Goal: Task Accomplishment & Management: Manage account settings

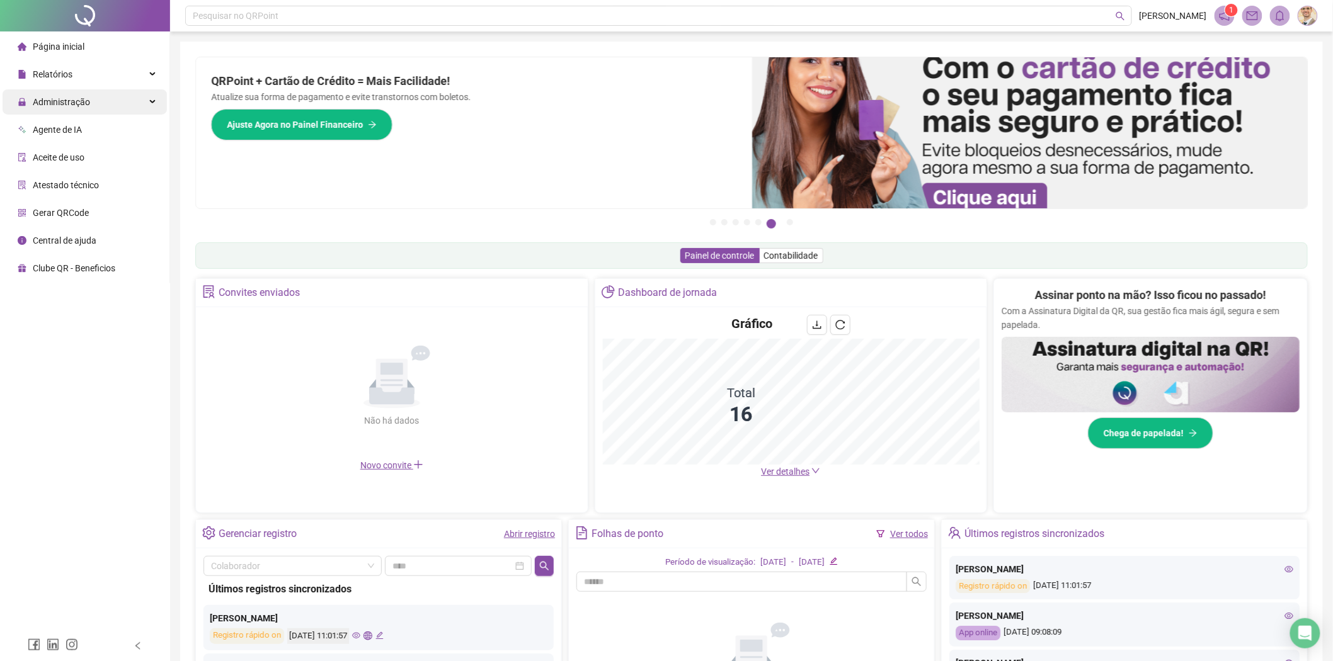
click at [80, 103] on span "Administração" at bounding box center [61, 102] width 57 height 10
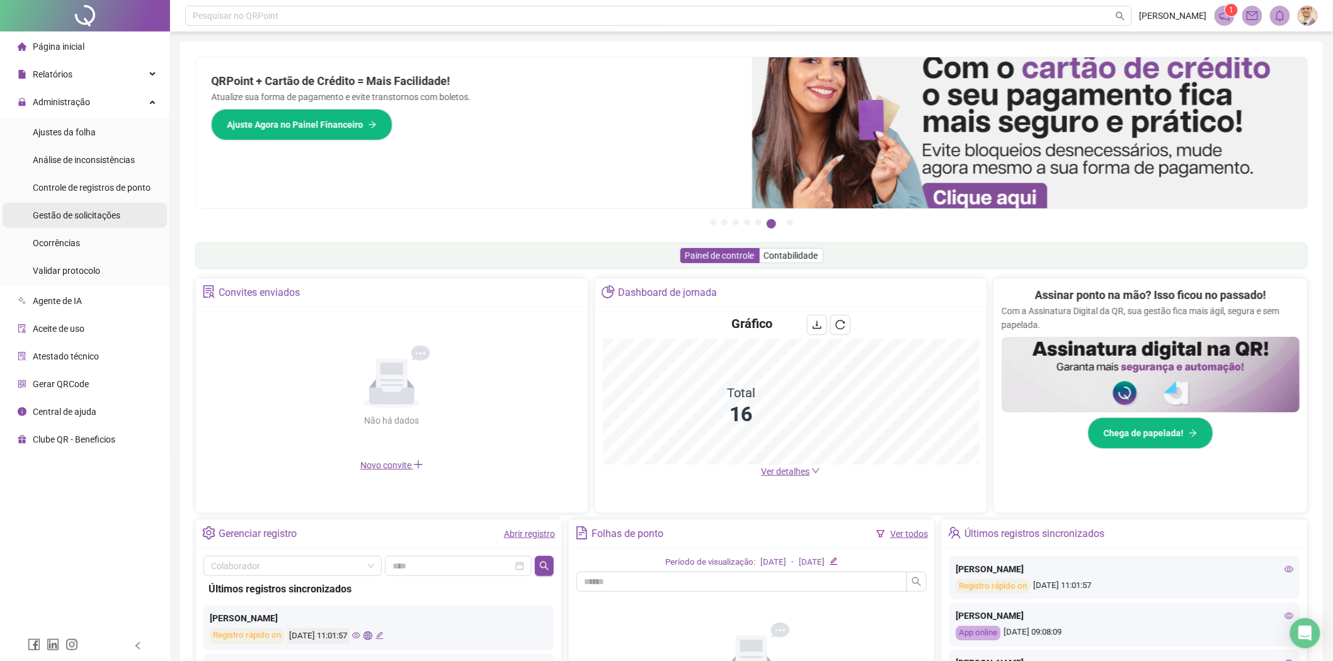
click at [84, 222] on div "Gestão de solicitações" at bounding box center [77, 215] width 88 height 25
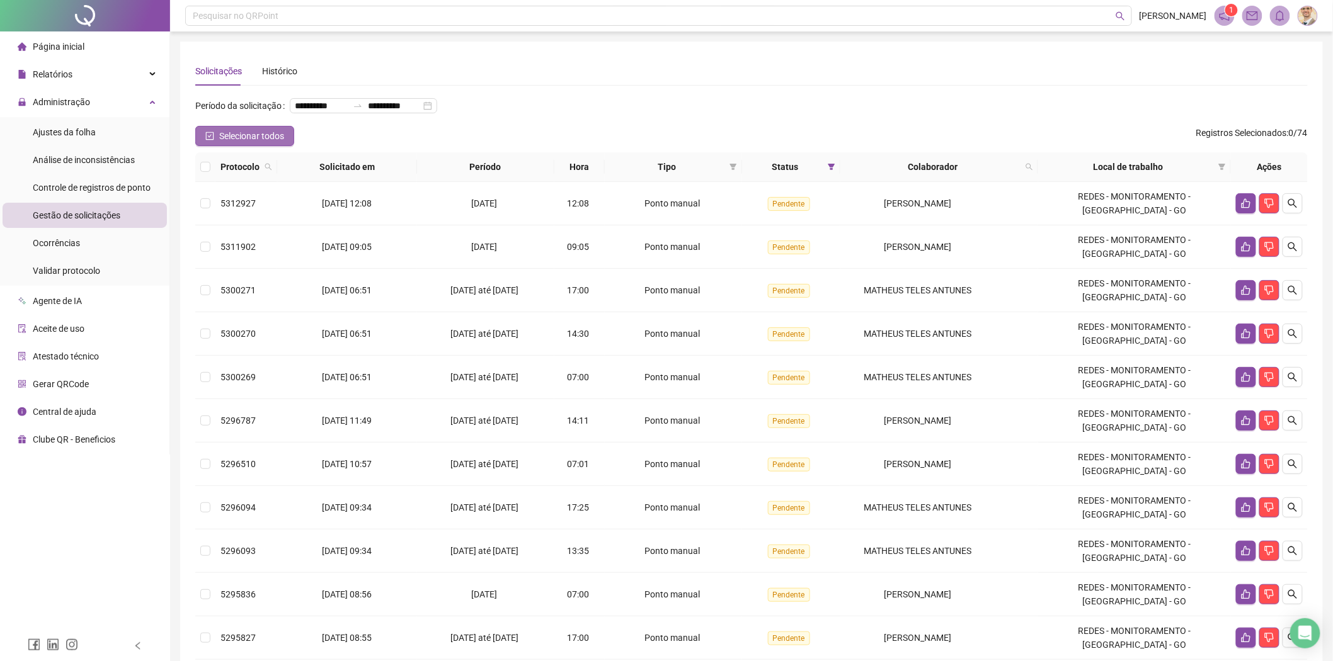
click at [208, 134] on icon "check-square" at bounding box center [209, 136] width 9 height 9
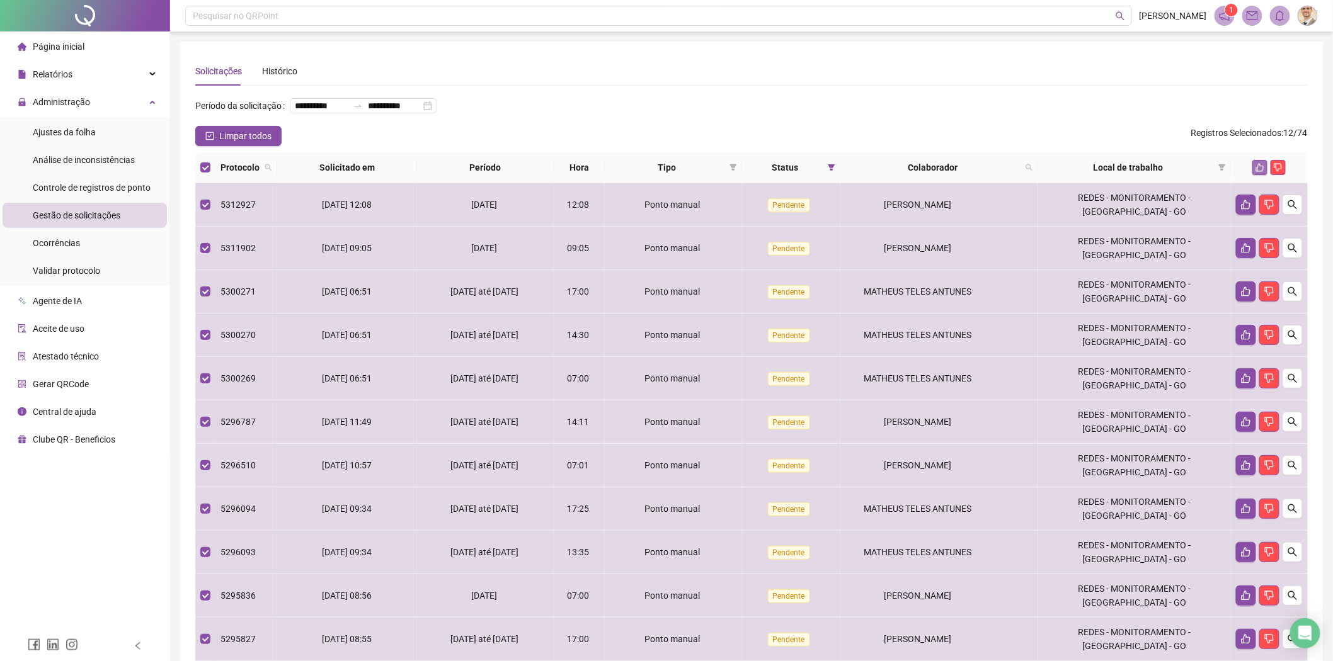
click at [1255, 167] on icon "like" at bounding box center [1259, 167] width 9 height 9
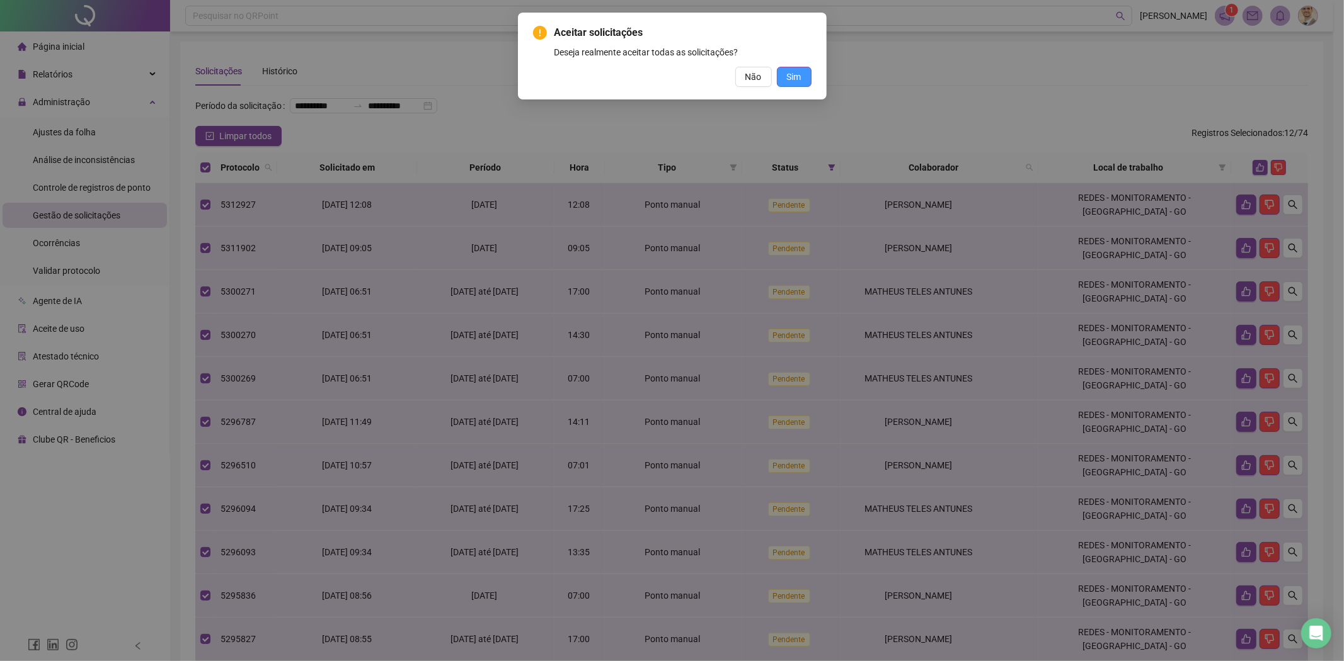
click at [796, 77] on span "Sim" at bounding box center [794, 77] width 14 height 14
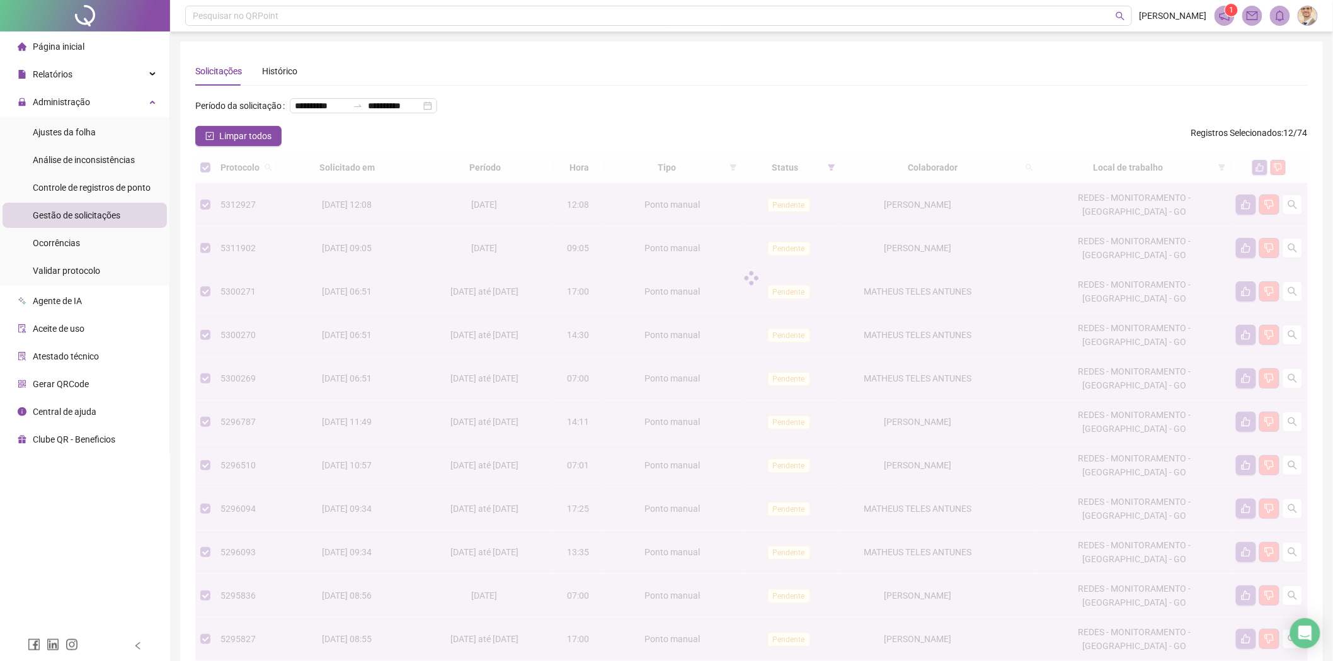
click at [612, 134] on div "Limpar todos Registros Selecionados : 12 / 74" at bounding box center [751, 136] width 1112 height 20
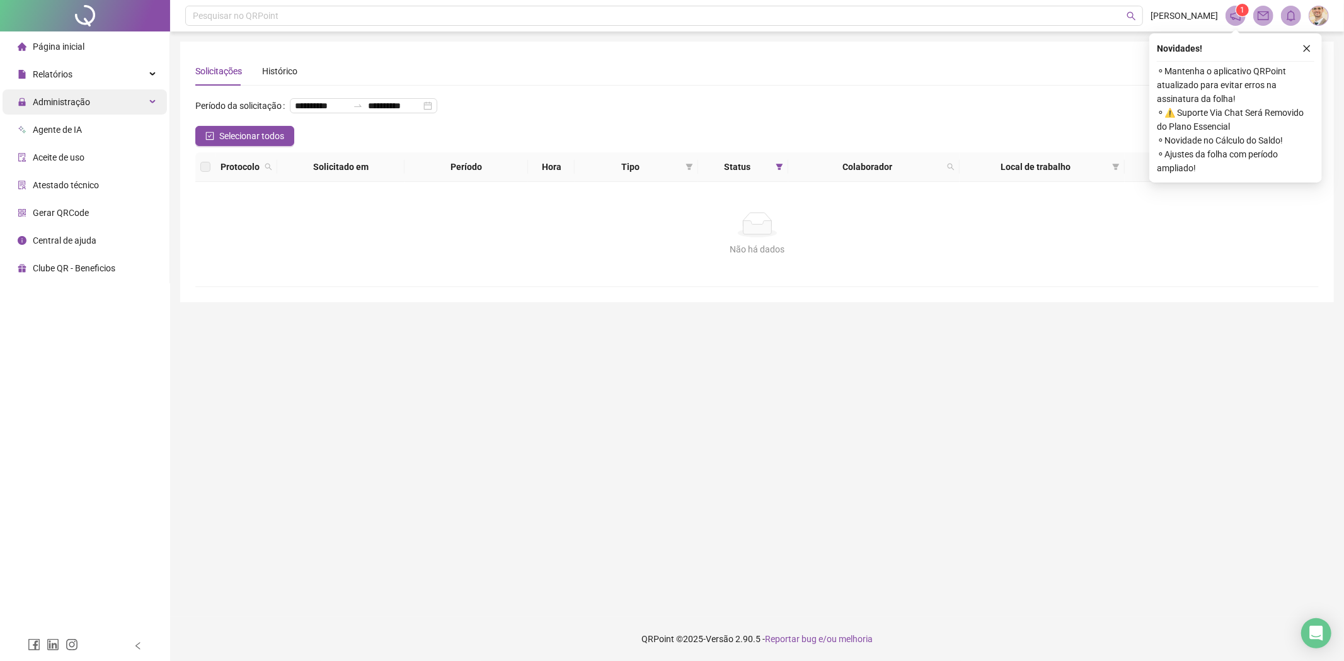
click at [42, 99] on span "Administração" at bounding box center [61, 102] width 57 height 10
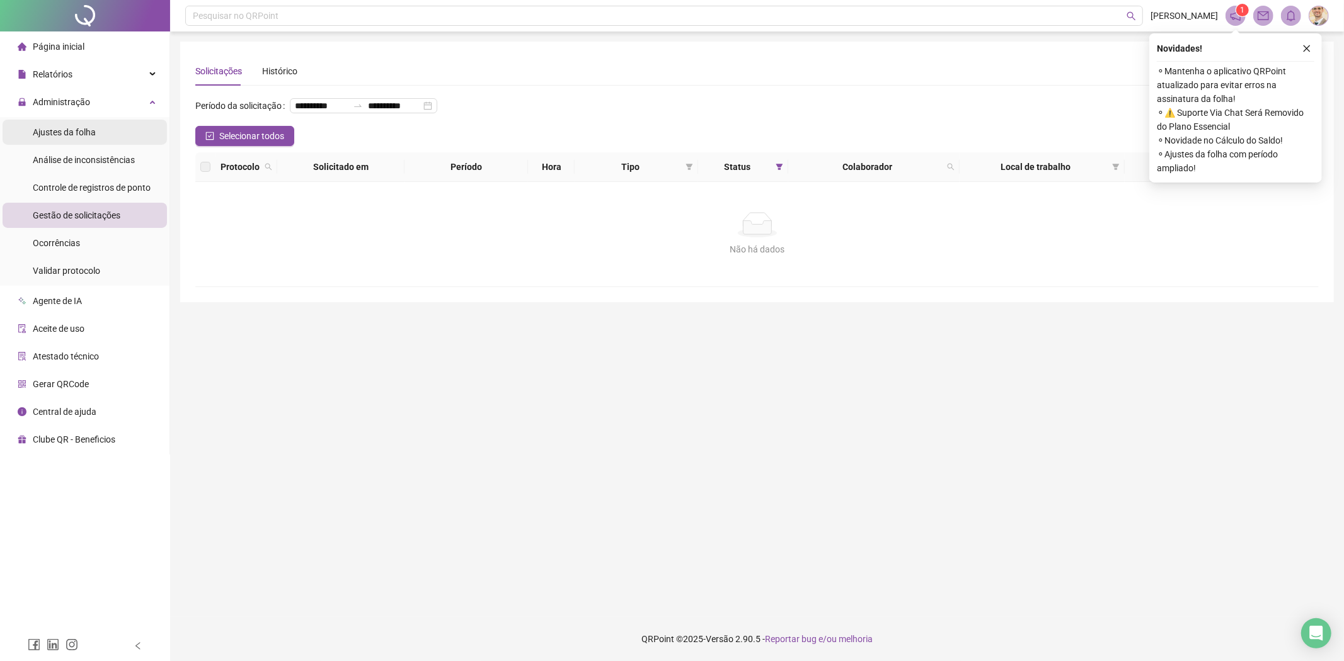
click at [64, 130] on span "Ajustes da folha" at bounding box center [64, 132] width 63 height 10
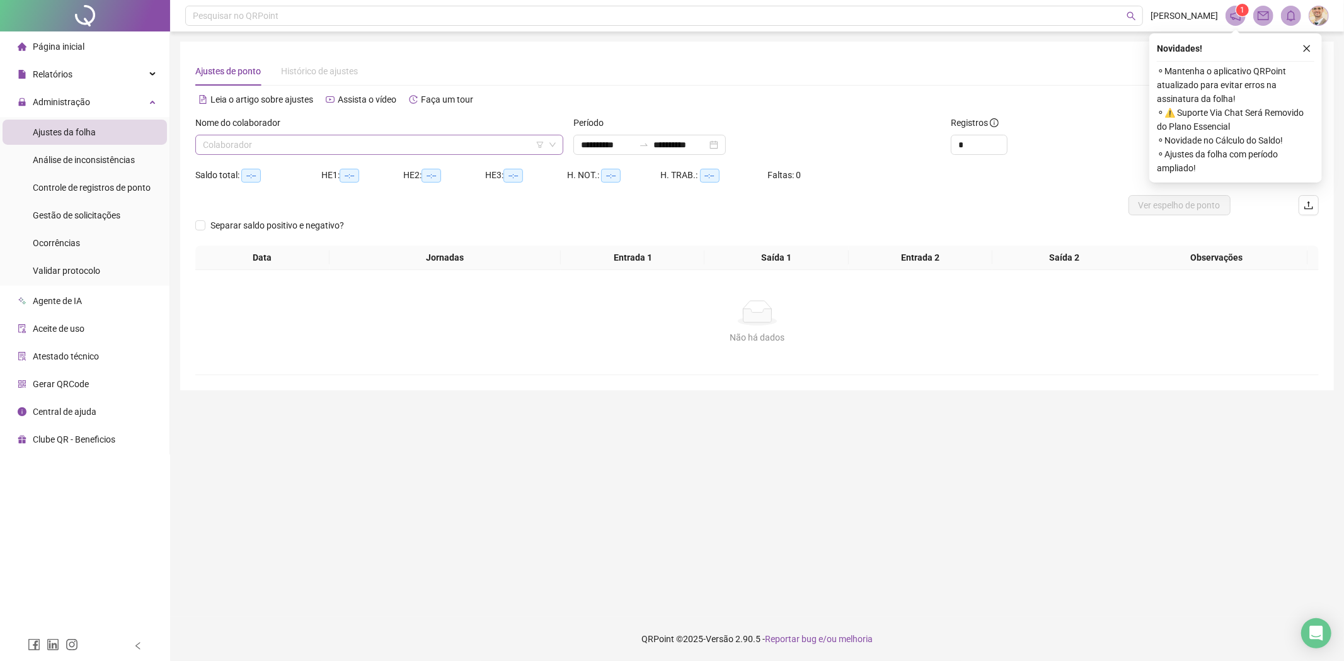
click at [448, 146] on input "search" at bounding box center [373, 144] width 341 height 19
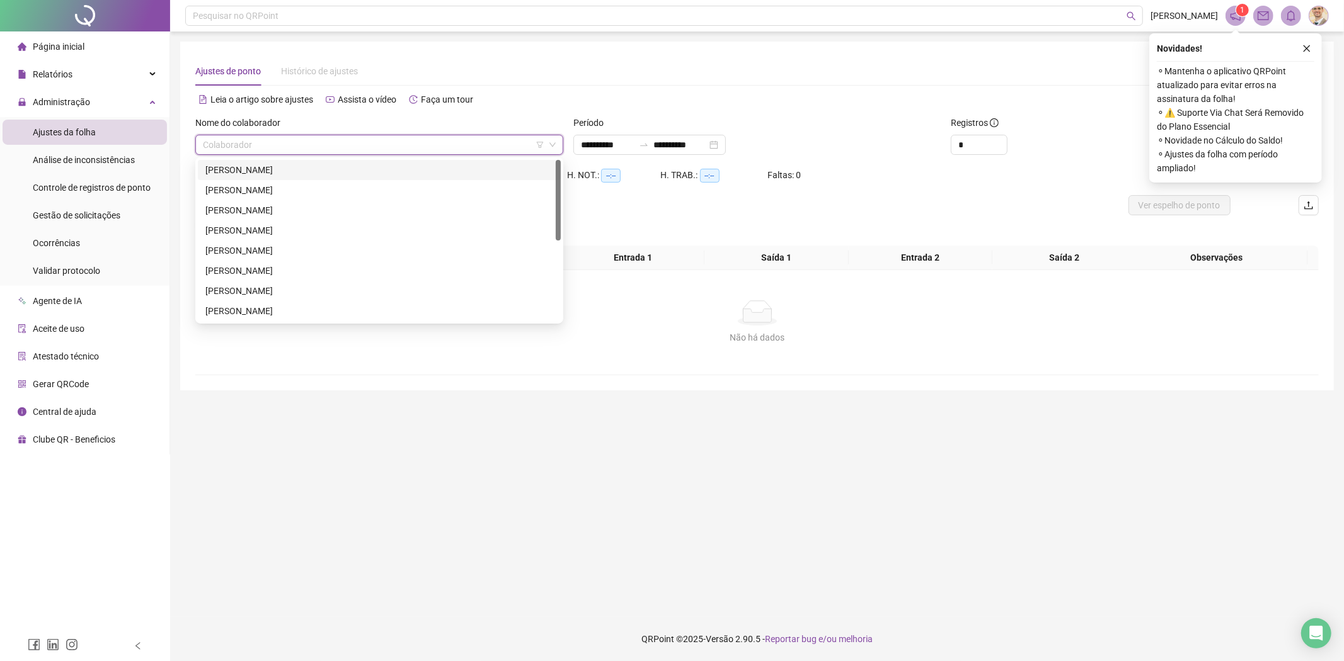
click at [284, 164] on div "[PERSON_NAME]" at bounding box center [379, 170] width 348 height 14
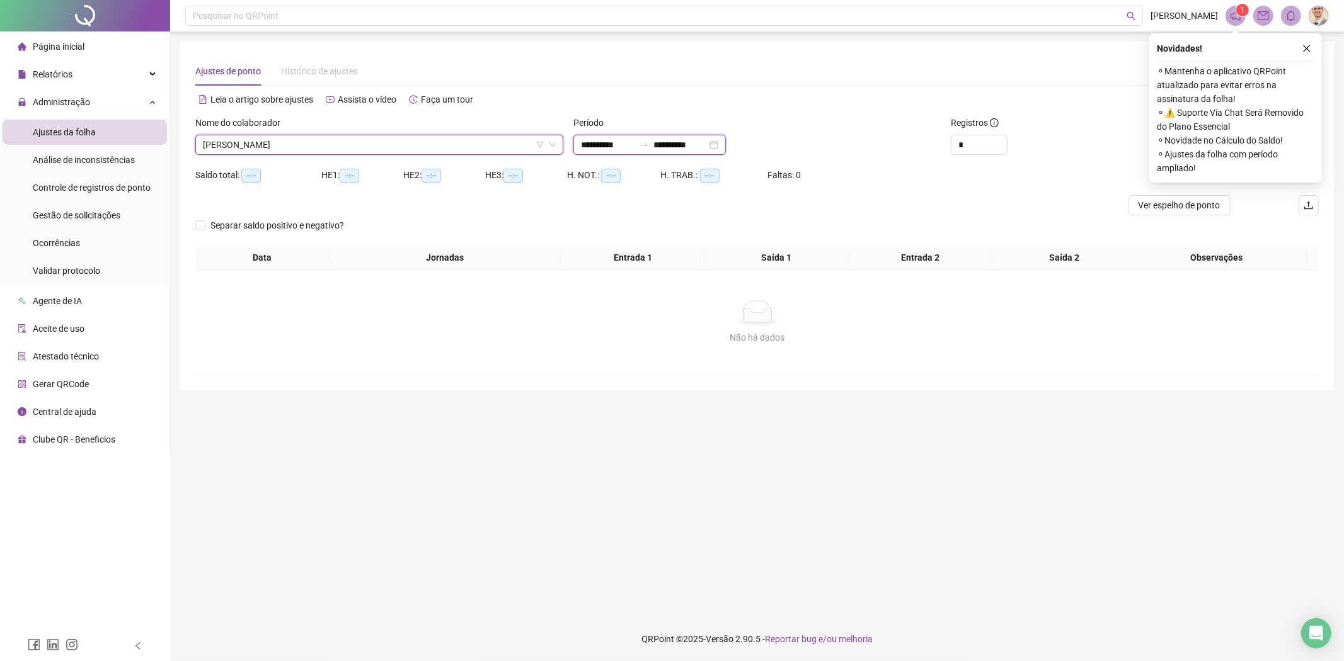
click at [707, 144] on input "**********" at bounding box center [680, 145] width 53 height 14
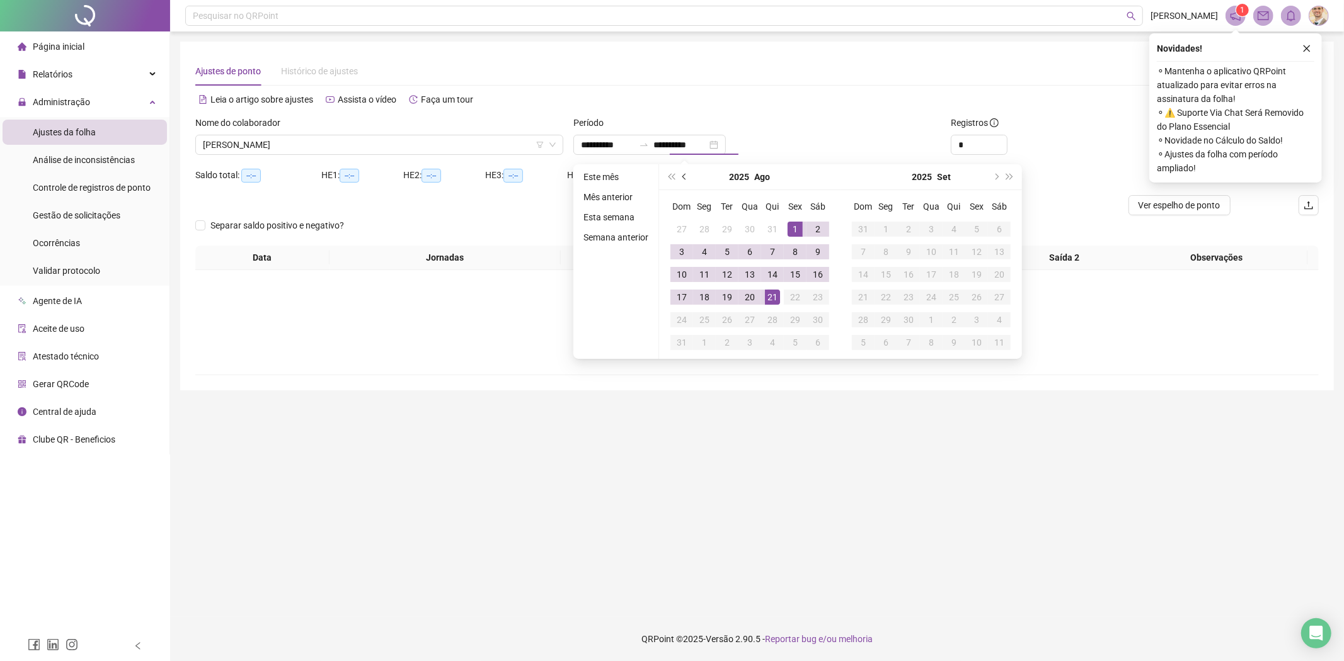
click at [685, 173] on button "prev-year" at bounding box center [685, 176] width 14 height 25
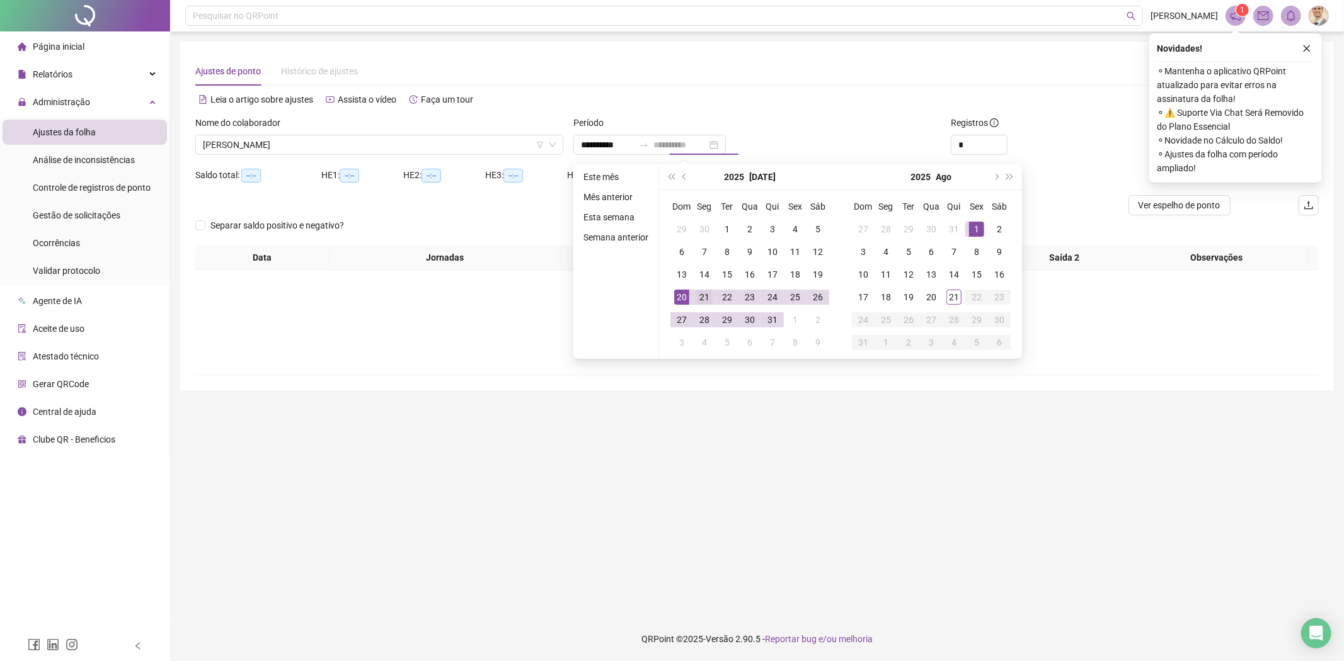
type input "**********"
click at [703, 294] on div "21" at bounding box center [704, 297] width 15 height 15
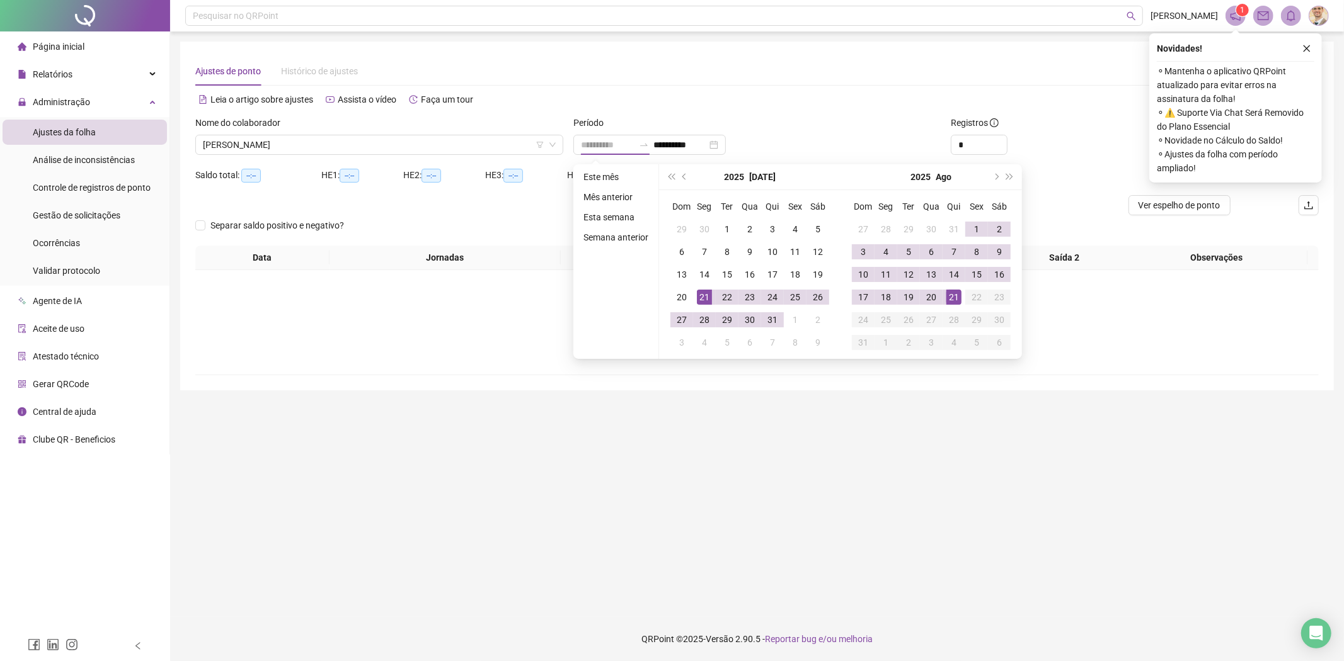
click at [952, 294] on div "21" at bounding box center [953, 297] width 15 height 15
type input "**********"
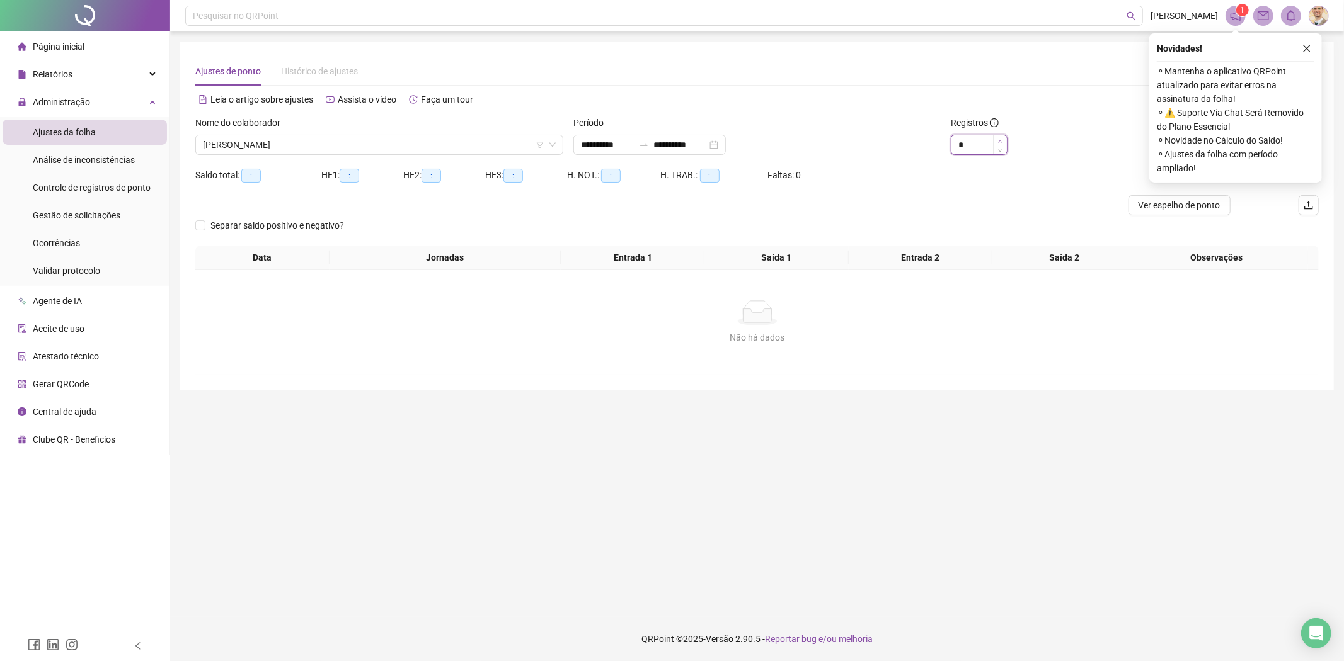
click at [1000, 141] on icon "up" at bounding box center [1000, 141] width 4 height 4
type input "*"
click at [1000, 141] on icon "up" at bounding box center [1000, 141] width 4 height 4
click at [1302, 46] on icon "close" at bounding box center [1306, 48] width 9 height 9
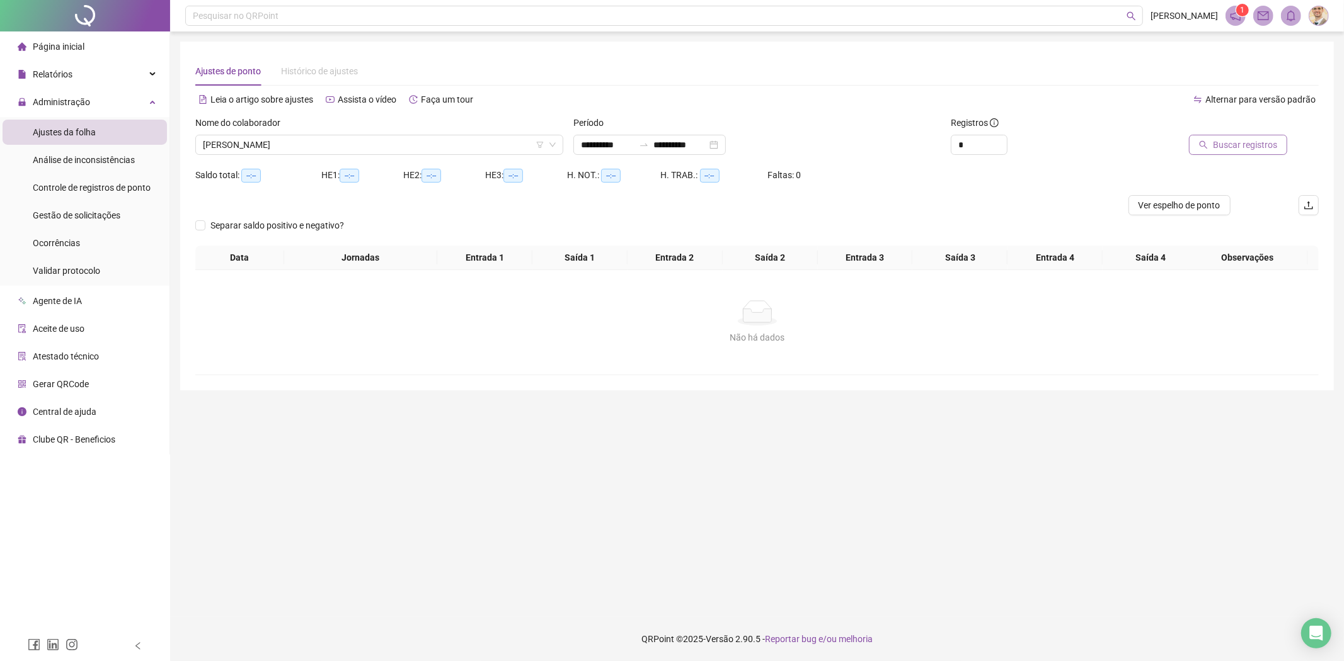
click at [1230, 154] on button "Buscar registros" at bounding box center [1238, 145] width 98 height 20
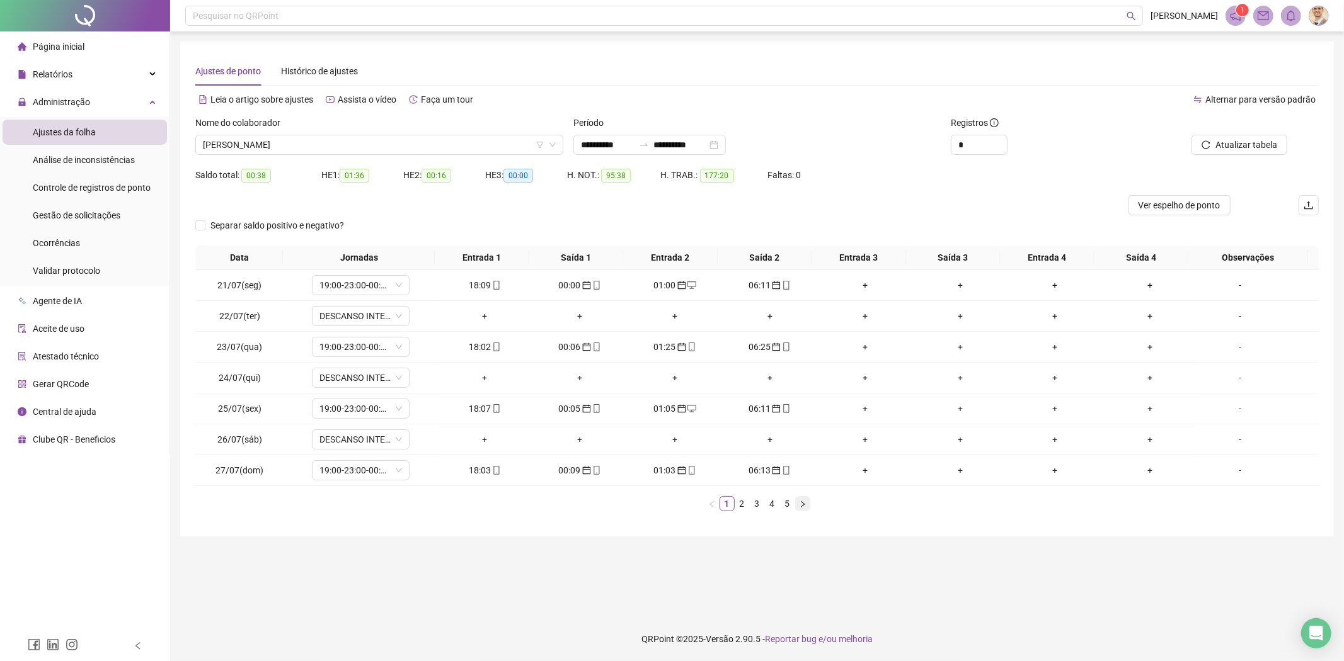
click at [803, 504] on icon "right" at bounding box center [803, 505] width 8 height 8
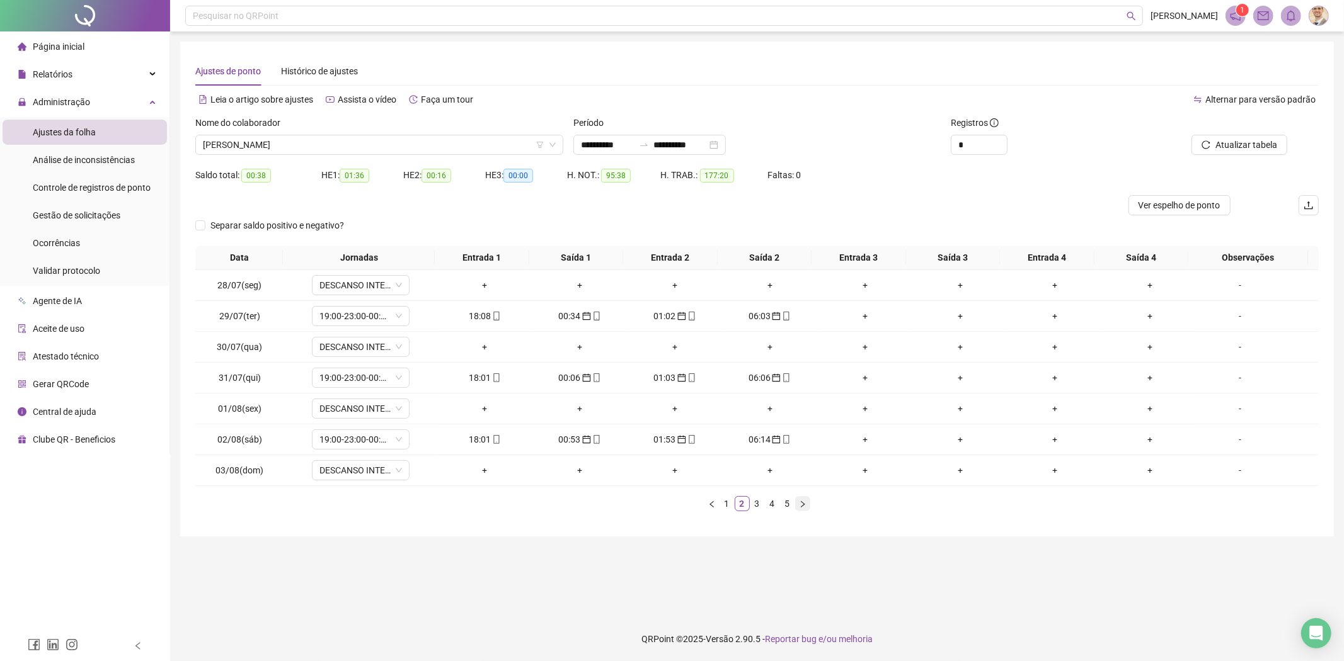
click at [803, 504] on icon "right" at bounding box center [803, 505] width 8 height 8
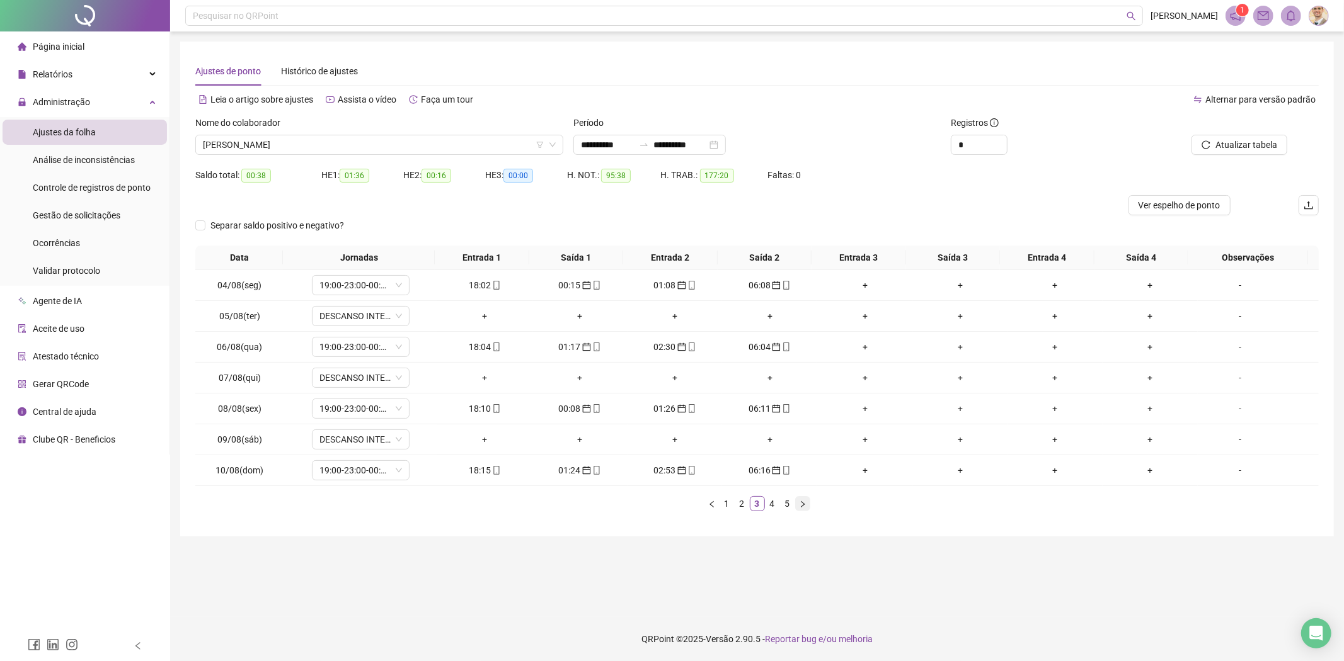
click at [803, 504] on icon "right" at bounding box center [803, 505] width 8 height 8
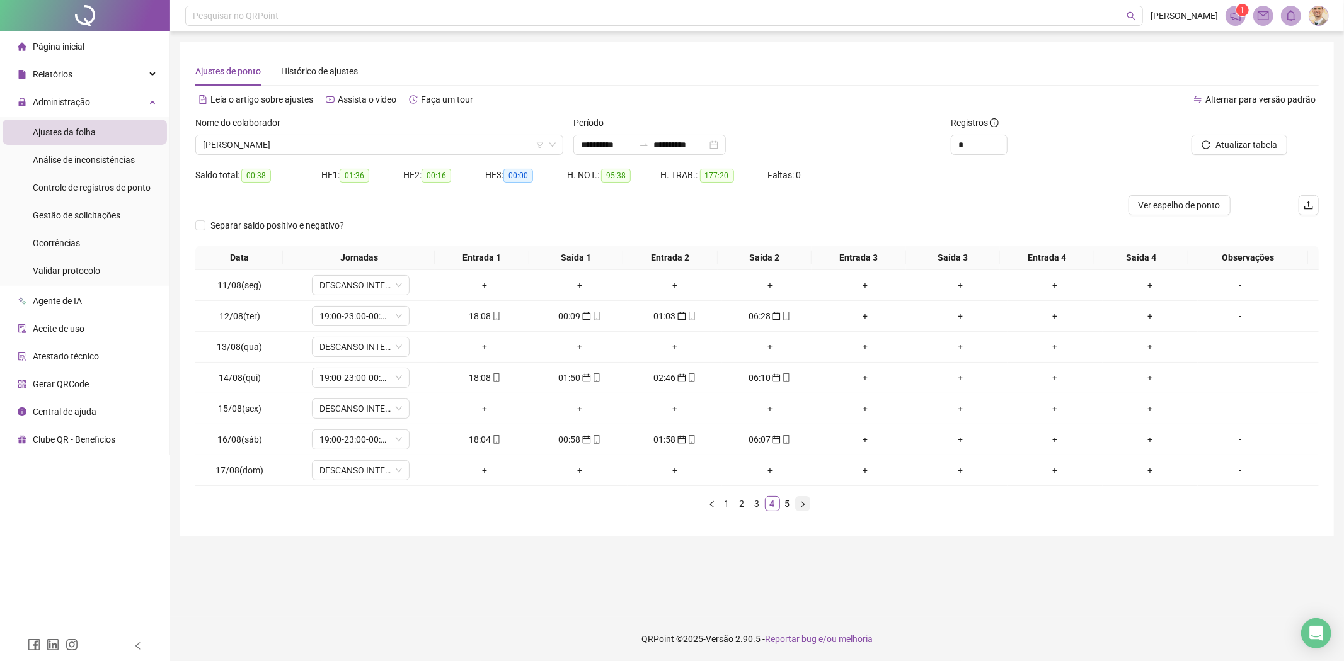
click at [803, 504] on icon "right" at bounding box center [803, 505] width 8 height 8
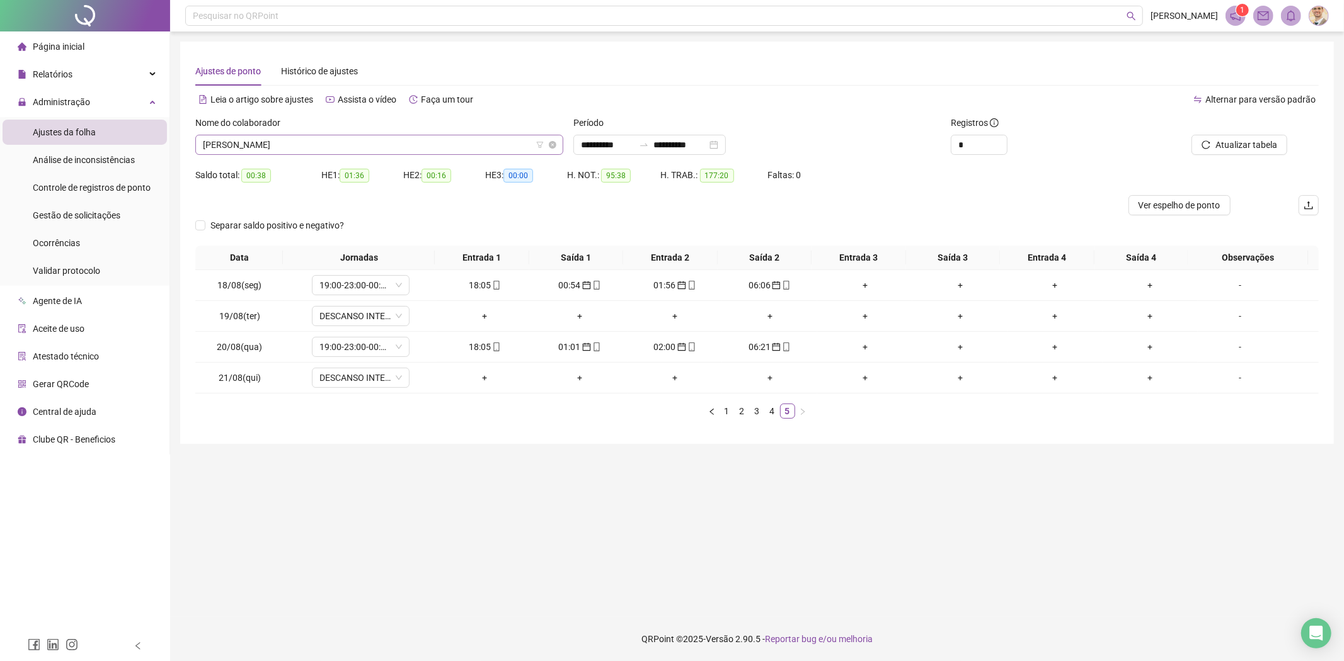
click at [407, 146] on span "[PERSON_NAME]" at bounding box center [379, 144] width 353 height 19
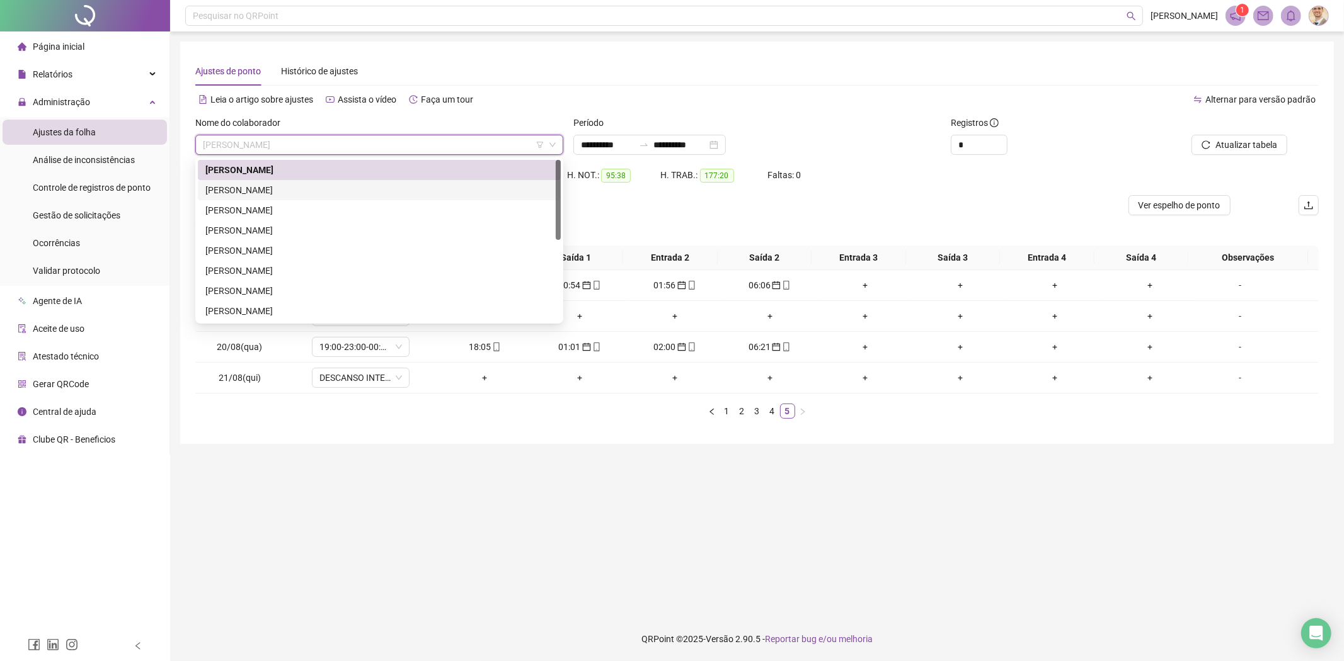
click at [321, 188] on div "ANDRE THIAGO SILVA" at bounding box center [379, 190] width 348 height 14
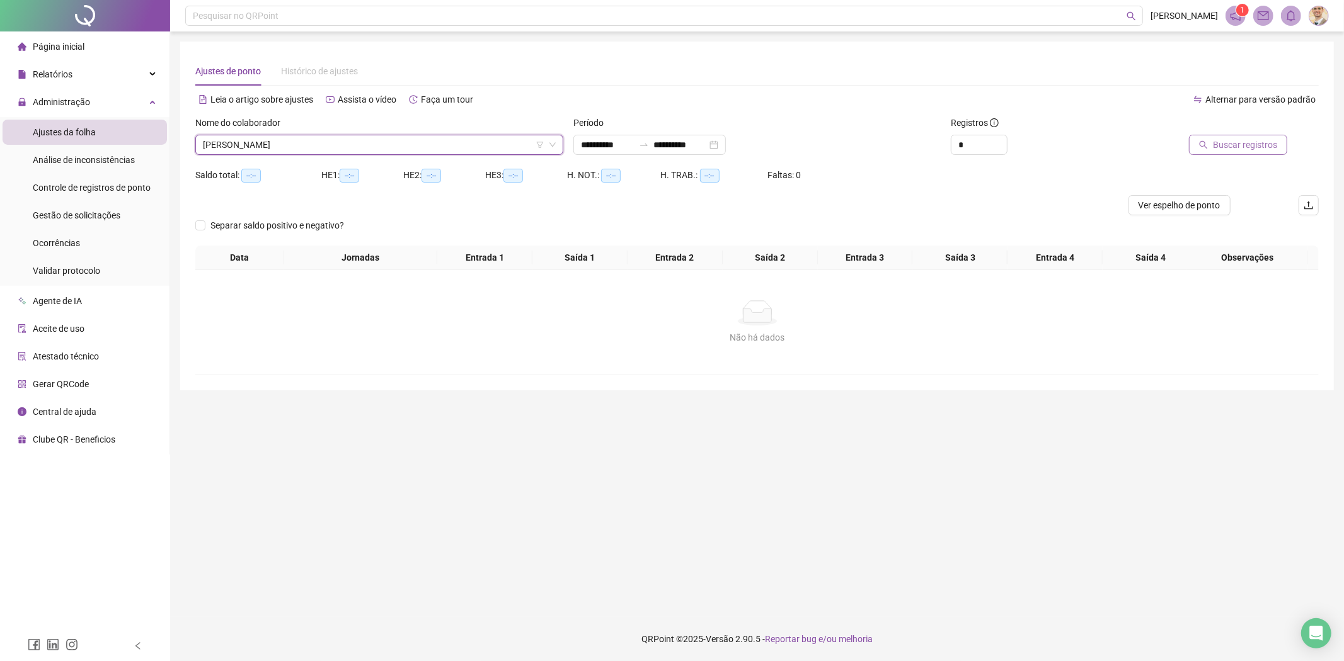
click at [1252, 146] on span "Buscar registros" at bounding box center [1245, 145] width 64 height 14
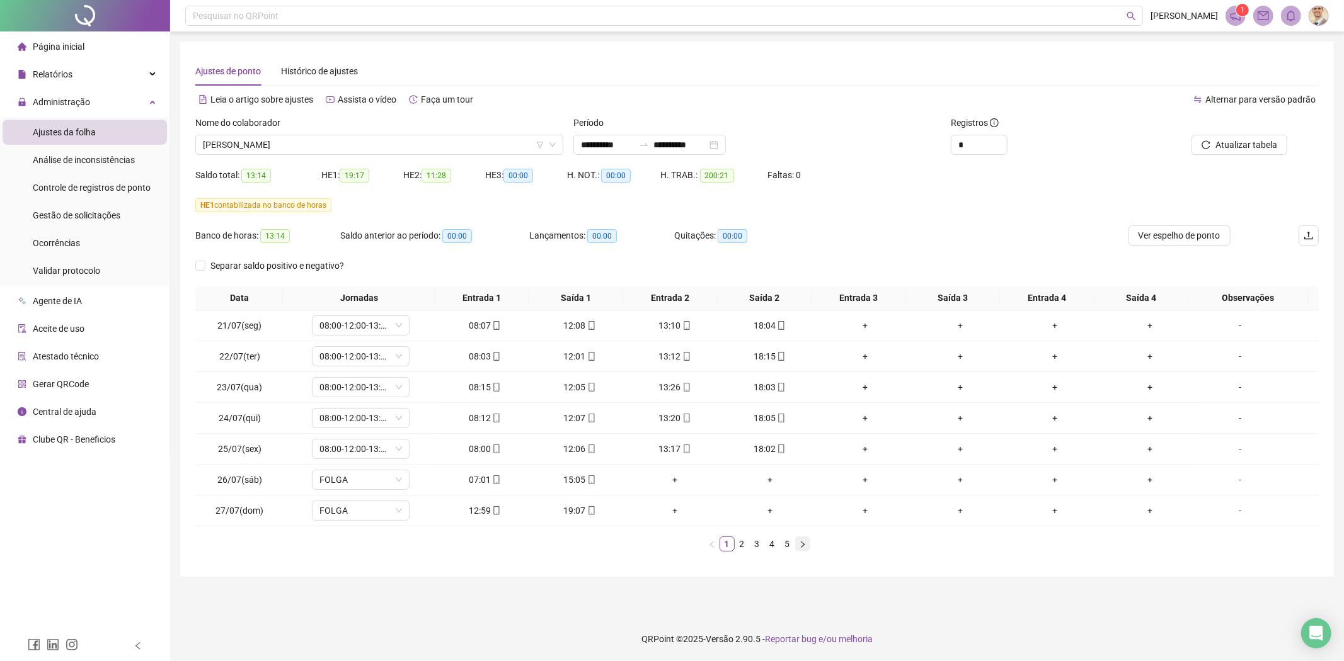
click at [801, 546] on icon "right" at bounding box center [803, 545] width 8 height 8
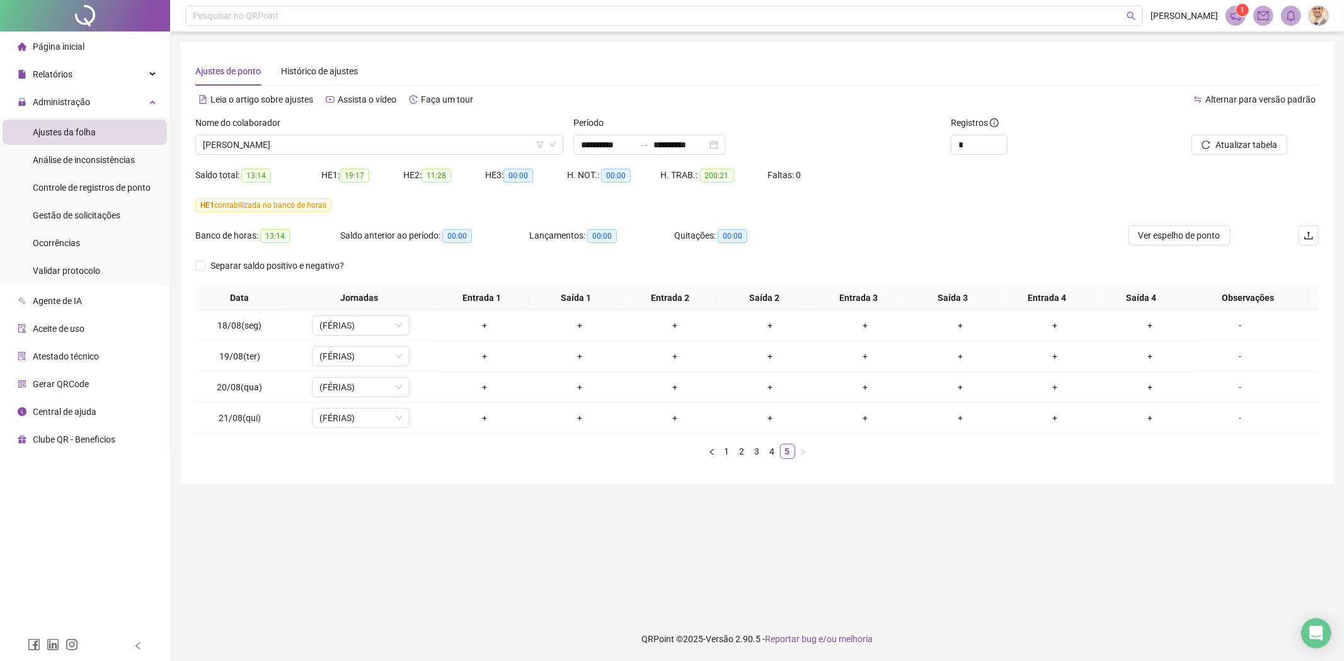
click at [360, 132] on div "Nome do colaborador" at bounding box center [379, 125] width 368 height 19
click at [348, 152] on span "ANDRE THIAGO SILVA" at bounding box center [379, 144] width 353 height 19
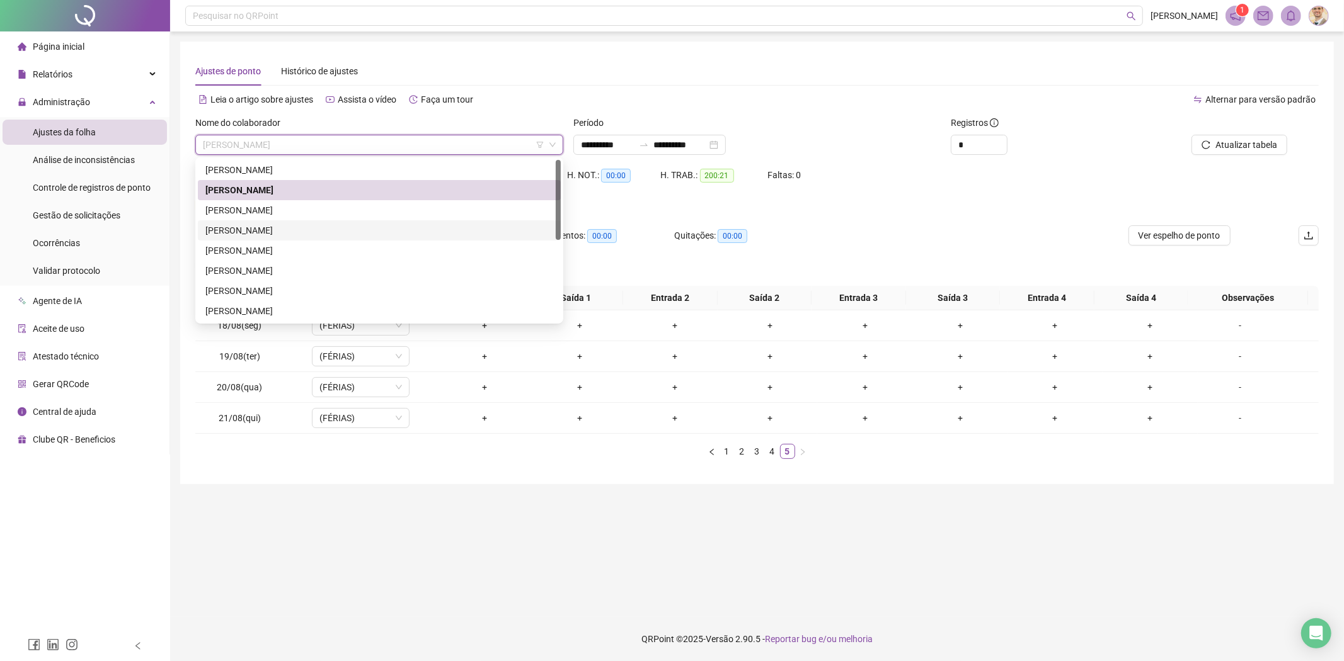
click at [265, 234] on div "[PERSON_NAME]" at bounding box center [379, 231] width 348 height 14
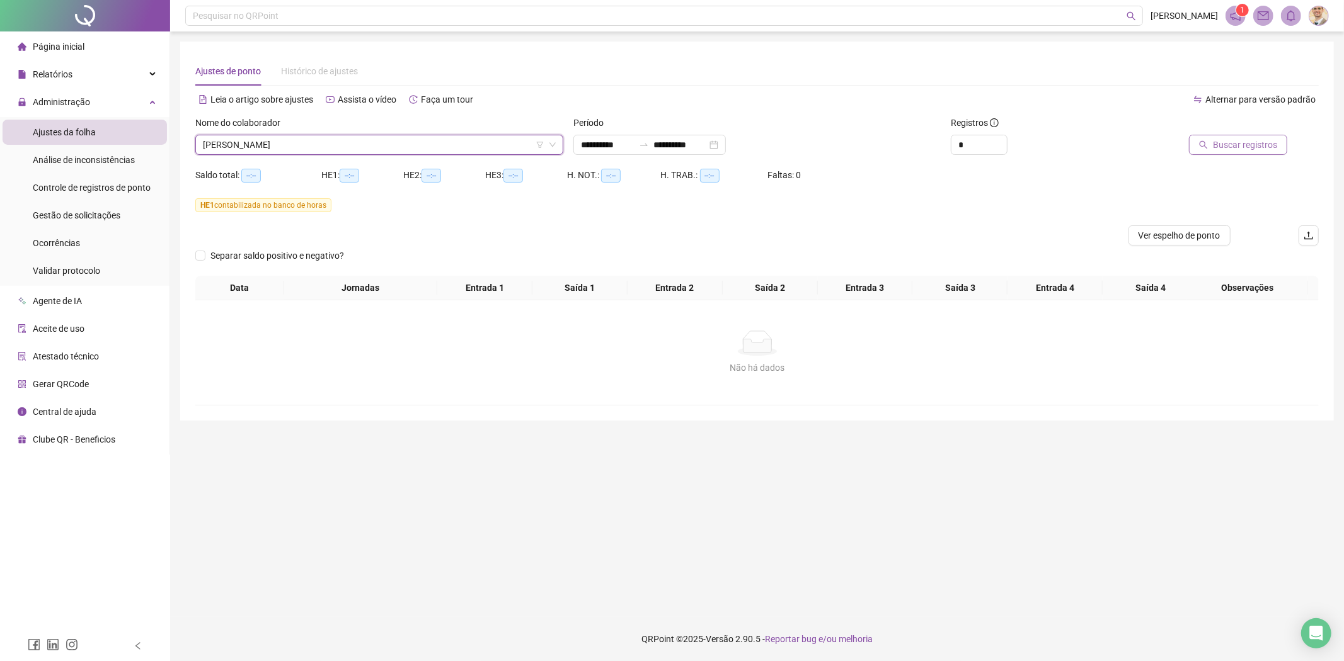
click at [1220, 147] on span "Buscar registros" at bounding box center [1245, 145] width 64 height 14
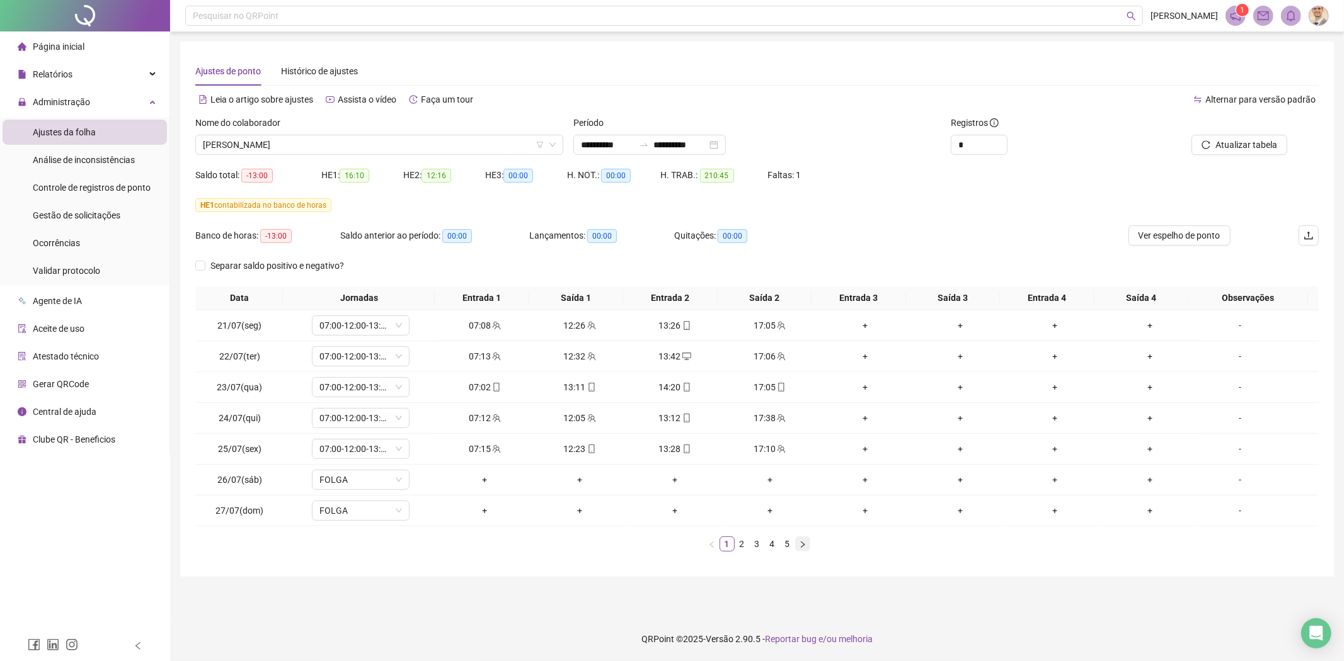
click at [804, 544] on icon "right" at bounding box center [803, 545] width 8 height 8
click at [767, 417] on div "+" at bounding box center [769, 418] width 85 height 14
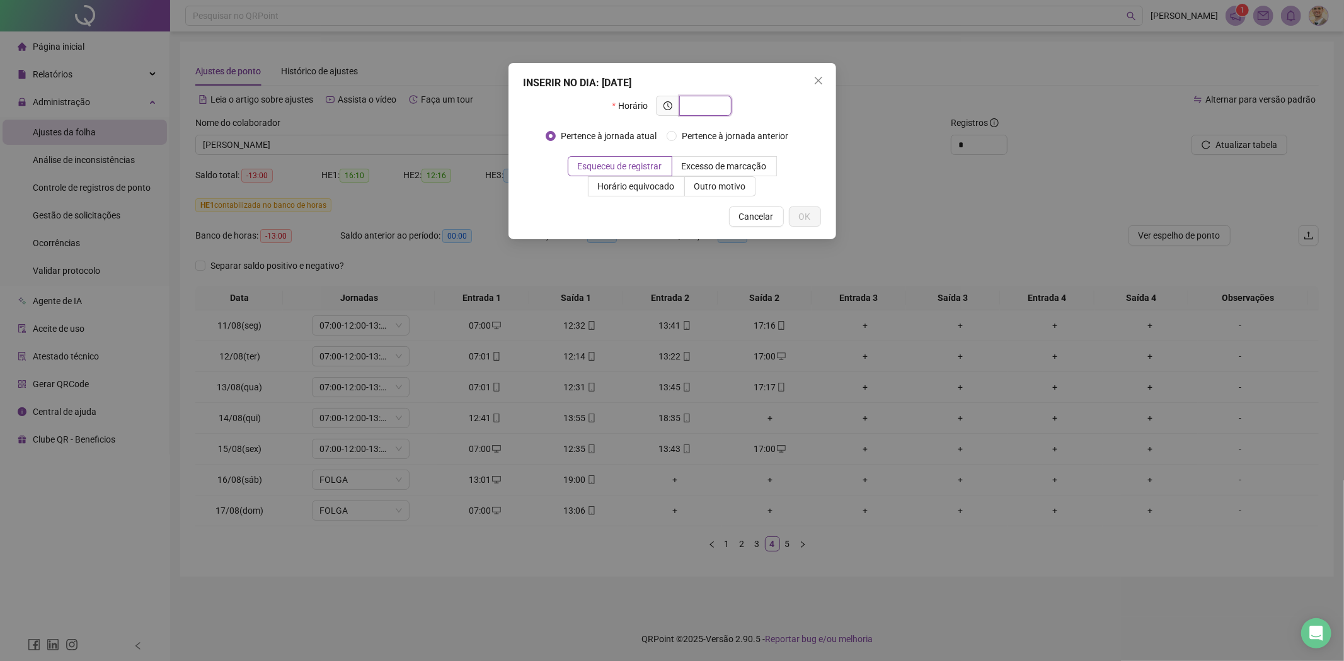
click at [706, 103] on input "text" at bounding box center [704, 106] width 35 height 14
type input "*****"
click at [816, 212] on button "OK" at bounding box center [805, 217] width 32 height 20
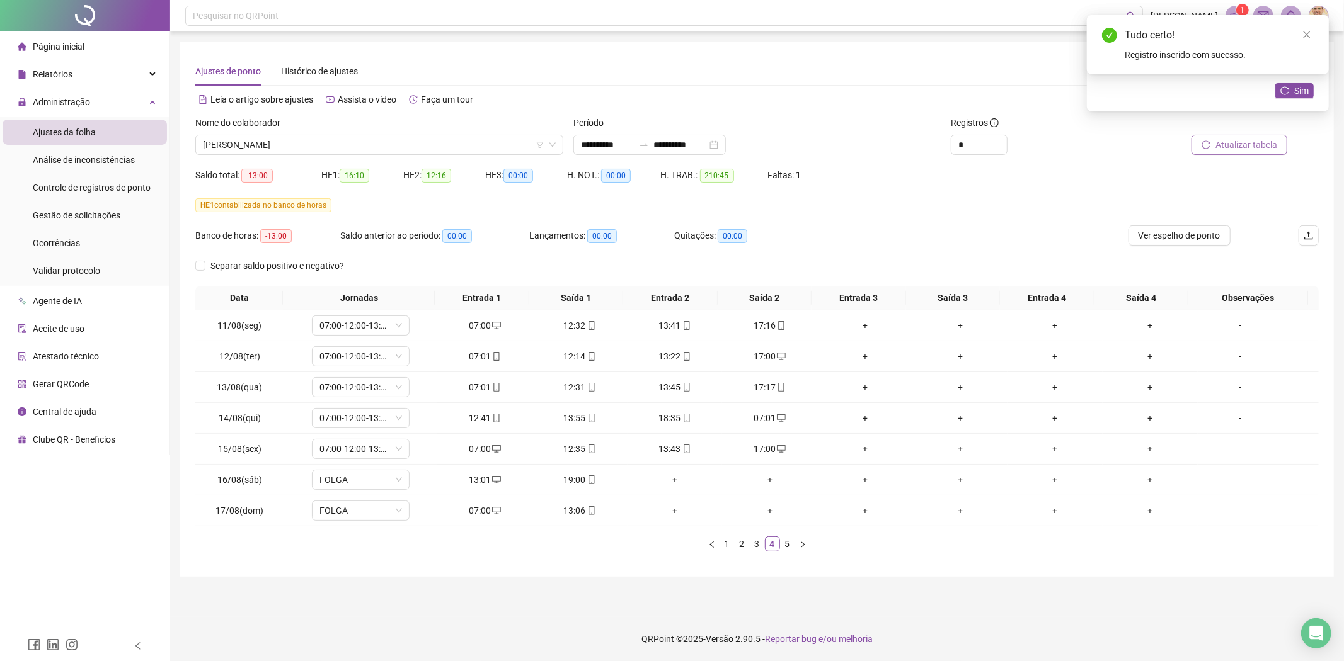
click at [1223, 148] on span "Atualizar tabela" at bounding box center [1246, 145] width 62 height 14
click at [1226, 147] on span "Atualizar tabela" at bounding box center [1246, 145] width 62 height 14
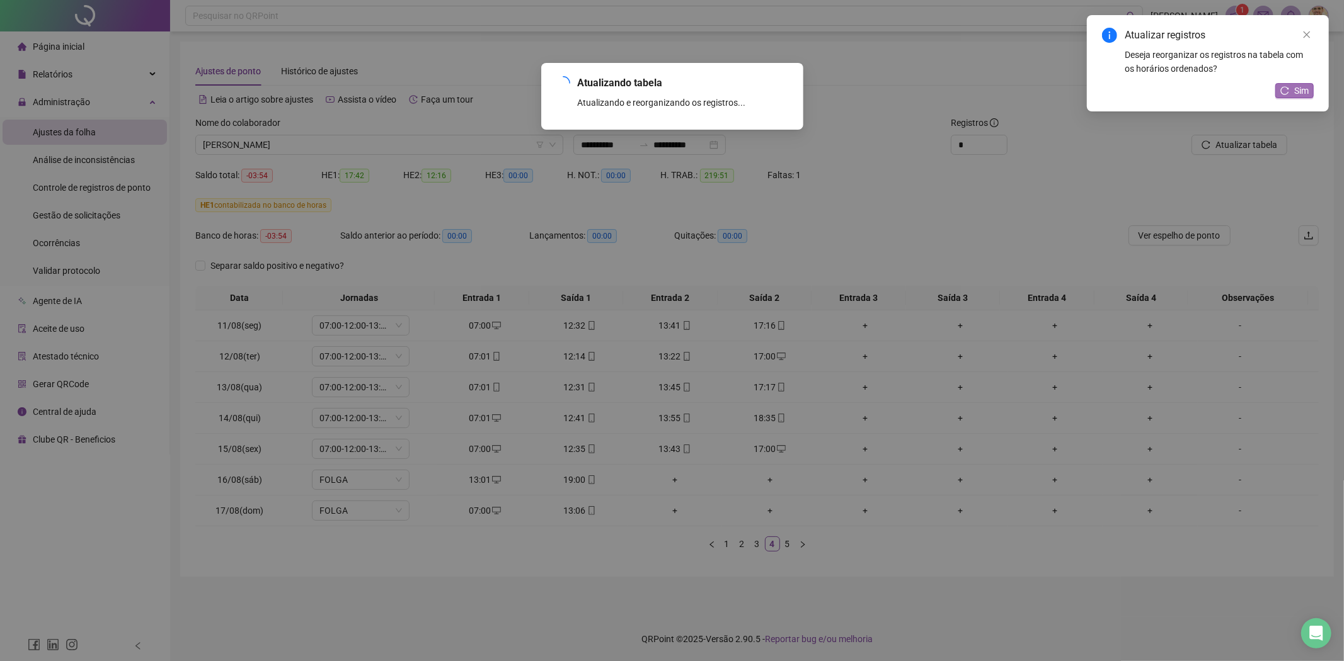
click at [1291, 85] on button "Sim" at bounding box center [1294, 90] width 38 height 15
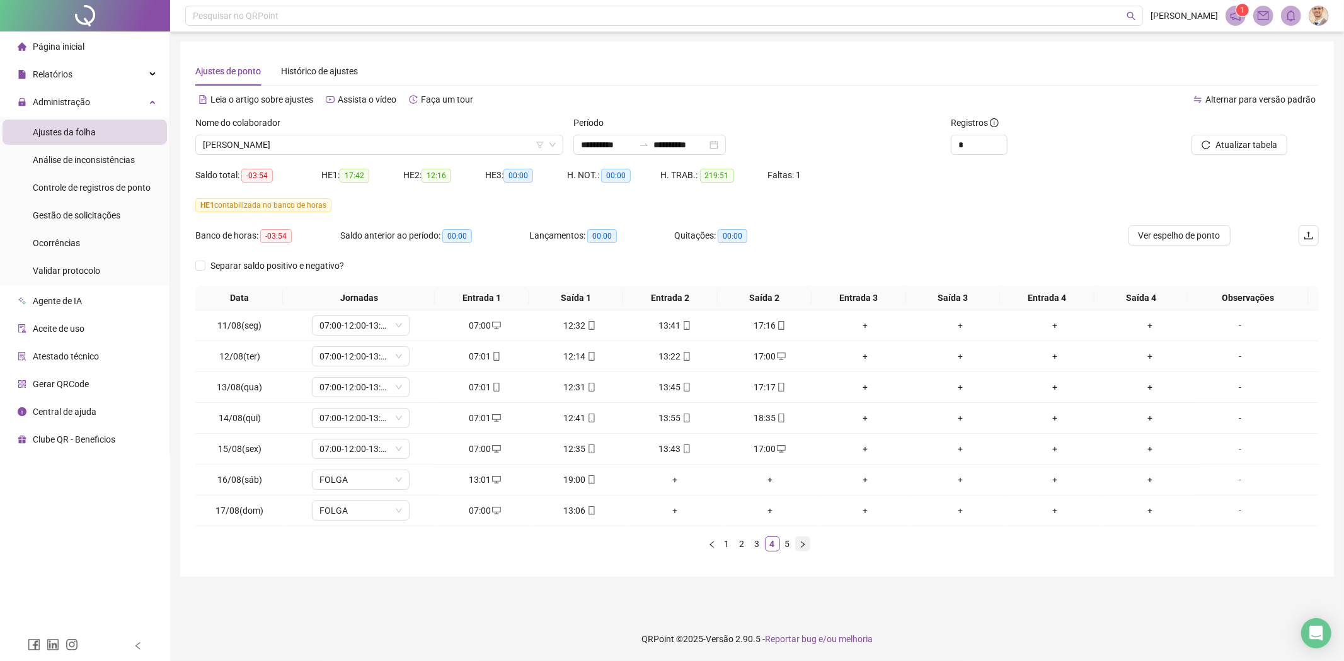
click at [799, 542] on icon "right" at bounding box center [803, 545] width 8 height 8
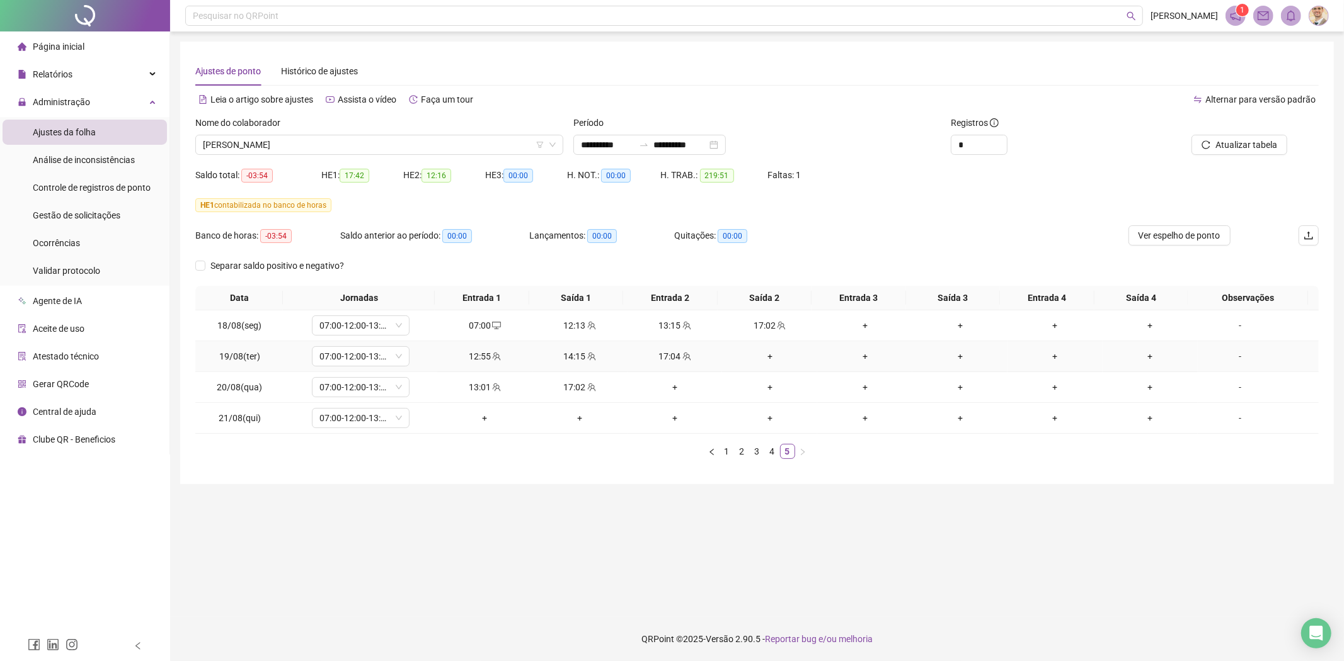
click at [764, 355] on div "+" at bounding box center [769, 357] width 85 height 14
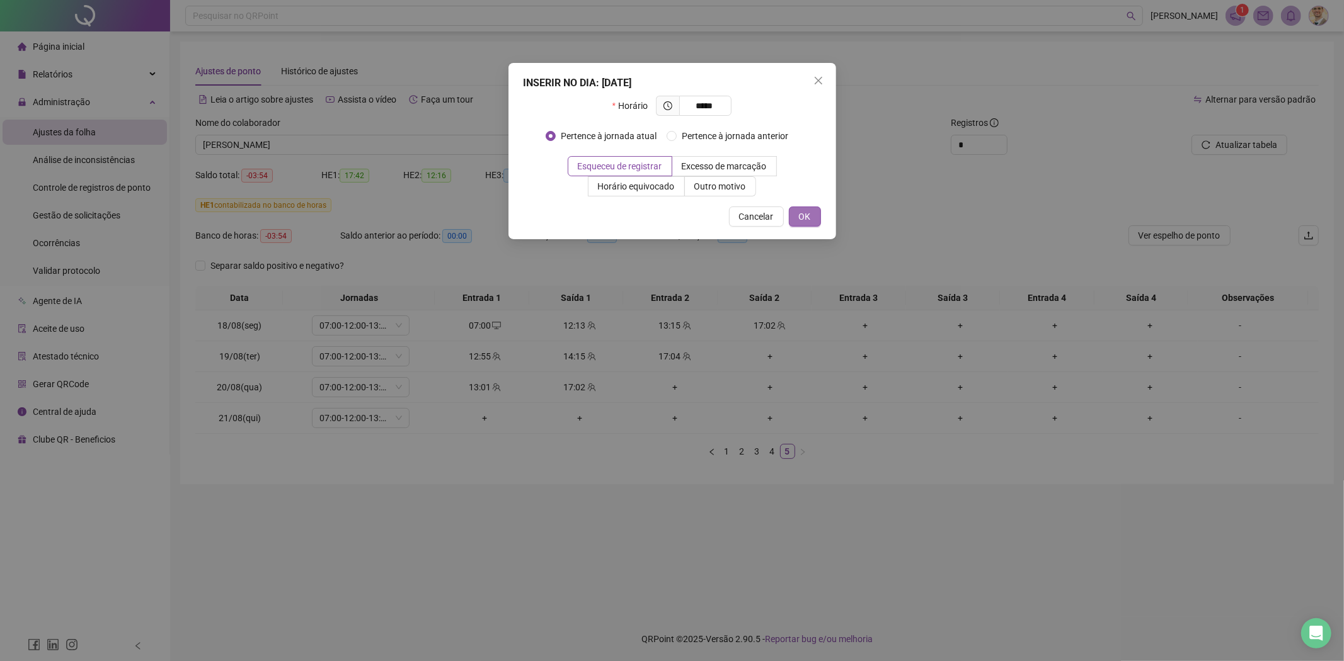
type input "*****"
click at [803, 212] on span "OK" at bounding box center [805, 217] width 12 height 14
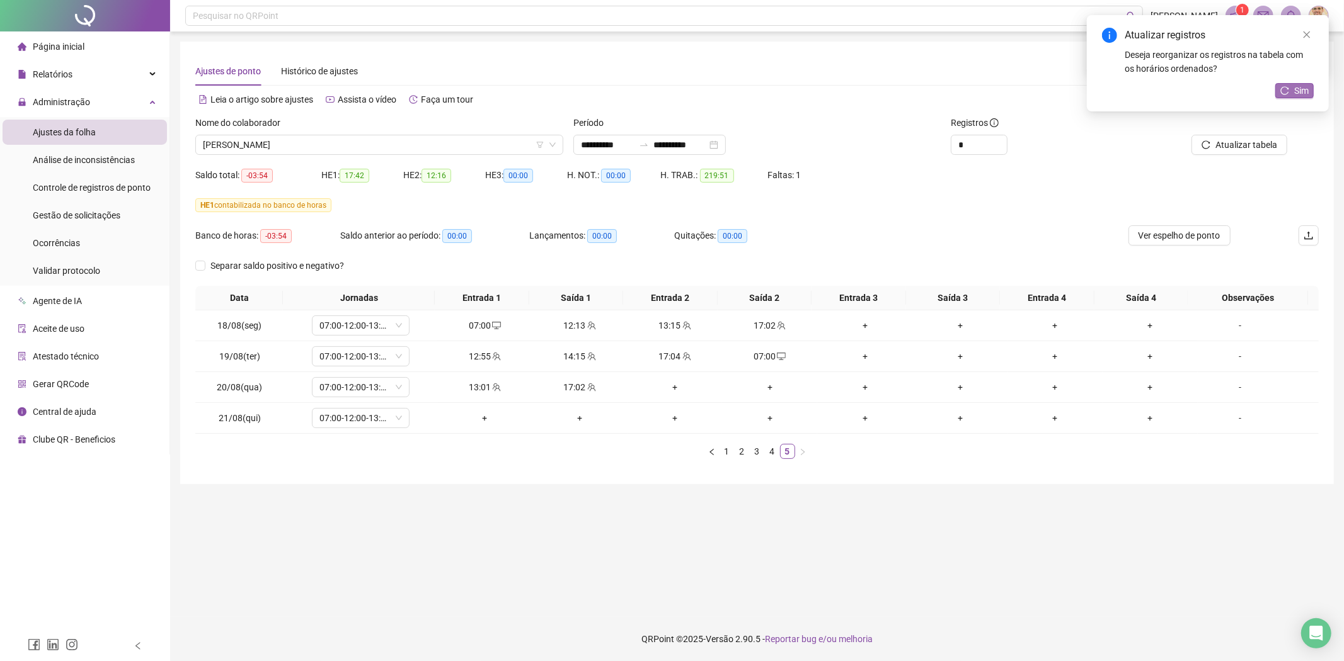
click at [1276, 96] on button "Sim" at bounding box center [1294, 90] width 38 height 15
click at [1308, 28] on link "Close" at bounding box center [1306, 35] width 14 height 14
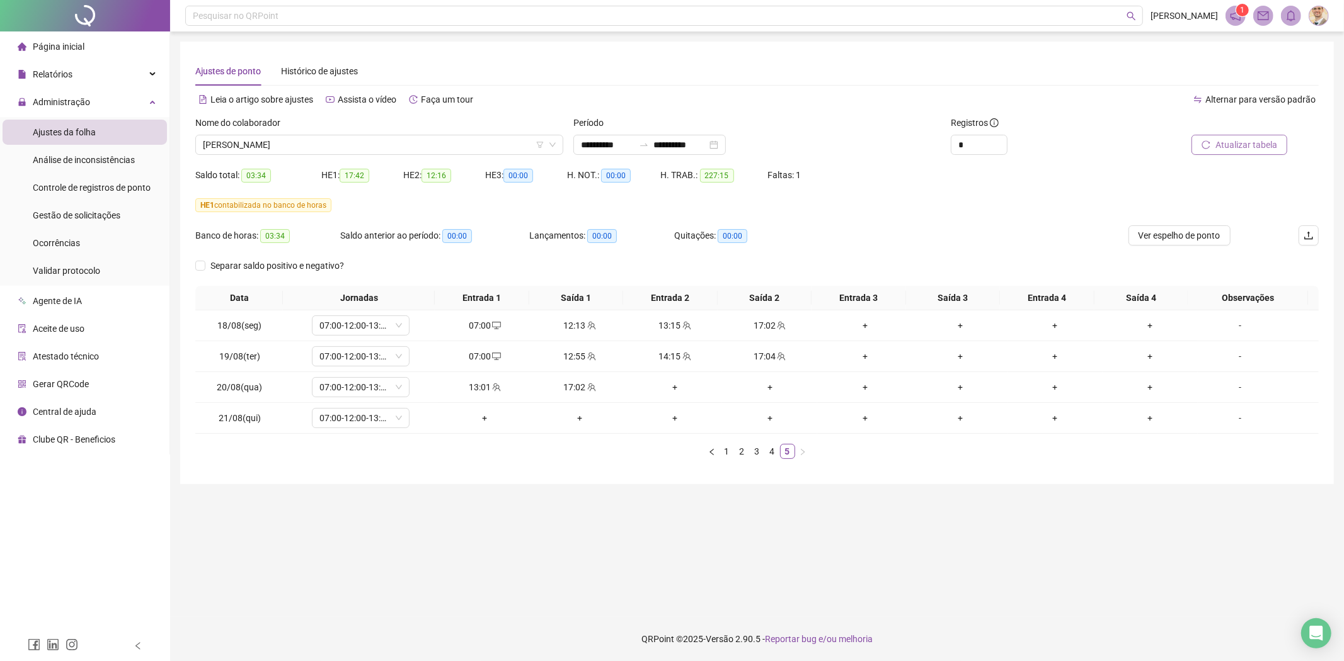
click at [1237, 143] on span "Atualizar tabela" at bounding box center [1246, 145] width 62 height 14
click at [671, 389] on div "+" at bounding box center [674, 387] width 85 height 14
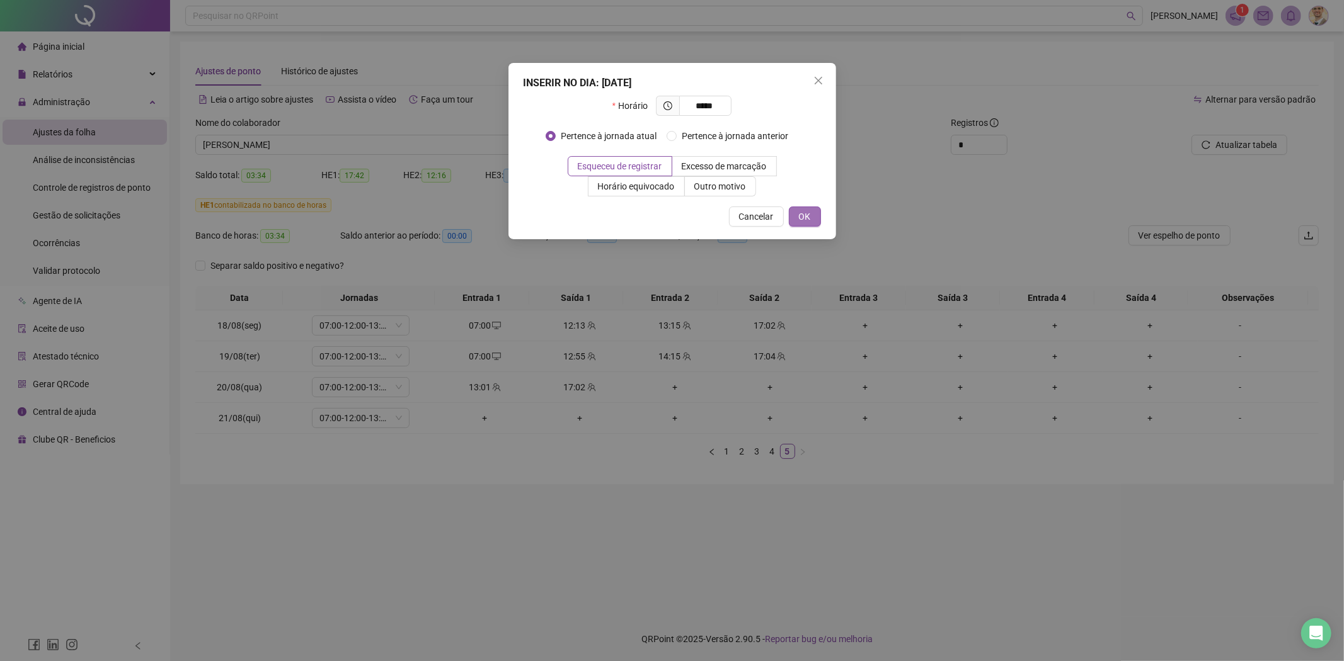
type input "*****"
click at [801, 216] on span "OK" at bounding box center [805, 217] width 12 height 14
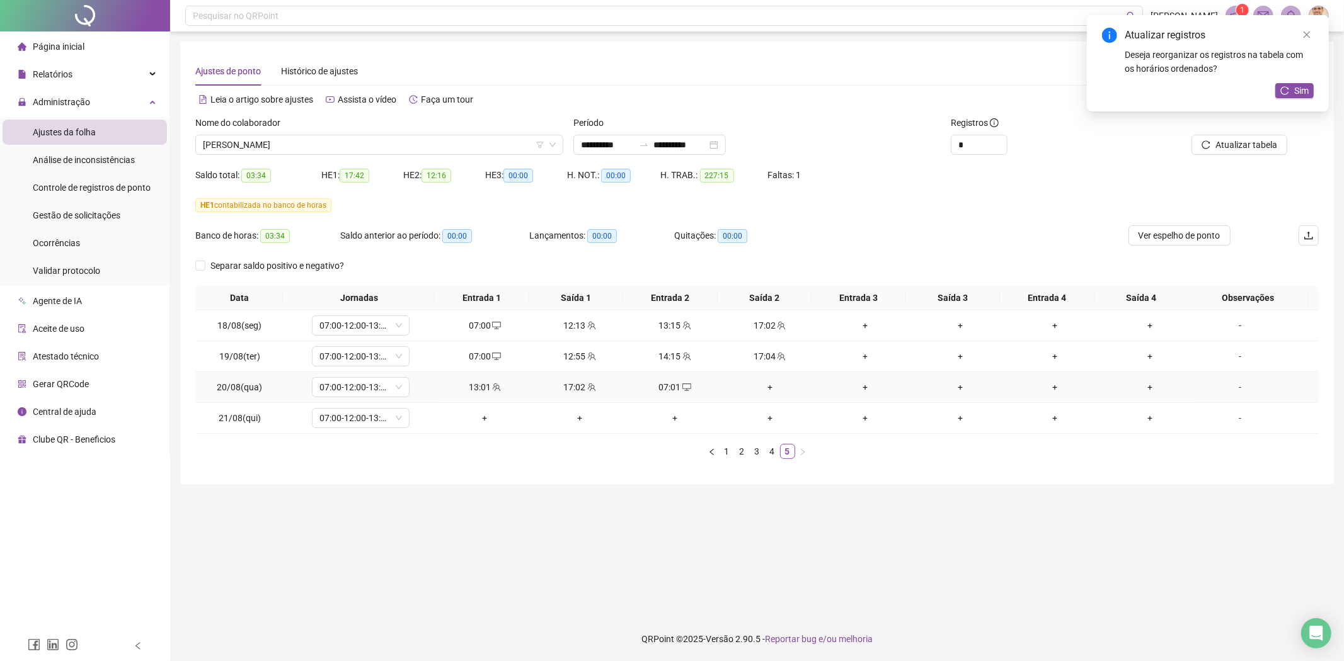
click at [766, 384] on div "+" at bounding box center [769, 387] width 85 height 14
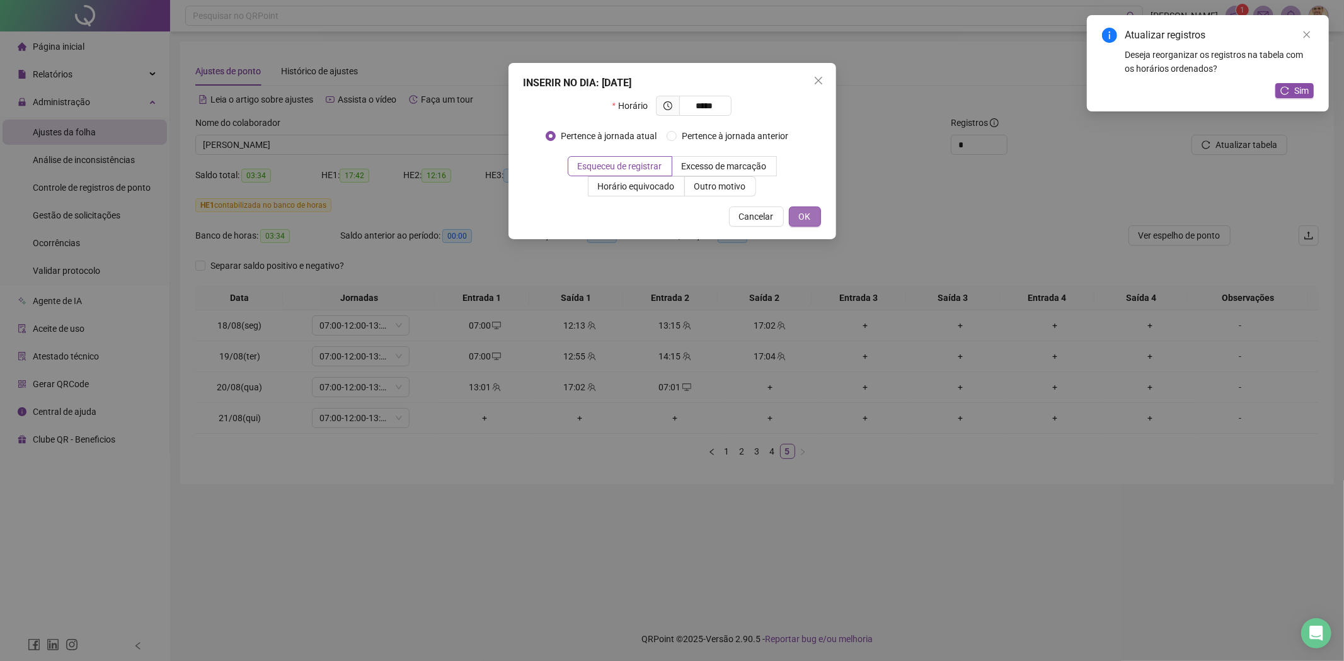
type input "*****"
click at [799, 212] on span "OK" at bounding box center [805, 217] width 12 height 14
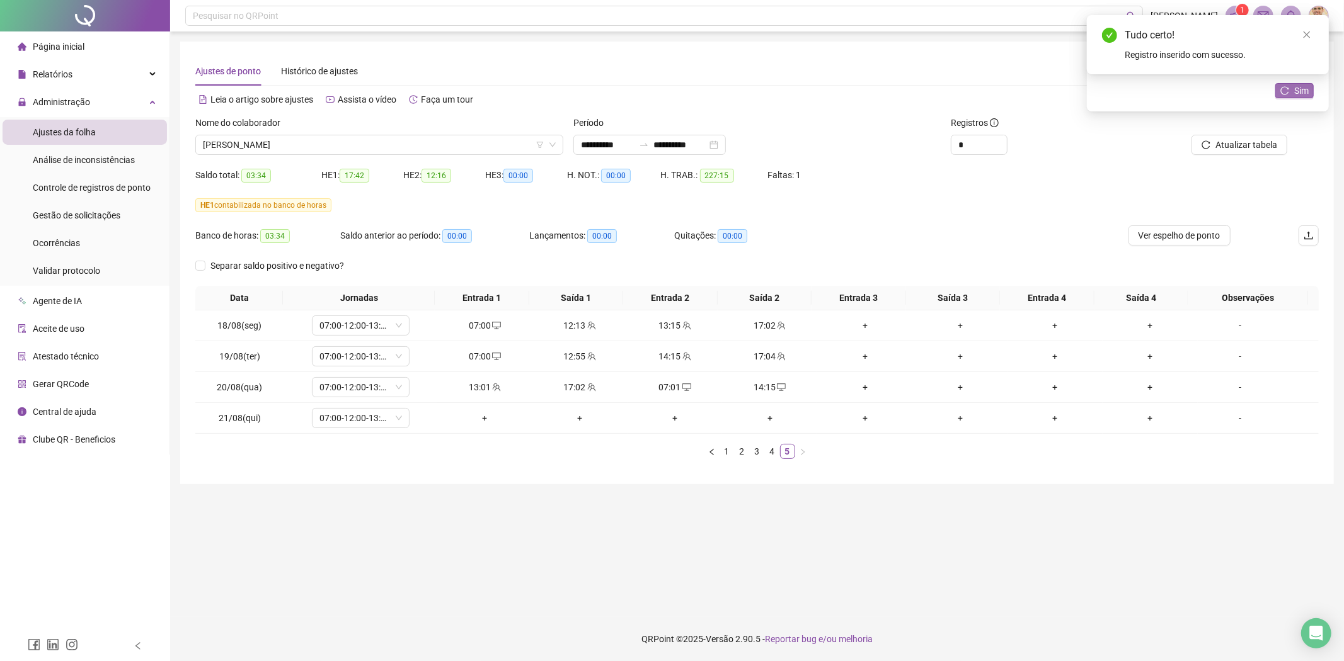
click at [1284, 89] on icon "reload" at bounding box center [1284, 90] width 9 height 9
click at [1205, 142] on icon "reload" at bounding box center [1206, 144] width 8 height 8
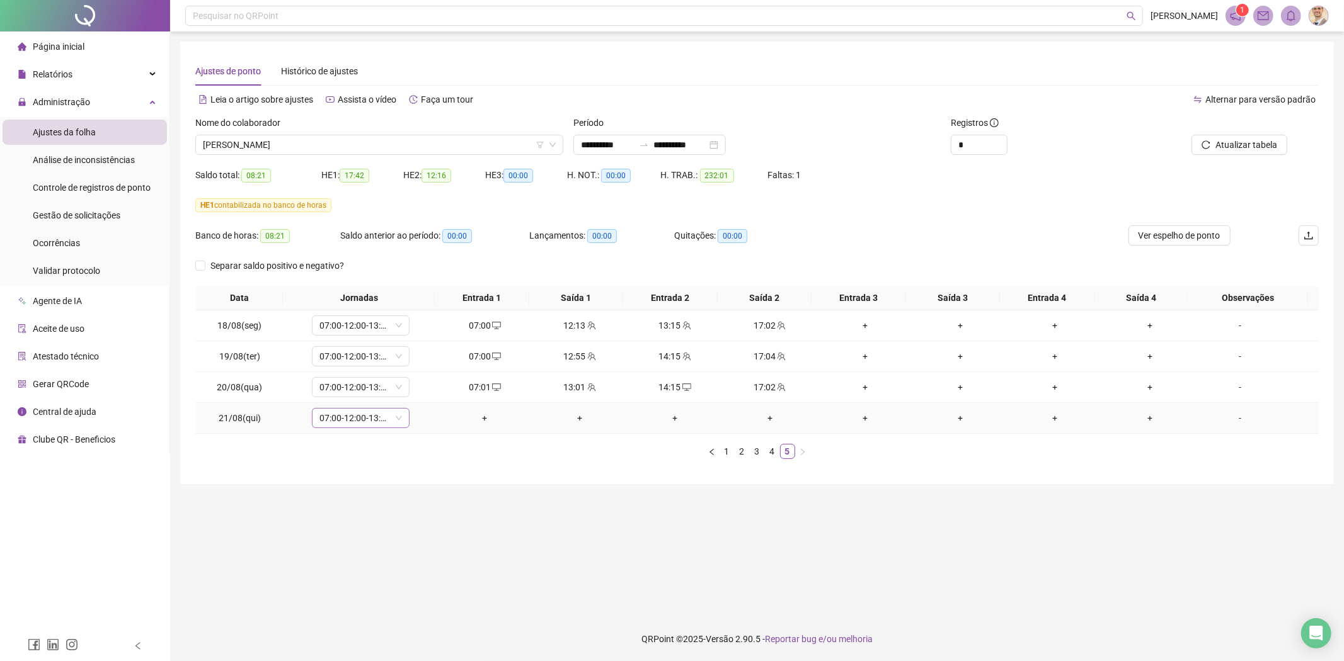
click at [395, 417] on icon "down" at bounding box center [399, 418] width 8 height 8
click at [386, 419] on span "07:00-12:00-13:12-17:00" at bounding box center [360, 418] width 83 height 19
click at [365, 564] on div "Folga compensatória" at bounding box center [381, 565] width 106 height 14
click at [420, 379] on span "Sim" at bounding box center [418, 386] width 14 height 14
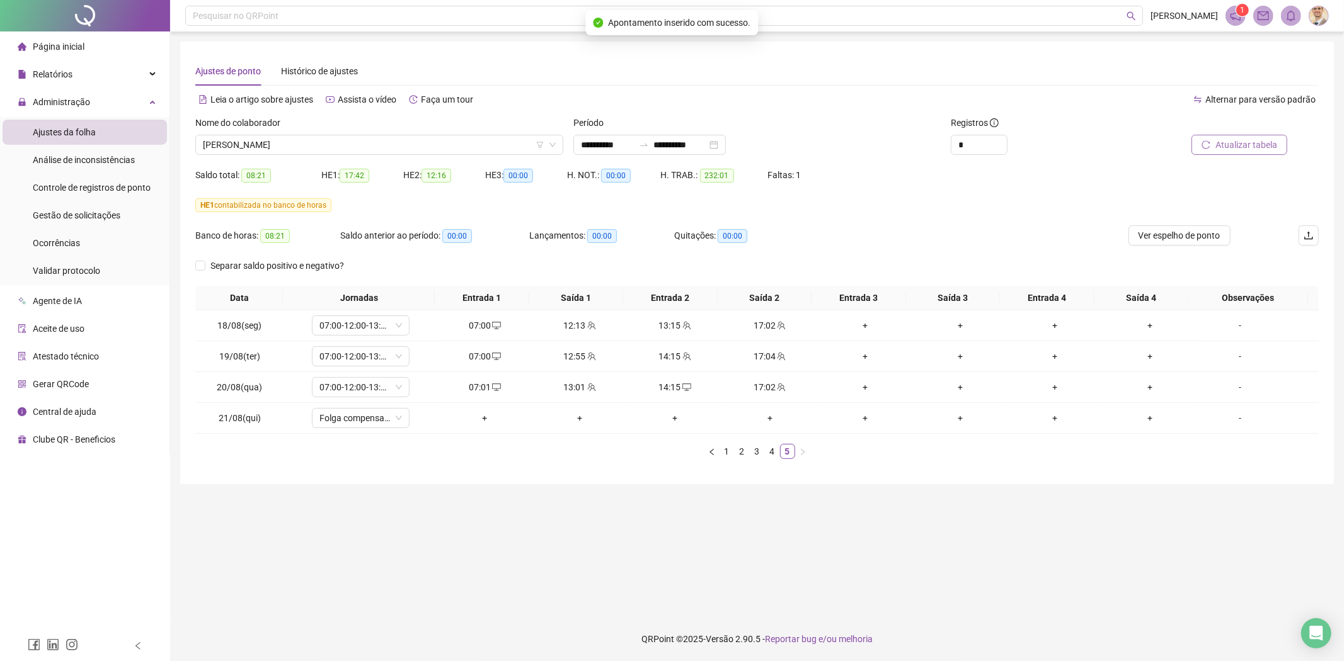
click at [1267, 135] on button "Atualizar tabela" at bounding box center [1239, 145] width 96 height 20
click at [386, 153] on span "[PERSON_NAME]" at bounding box center [379, 144] width 353 height 19
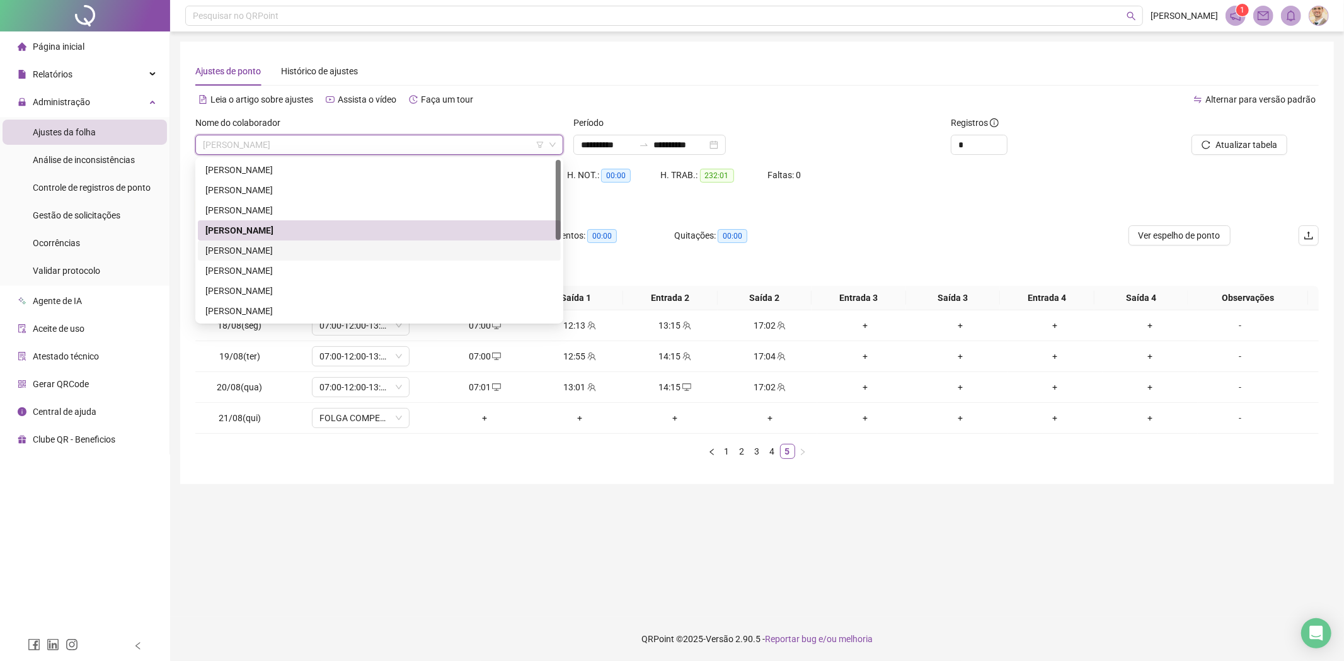
click at [243, 246] on div "[PERSON_NAME]" at bounding box center [379, 251] width 348 height 14
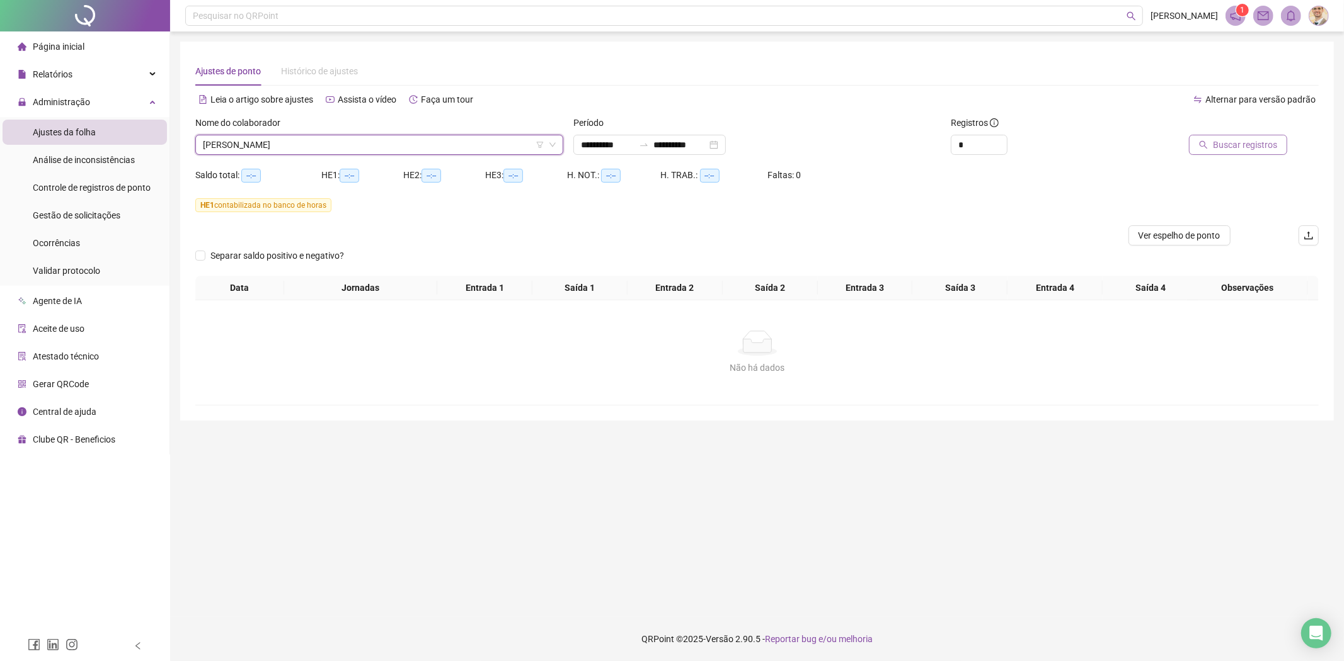
click at [1250, 142] on span "Buscar registros" at bounding box center [1245, 145] width 64 height 14
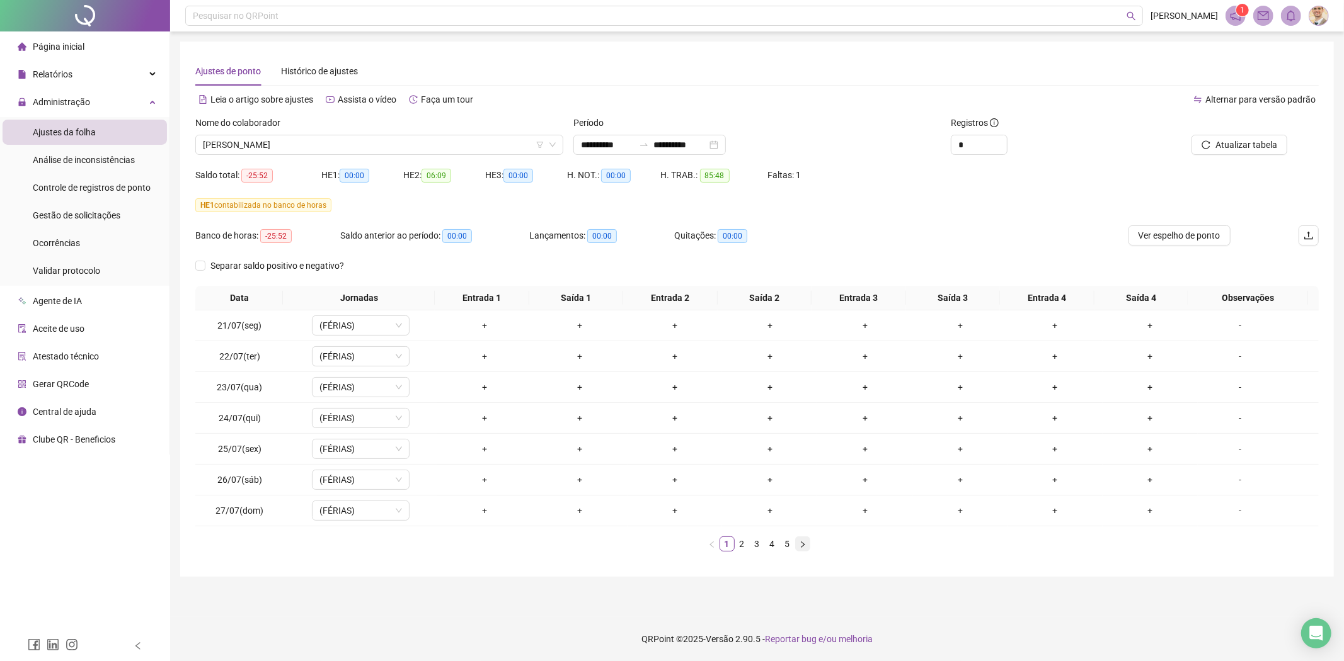
click at [802, 544] on icon "right" at bounding box center [803, 545] width 8 height 8
click at [712, 542] on icon "left" at bounding box center [712, 545] width 8 height 8
click at [808, 545] on button "button" at bounding box center [802, 544] width 15 height 15
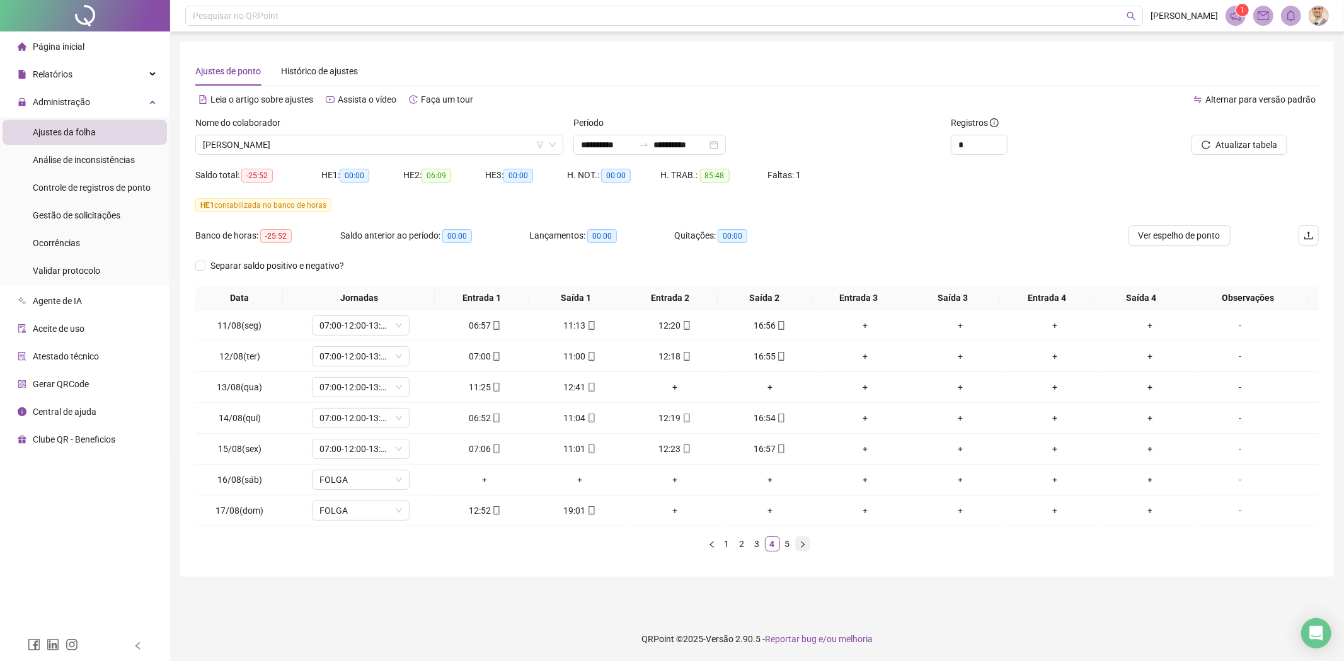
click at [808, 545] on button "button" at bounding box center [802, 544] width 15 height 15
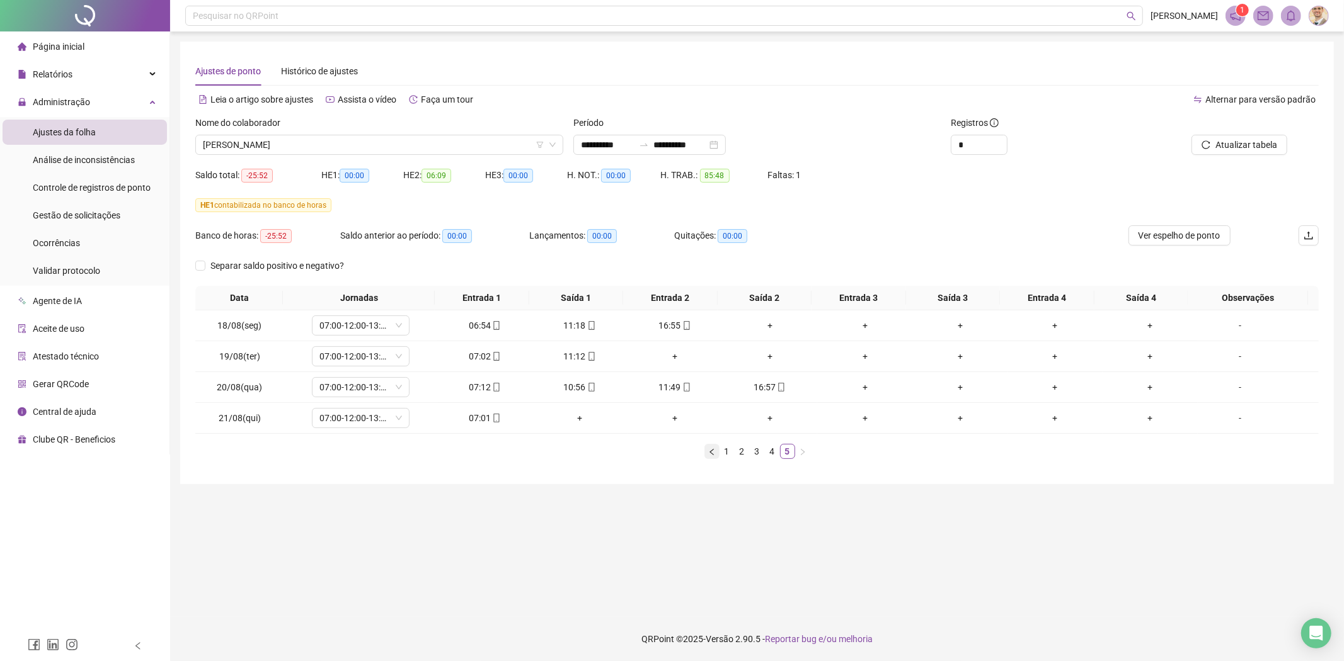
click at [711, 450] on icon "left" at bounding box center [712, 452] width 8 height 8
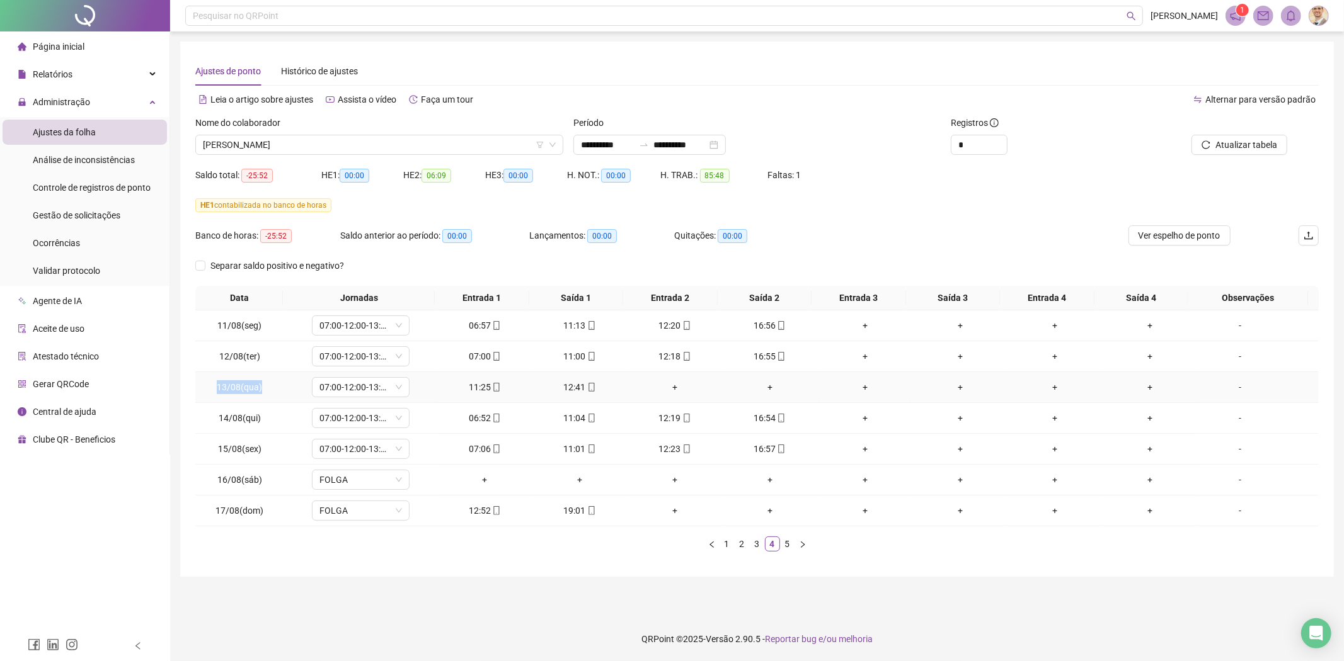
drag, startPoint x: 263, startPoint y: 391, endPoint x: 210, endPoint y: 389, distance: 53.0
click at [210, 389] on td "13/08(qua)" at bounding box center [239, 387] width 89 height 31
copy span "13/08(qua)"
drag, startPoint x: 804, startPoint y: 545, endPoint x: 804, endPoint y: 536, distance: 9.5
click at [804, 545] on icon "right" at bounding box center [803, 545] width 8 height 8
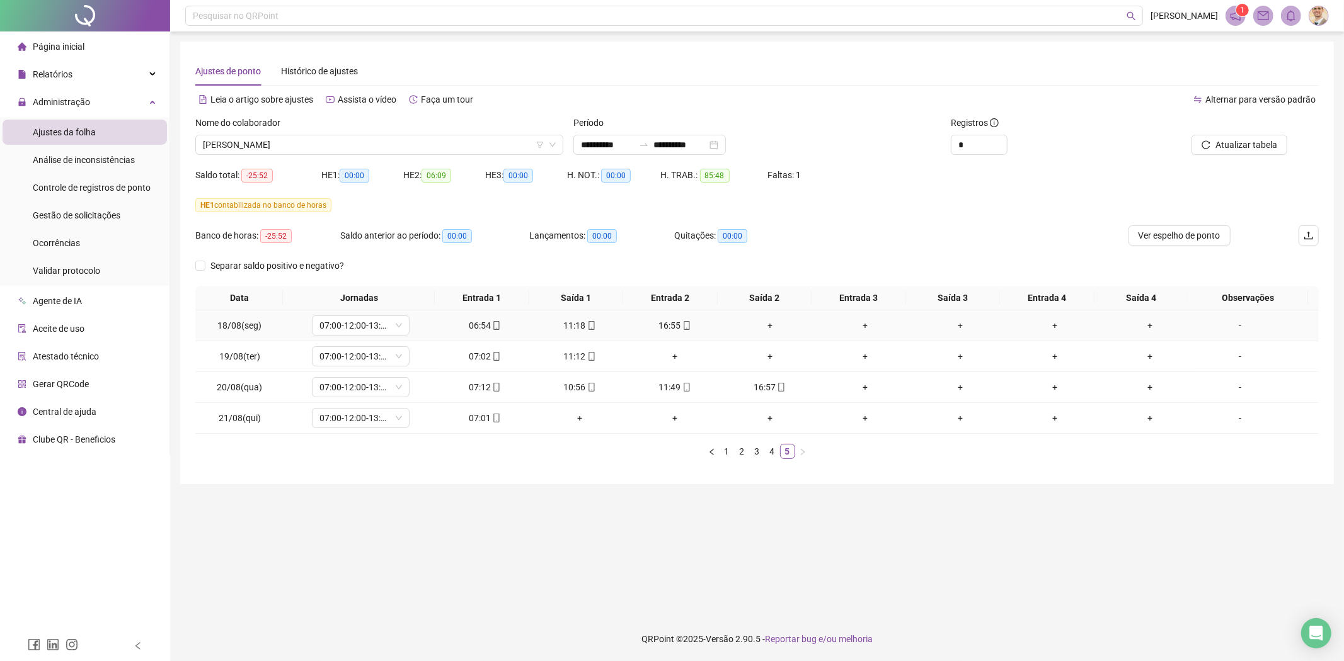
click at [255, 325] on span "18/08(seg)" at bounding box center [239, 326] width 44 height 10
drag, startPoint x: 261, startPoint y: 325, endPoint x: 217, endPoint y: 325, distance: 44.1
click at [217, 325] on td "18/08(seg)" at bounding box center [239, 326] width 89 height 31
copy span "18/08(seg)"
drag, startPoint x: 268, startPoint y: 351, endPoint x: 205, endPoint y: 351, distance: 62.4
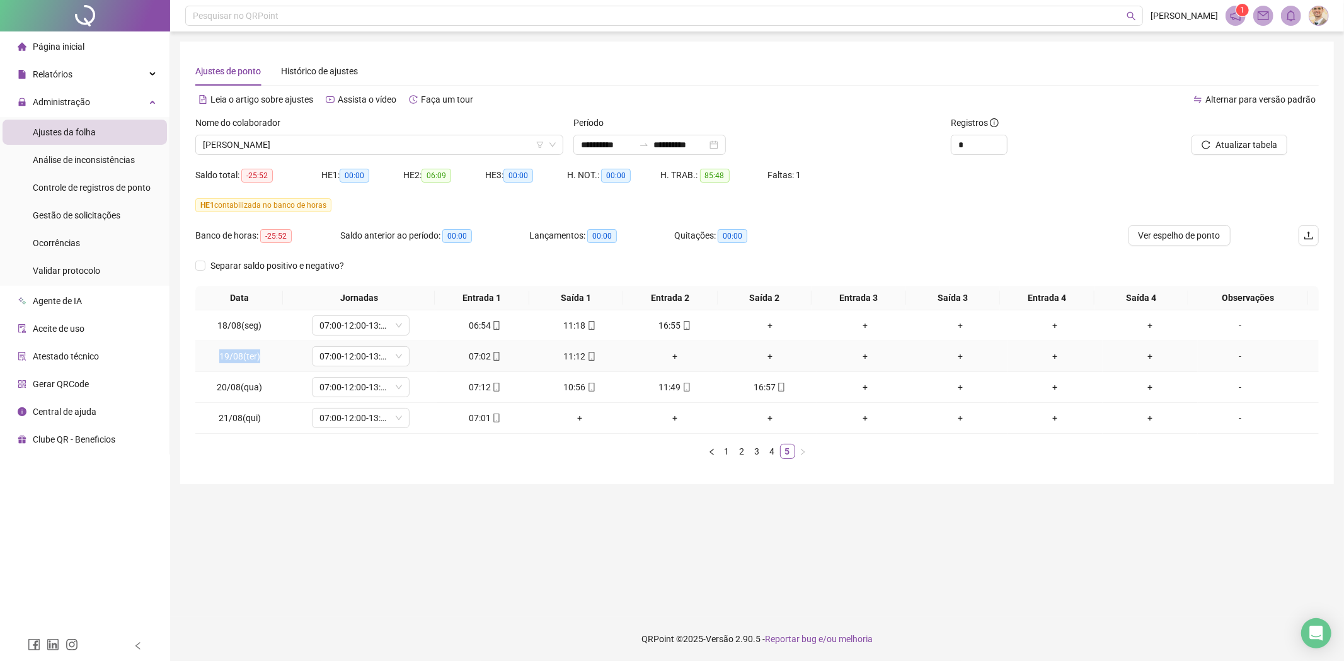
click at [205, 351] on td "19/08(ter)" at bounding box center [239, 356] width 89 height 31
copy span "19/08(ter)"
click at [484, 149] on span "[PERSON_NAME]" at bounding box center [379, 144] width 353 height 19
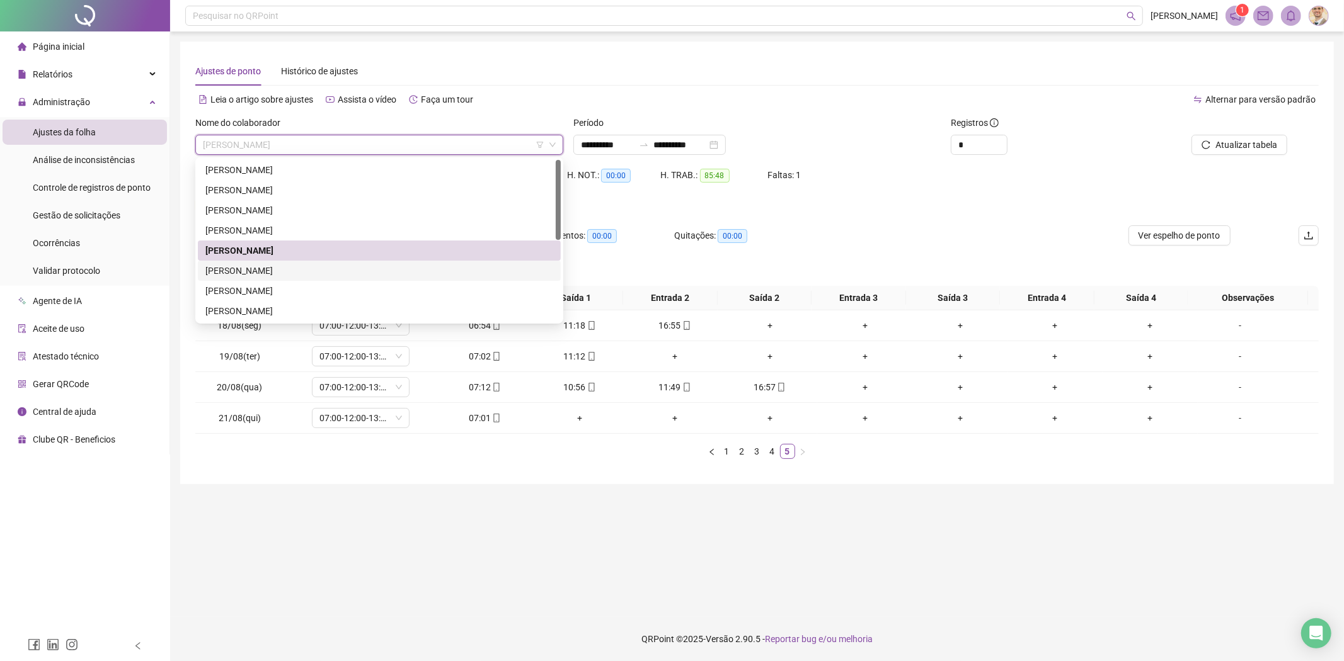
click at [266, 268] on div "[PERSON_NAME]" at bounding box center [379, 271] width 348 height 14
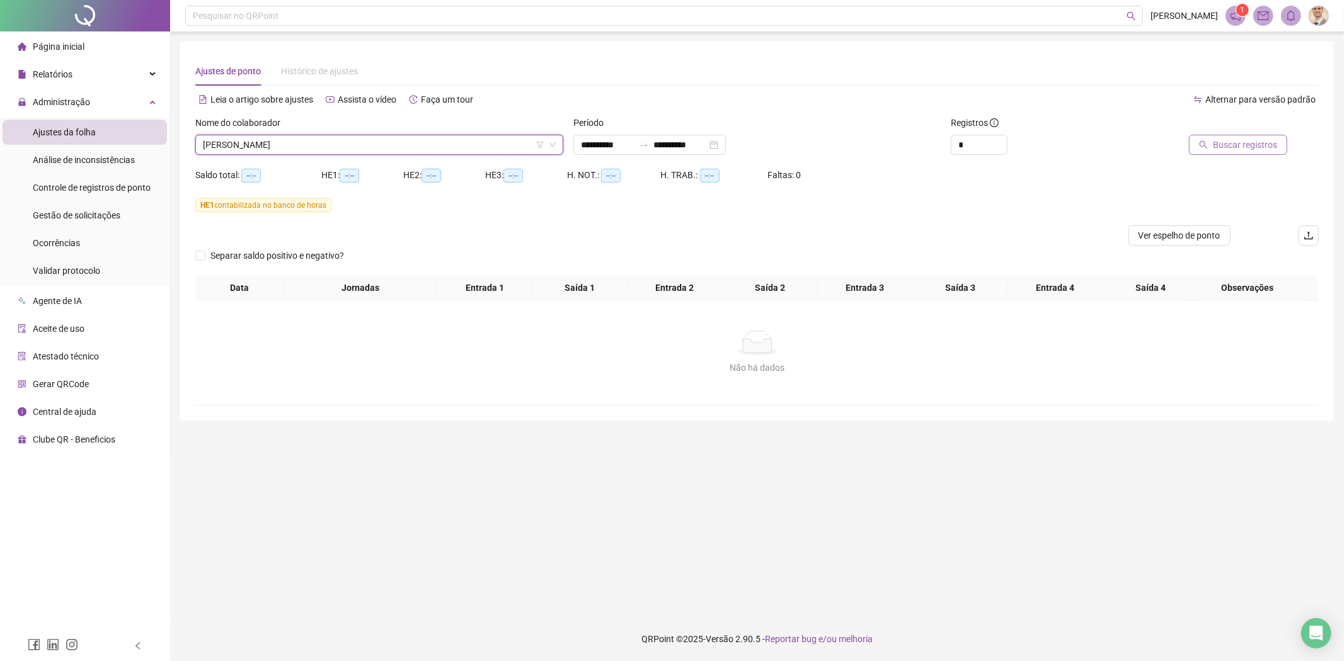
click at [1241, 148] on span "Buscar registros" at bounding box center [1245, 145] width 64 height 14
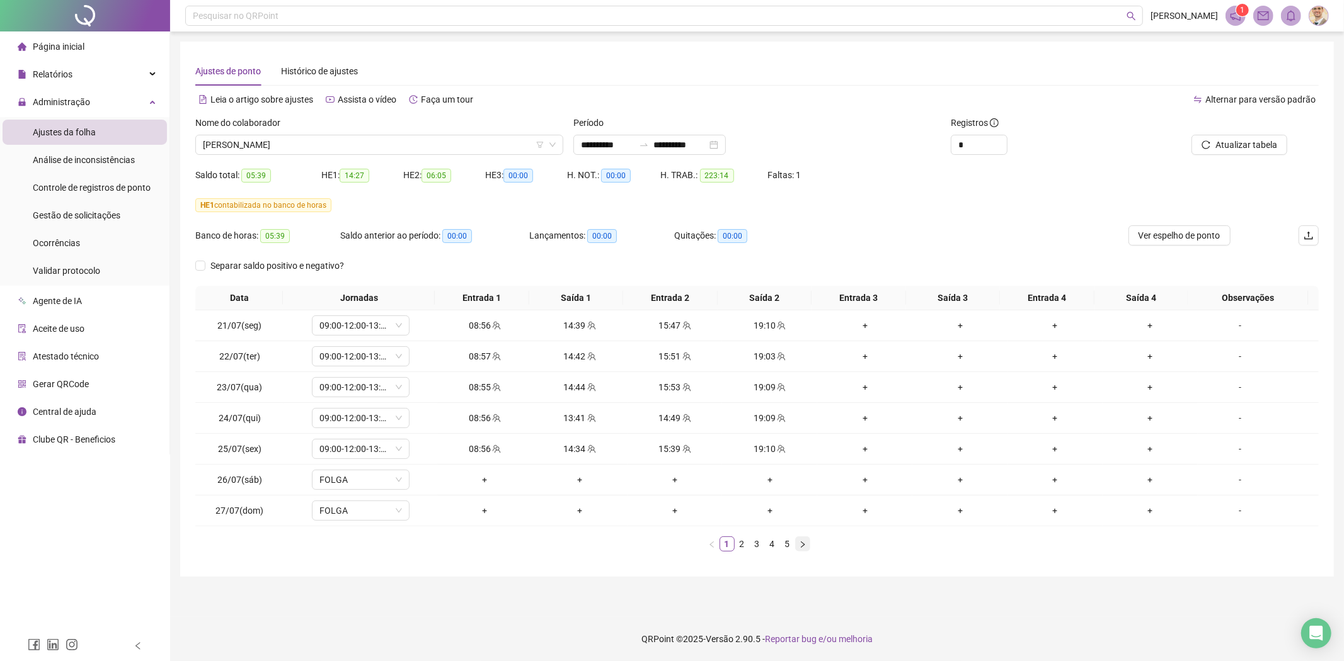
click at [803, 544] on icon "right" at bounding box center [803, 544] width 4 height 6
click at [804, 545] on icon "right" at bounding box center [803, 544] width 4 height 6
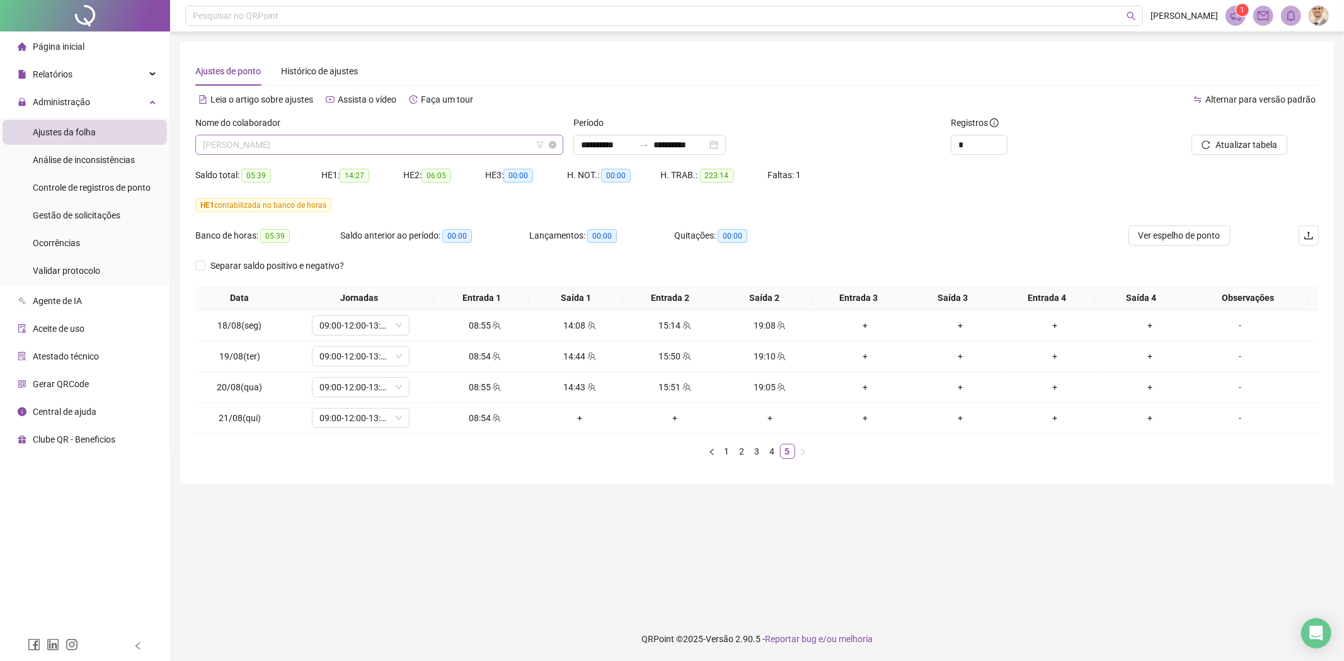
drag, startPoint x: 433, startPoint y: 152, endPoint x: 418, endPoint y: 151, distance: 15.1
click at [433, 152] on span "[PERSON_NAME]" at bounding box center [379, 144] width 353 height 19
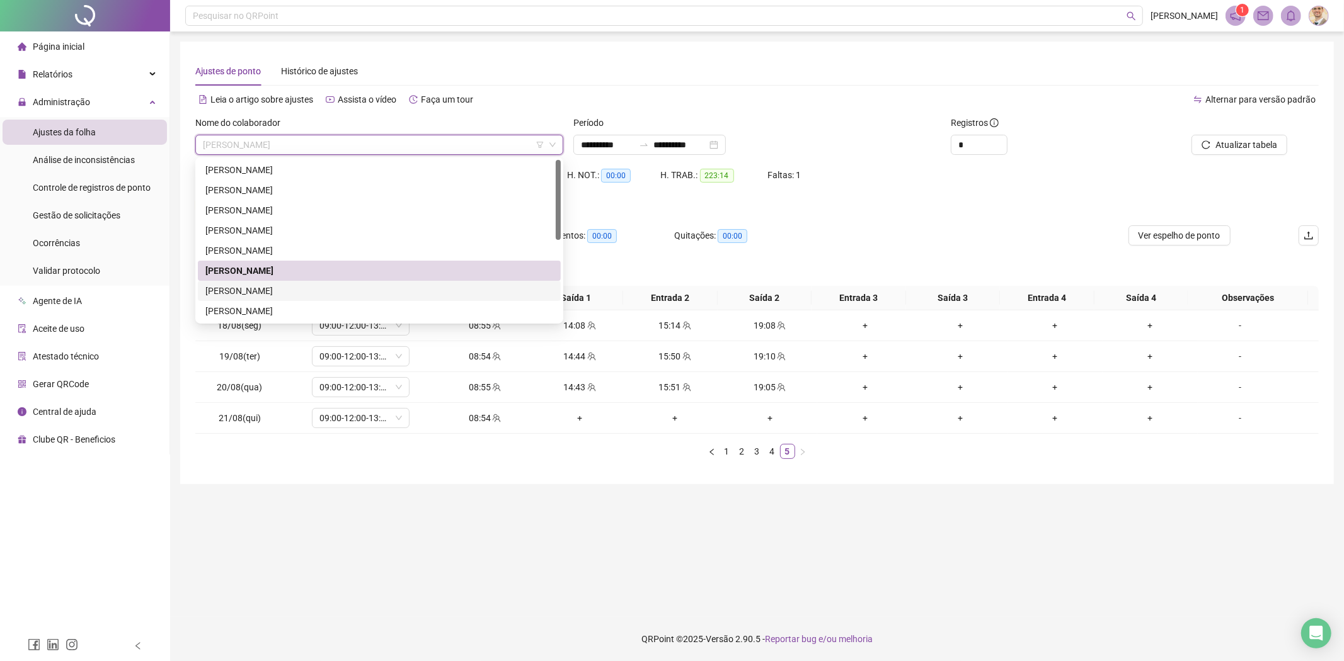
click at [255, 285] on div "[PERSON_NAME]" at bounding box center [379, 291] width 348 height 14
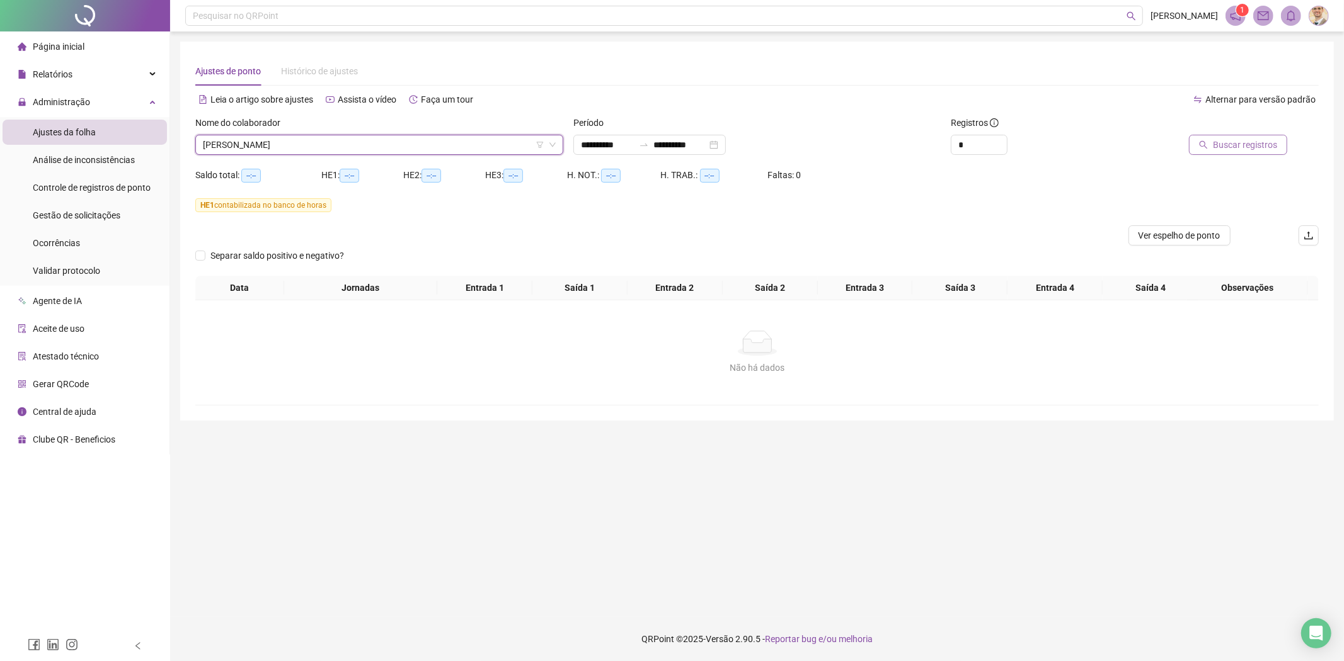
click at [1250, 149] on span "Buscar registros" at bounding box center [1245, 145] width 64 height 14
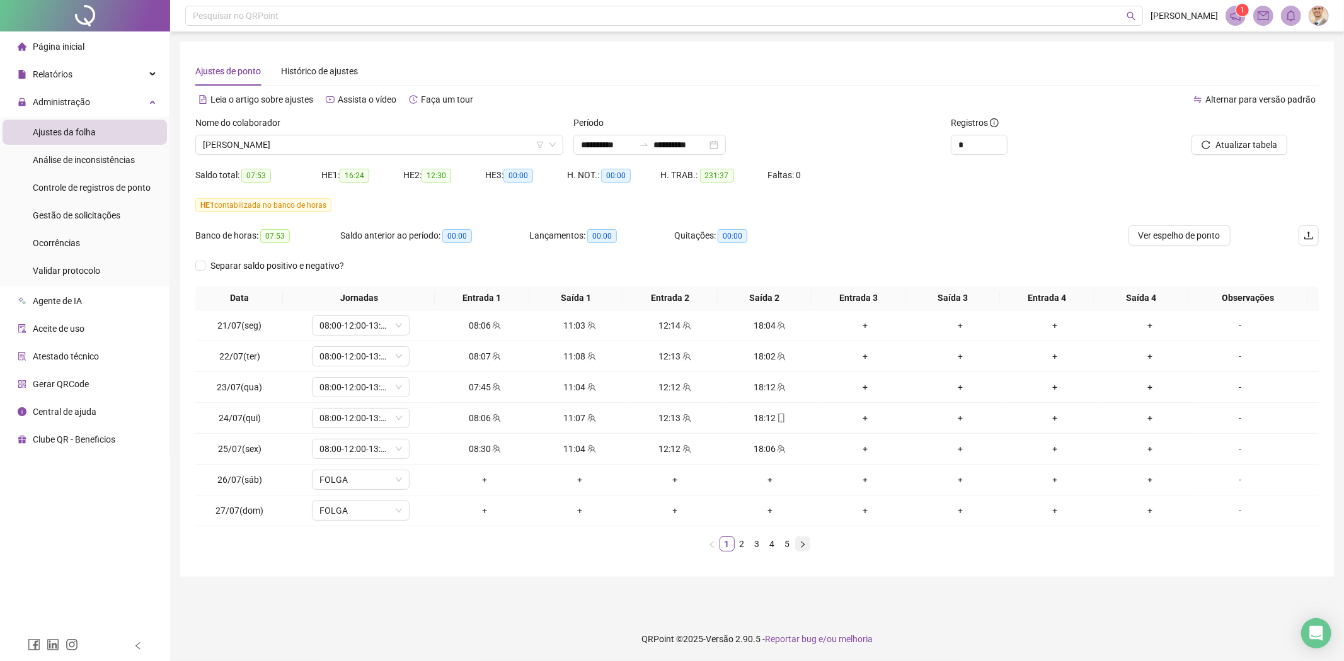
click at [807, 547] on button "button" at bounding box center [802, 544] width 15 height 15
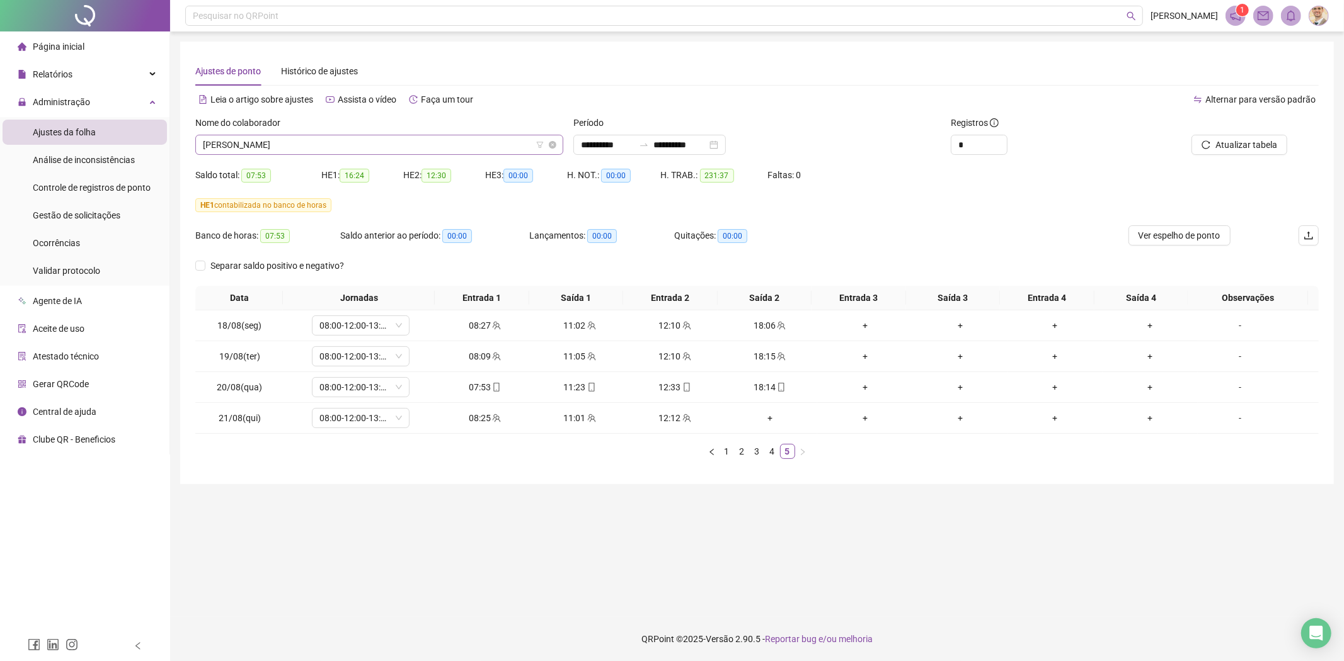
click at [469, 146] on span "[PERSON_NAME]" at bounding box center [379, 144] width 353 height 19
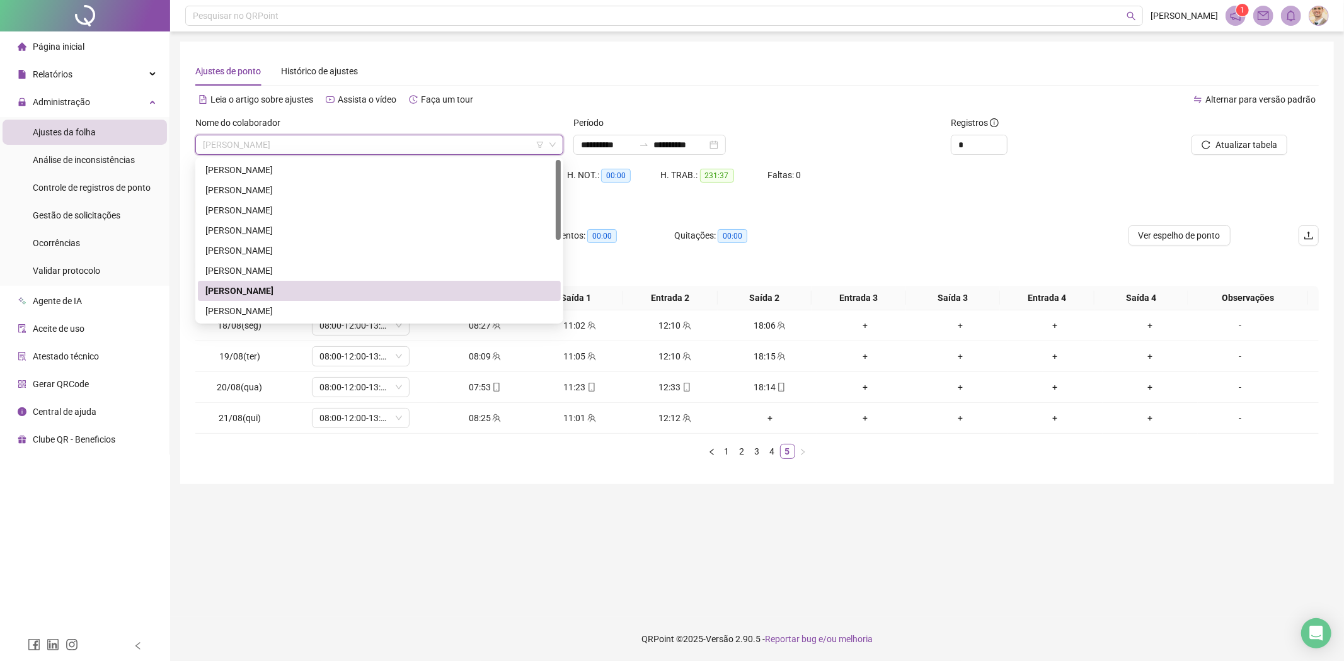
scroll to position [70, 0]
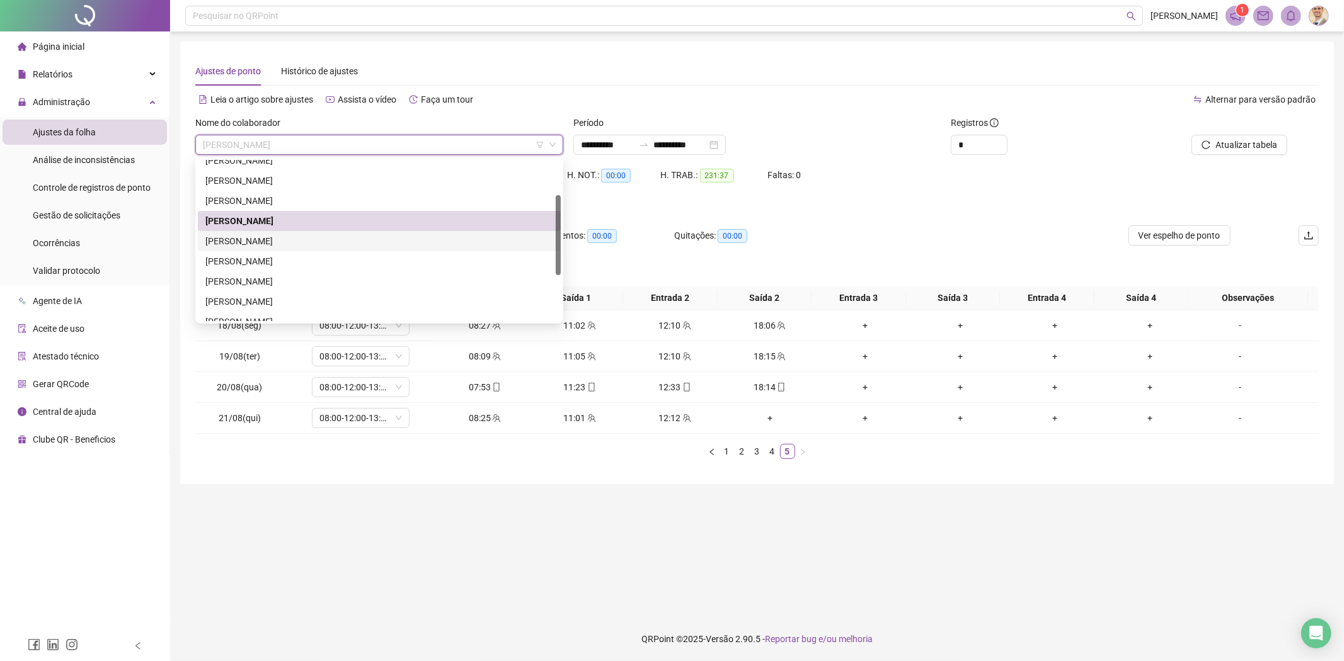
click at [307, 231] on div "[PERSON_NAME]" at bounding box center [379, 241] width 363 height 20
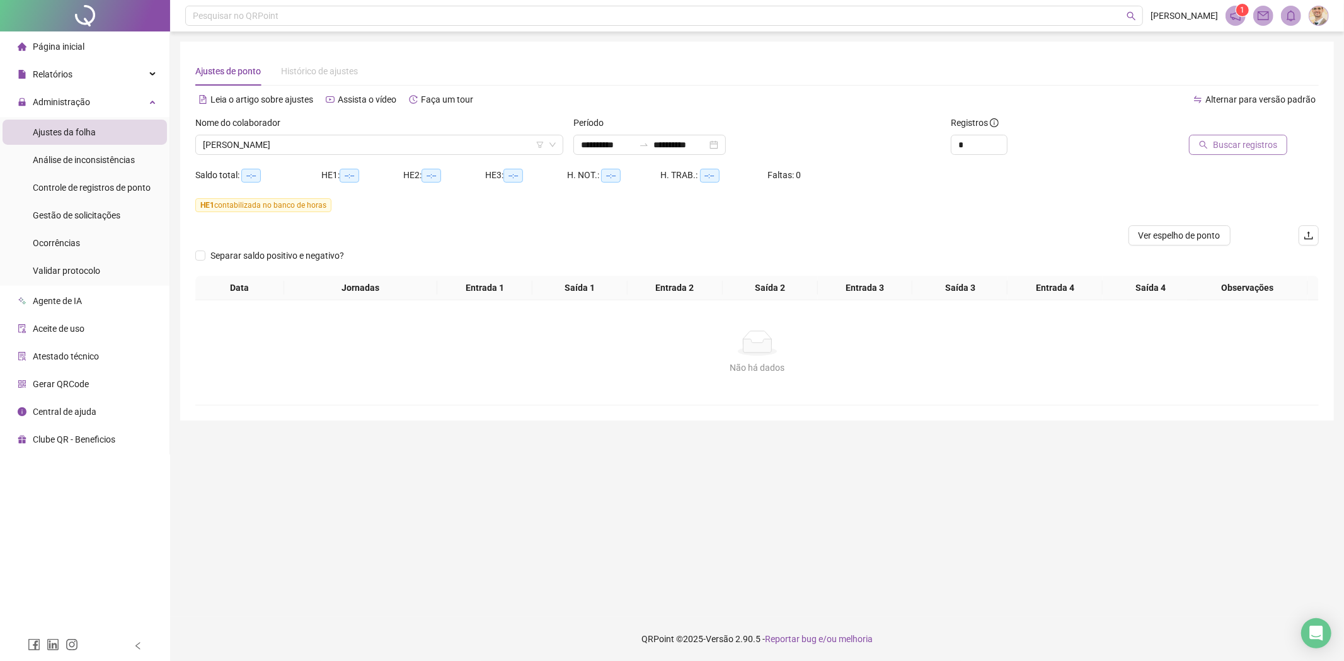
click at [1203, 151] on button "Buscar registros" at bounding box center [1238, 145] width 98 height 20
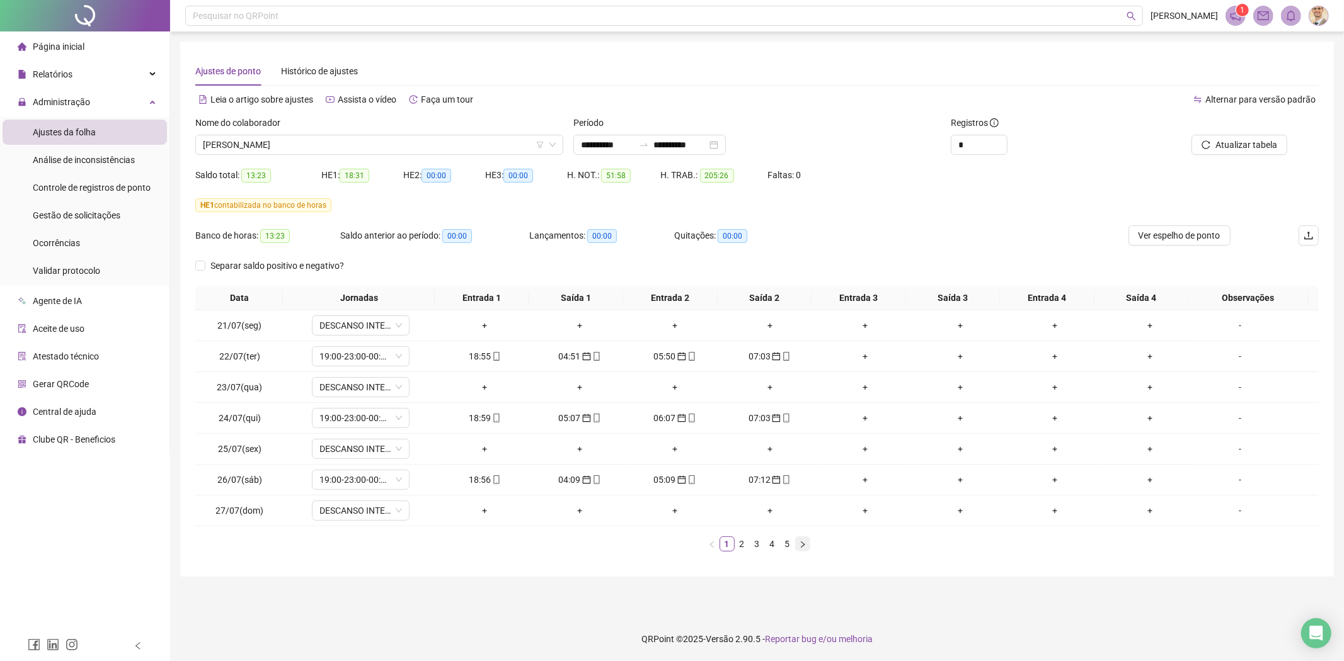
click at [808, 544] on button "button" at bounding box center [802, 544] width 15 height 15
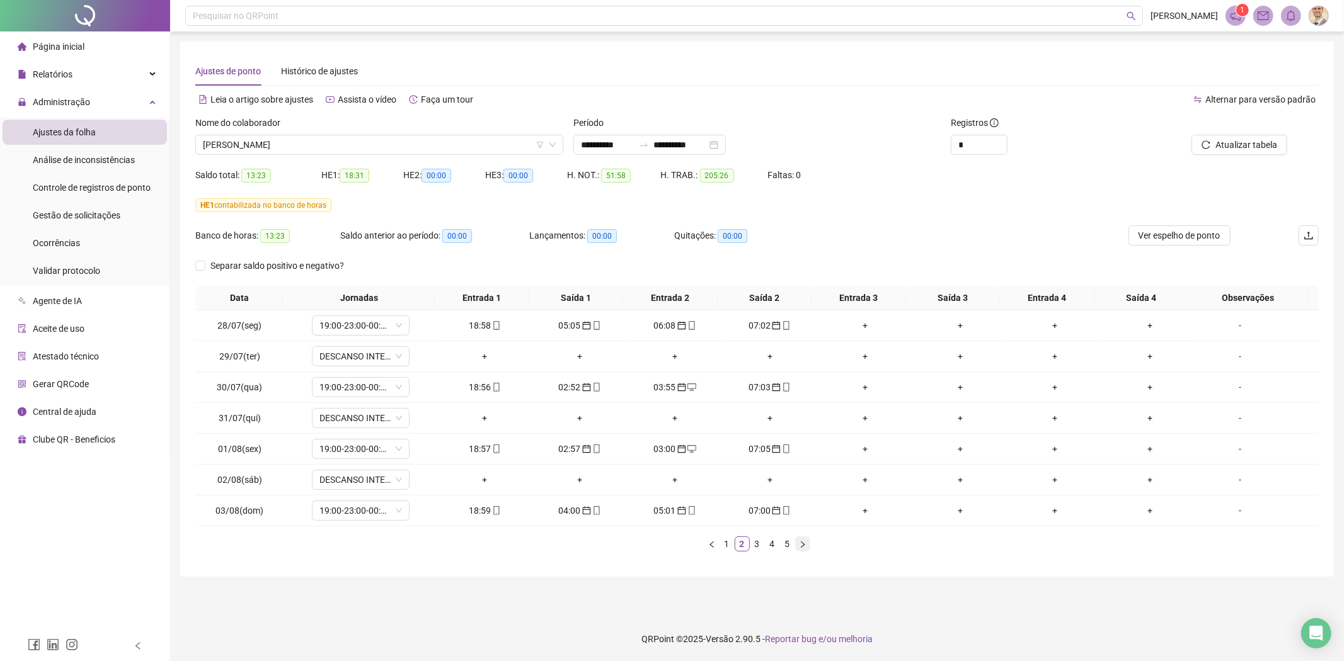
click at [804, 544] on icon "right" at bounding box center [803, 545] width 8 height 8
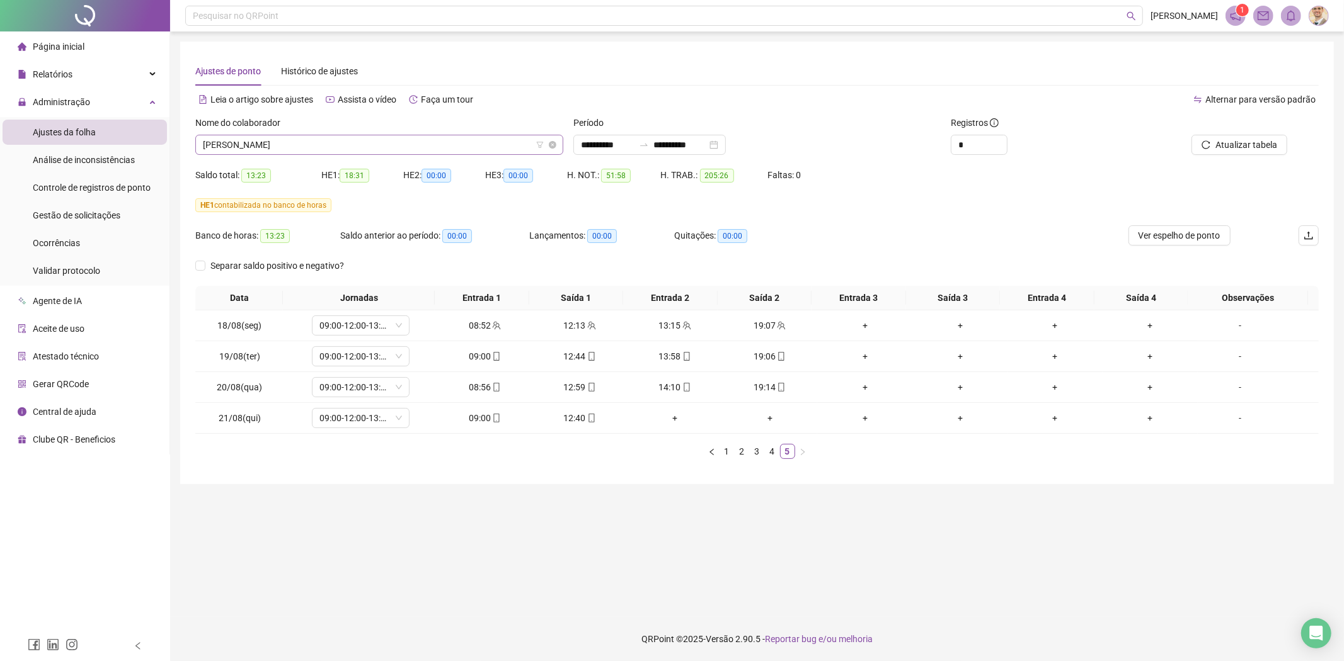
click at [411, 140] on span "[PERSON_NAME]" at bounding box center [379, 144] width 353 height 19
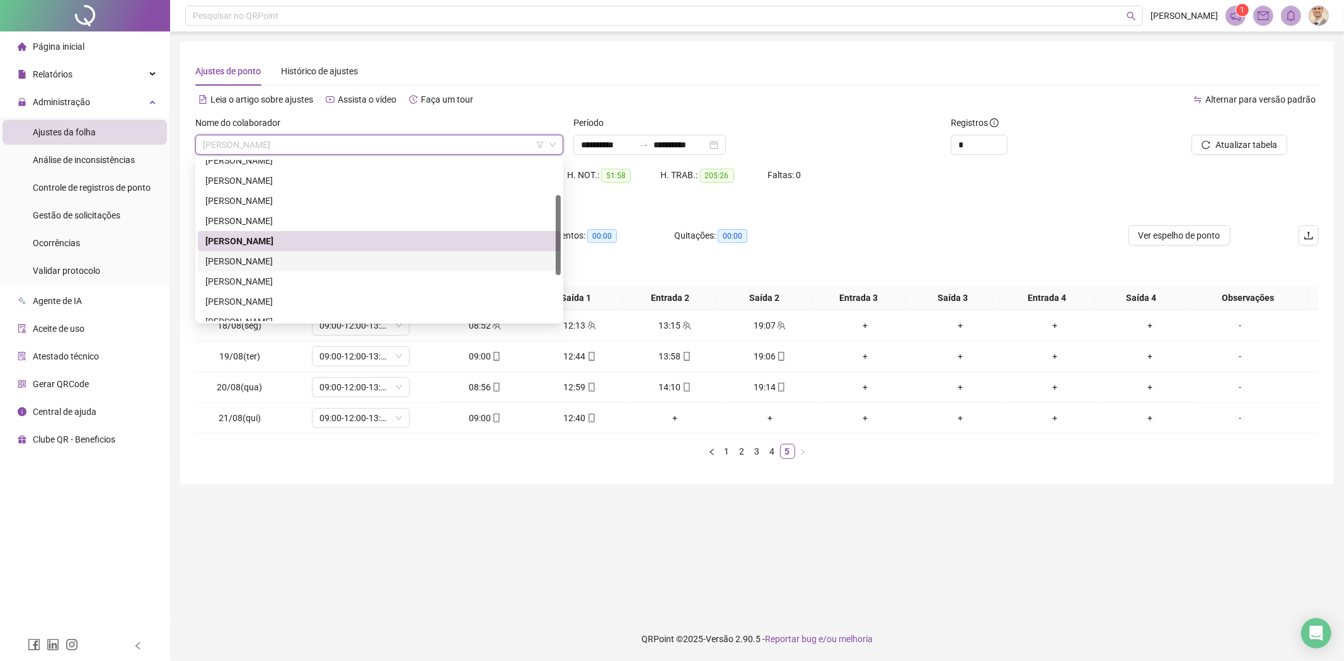
click at [274, 254] on div "GUSTAVO RODRIGO DE SOUZA REIS" at bounding box center [379, 261] width 348 height 14
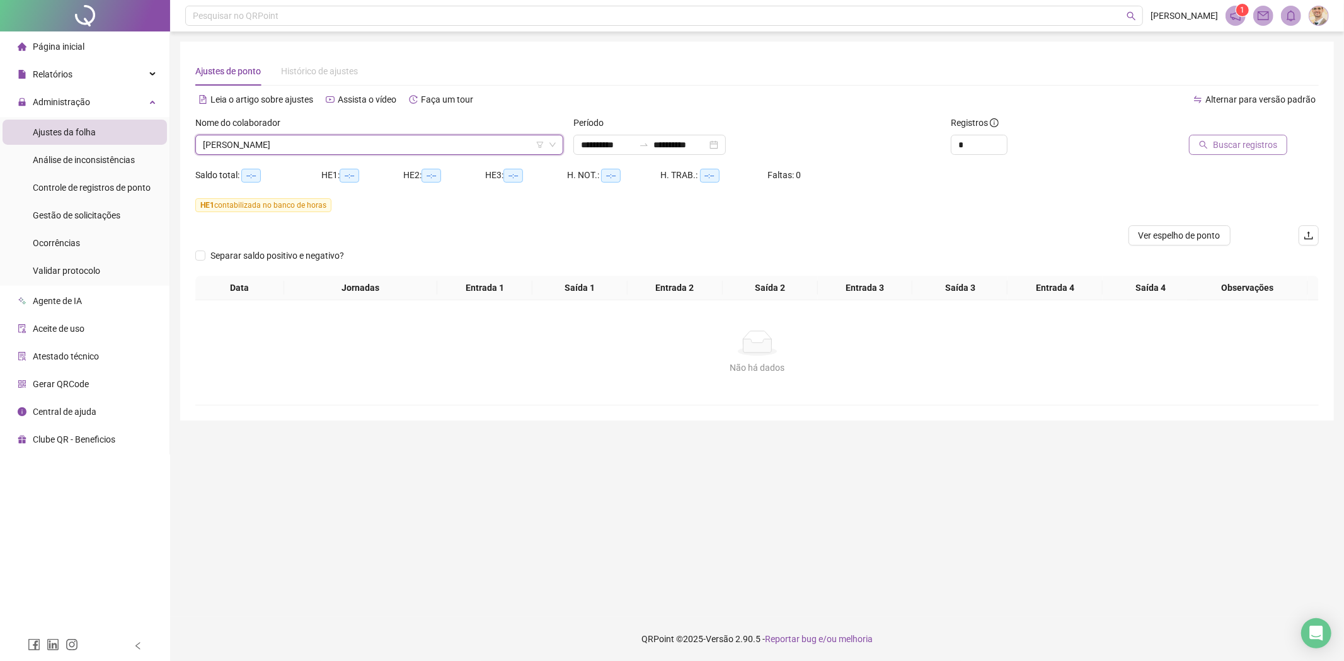
click at [1213, 142] on button "Buscar registros" at bounding box center [1238, 145] width 98 height 20
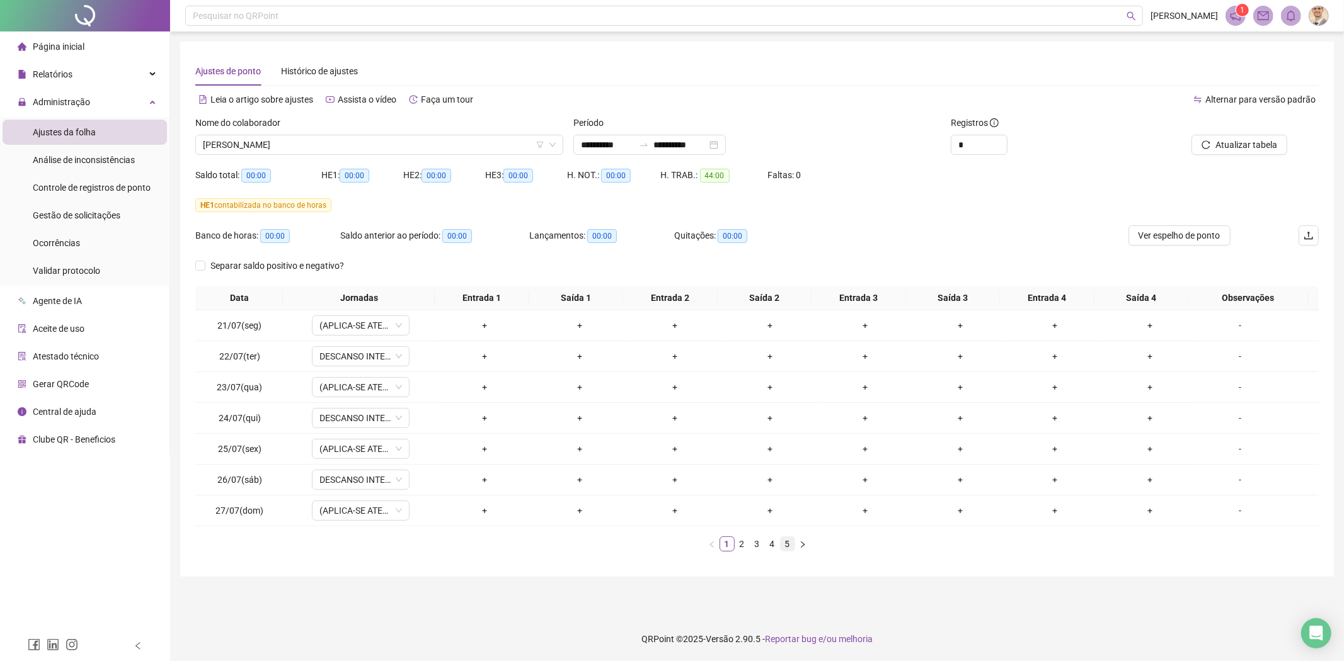
click at [787, 545] on link "5" at bounding box center [787, 544] width 14 height 14
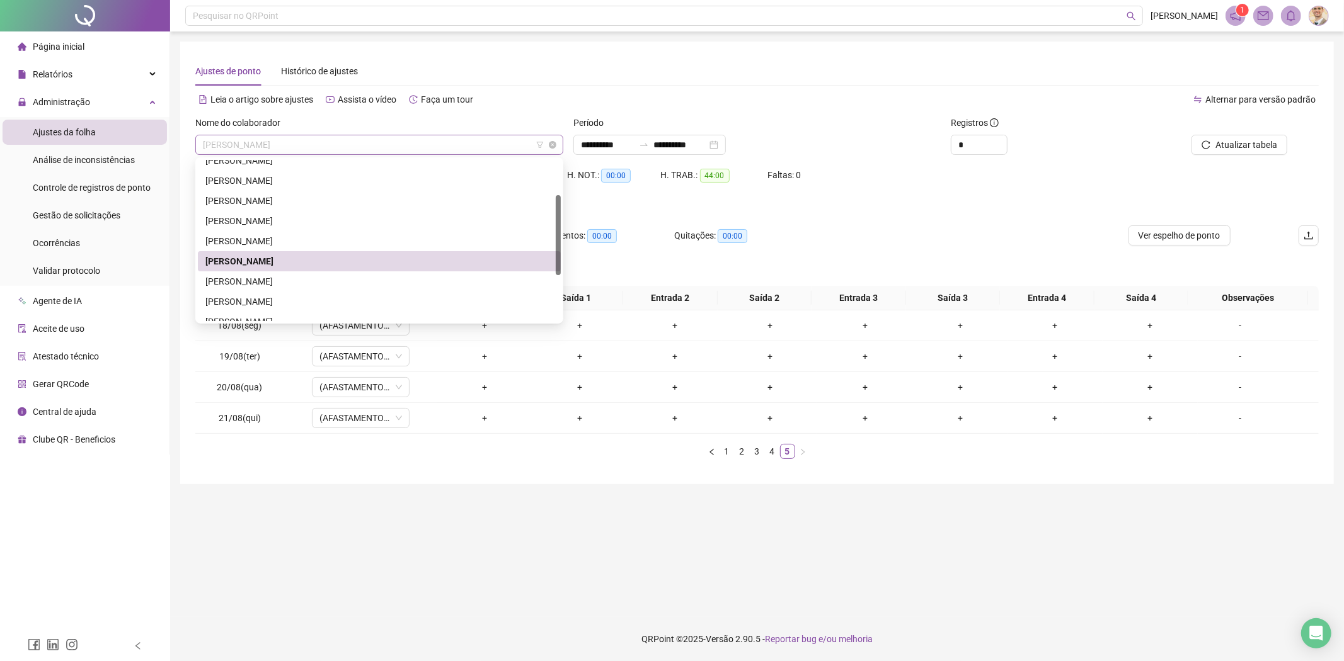
click at [408, 147] on span "GUSTAVO RODRIGO DE SOUZA REIS" at bounding box center [379, 144] width 353 height 19
click at [258, 280] on div "[PERSON_NAME]" at bounding box center [379, 282] width 348 height 14
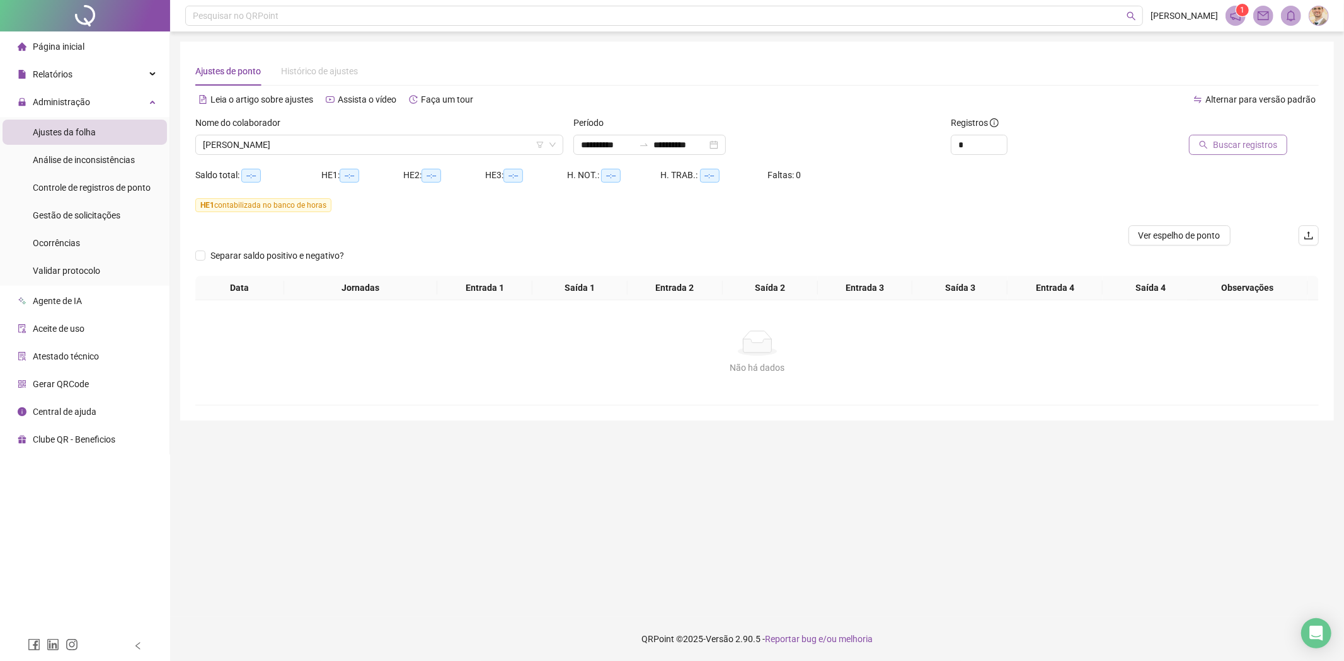
click at [1240, 150] on span "Buscar registros" at bounding box center [1245, 145] width 64 height 14
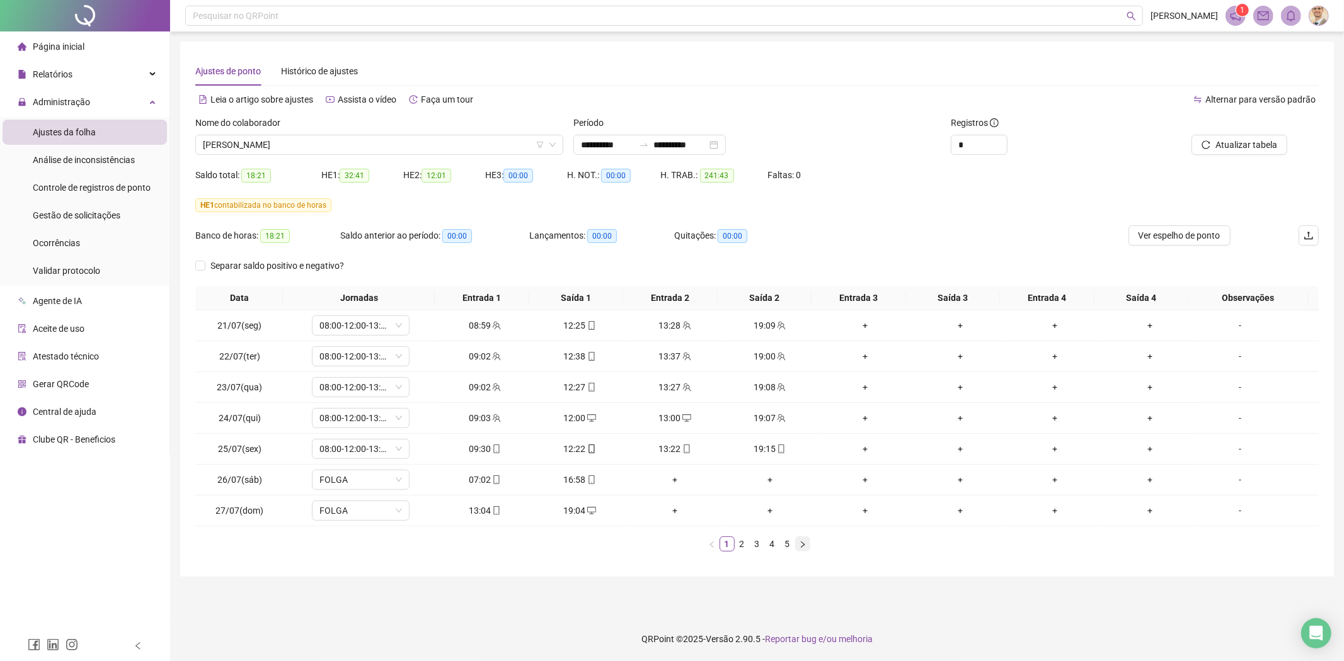
click at [802, 544] on icon "right" at bounding box center [803, 545] width 8 height 8
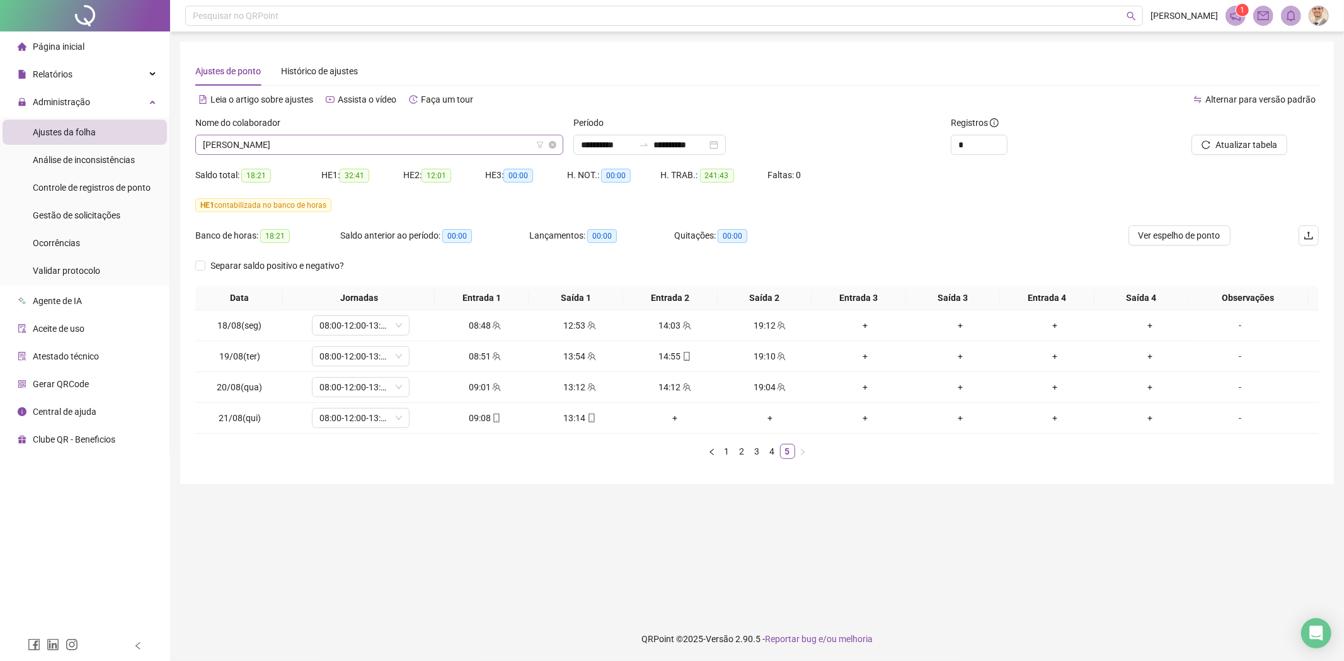
click at [336, 146] on span "[PERSON_NAME]" at bounding box center [379, 144] width 353 height 19
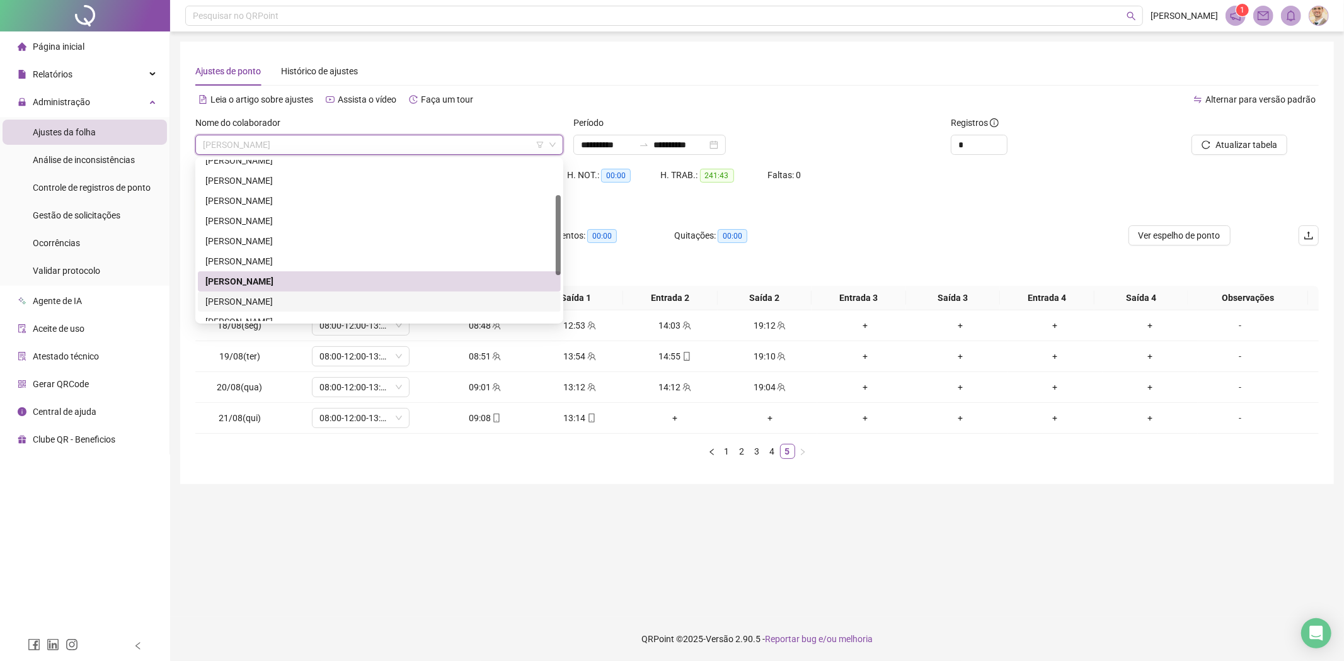
click at [314, 300] on div "[PERSON_NAME]" at bounding box center [379, 302] width 348 height 14
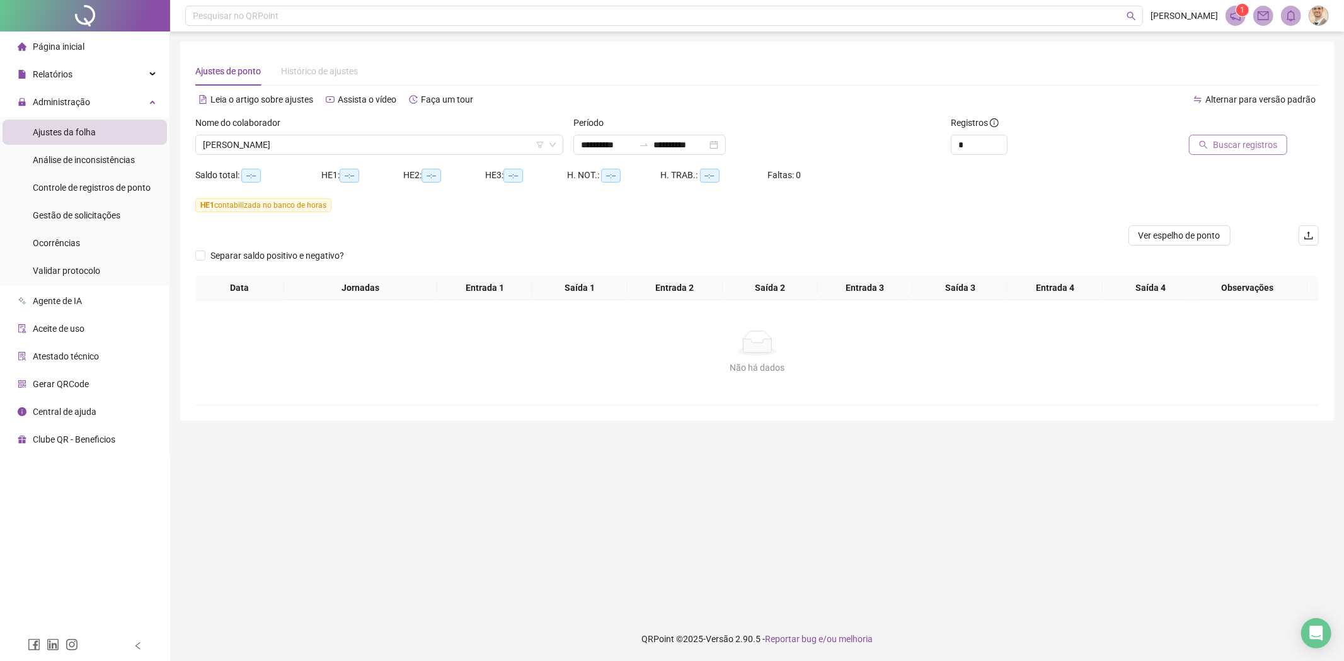
click at [1214, 149] on button "Buscar registros" at bounding box center [1238, 145] width 98 height 20
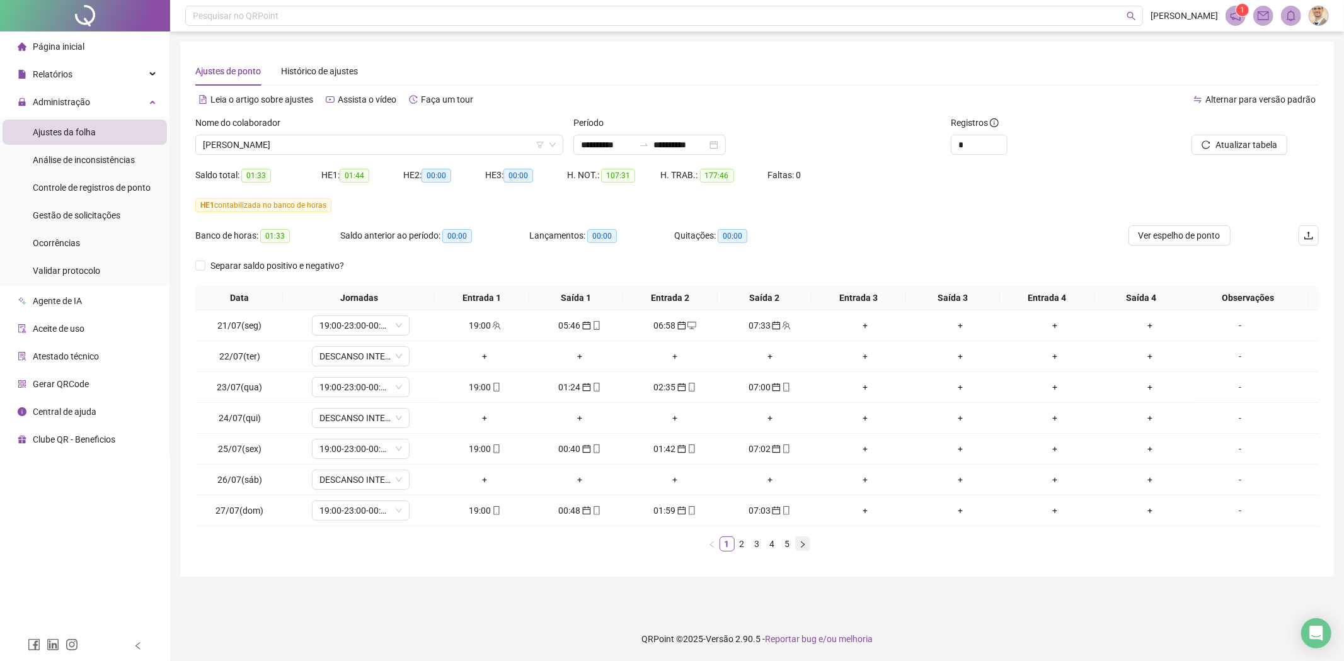
click at [801, 545] on icon "right" at bounding box center [803, 545] width 8 height 8
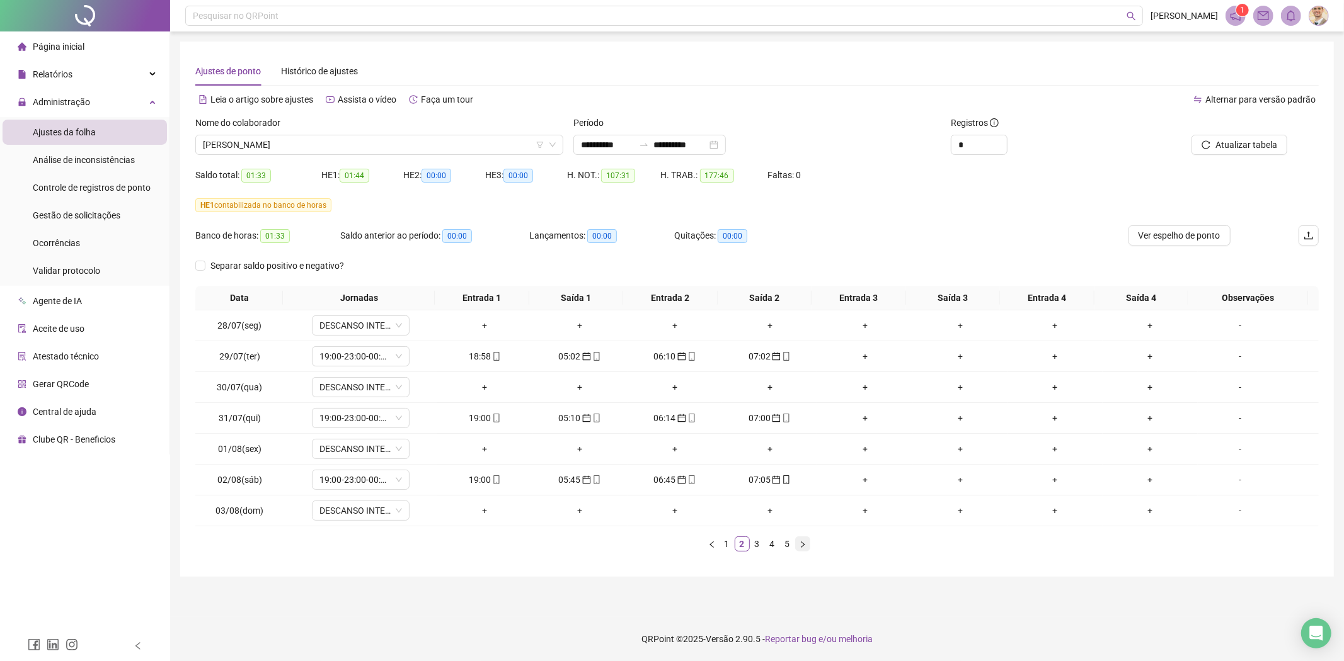
click at [802, 545] on icon "right" at bounding box center [803, 545] width 8 height 8
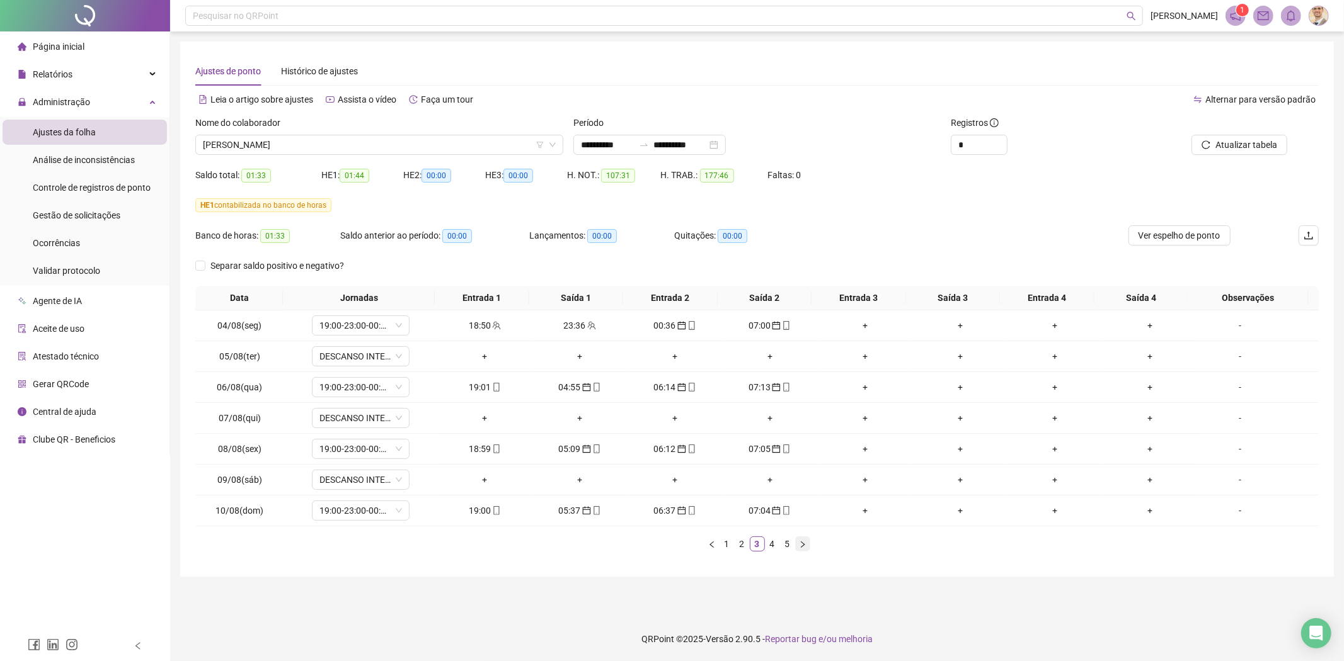
click at [802, 545] on icon "right" at bounding box center [803, 545] width 8 height 8
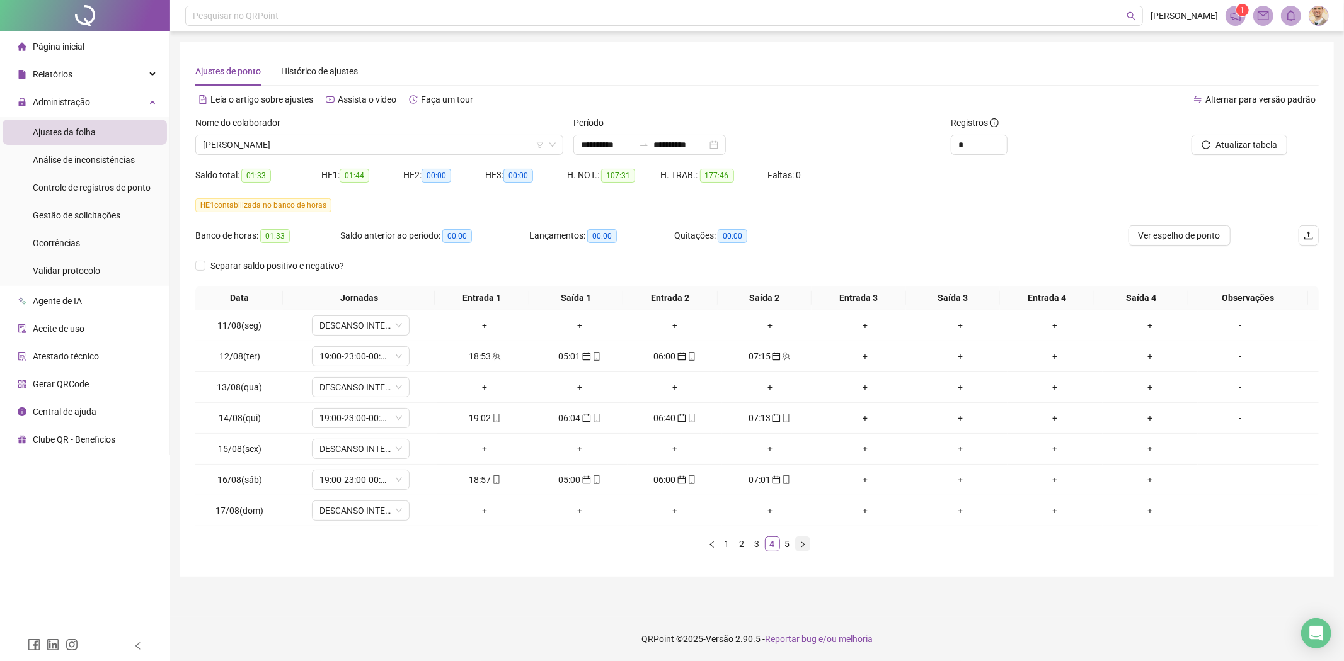
click at [802, 545] on icon "right" at bounding box center [803, 545] width 8 height 8
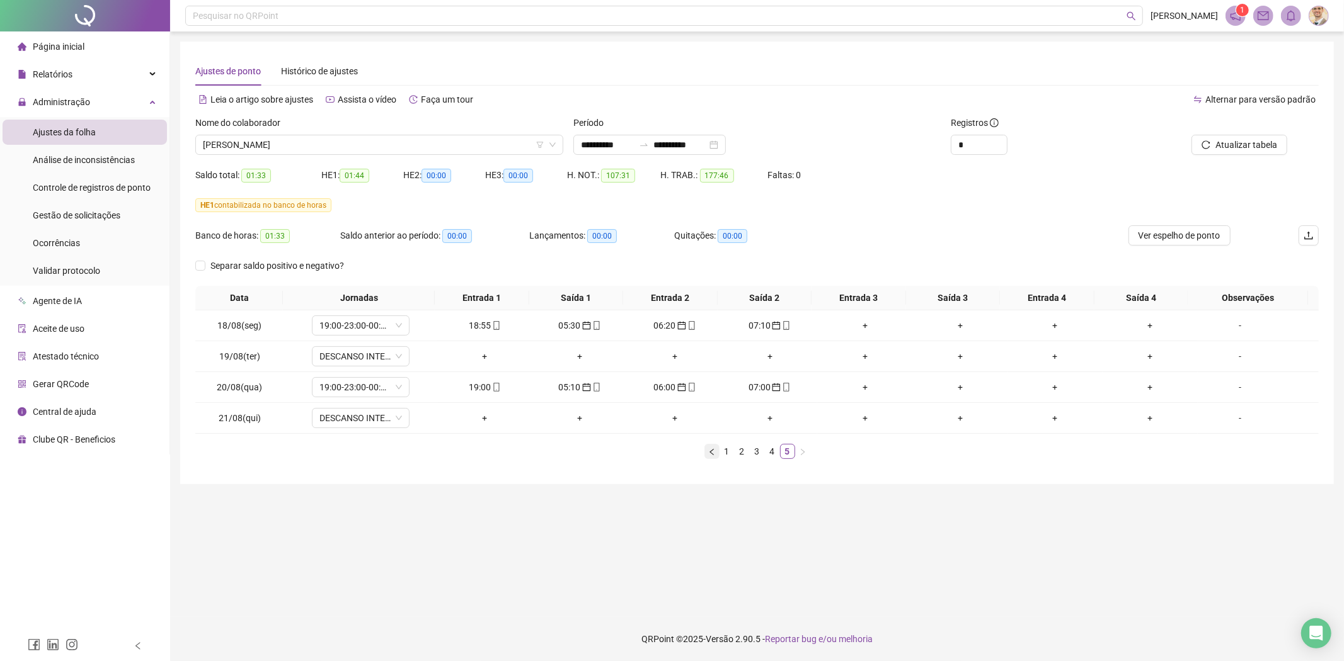
click at [710, 451] on icon "left" at bounding box center [712, 452] width 8 height 8
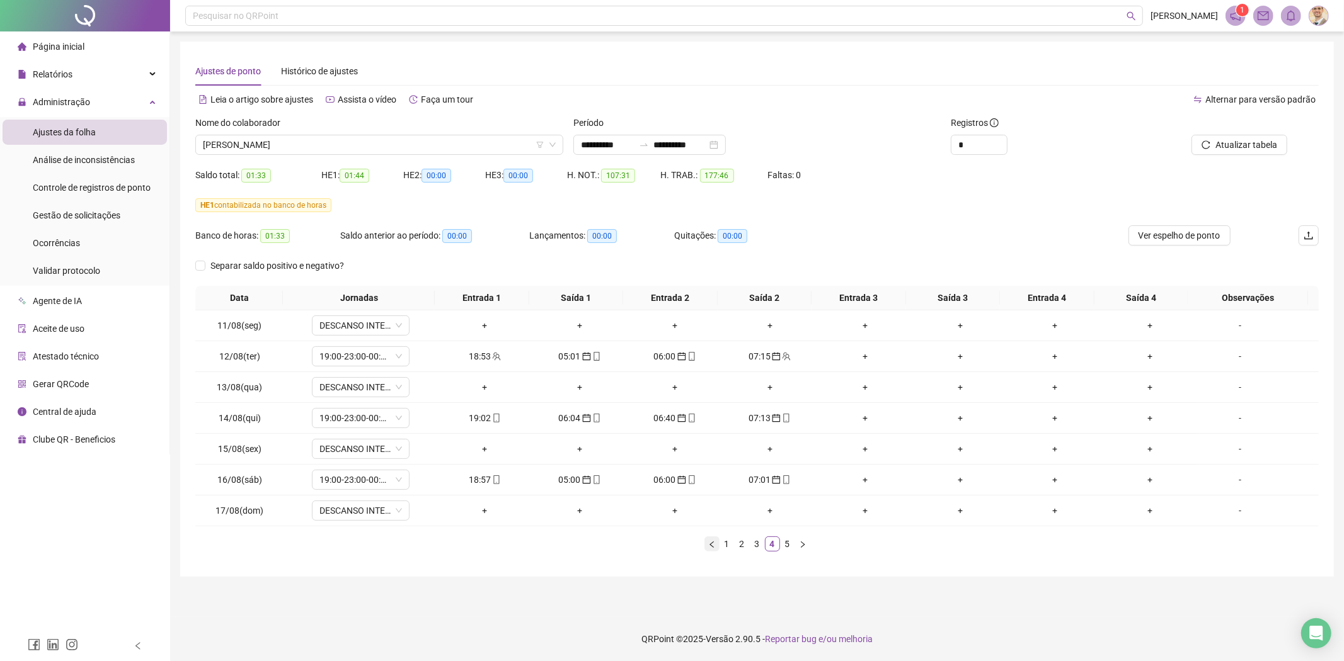
click at [711, 545] on icon "left" at bounding box center [712, 545] width 8 height 8
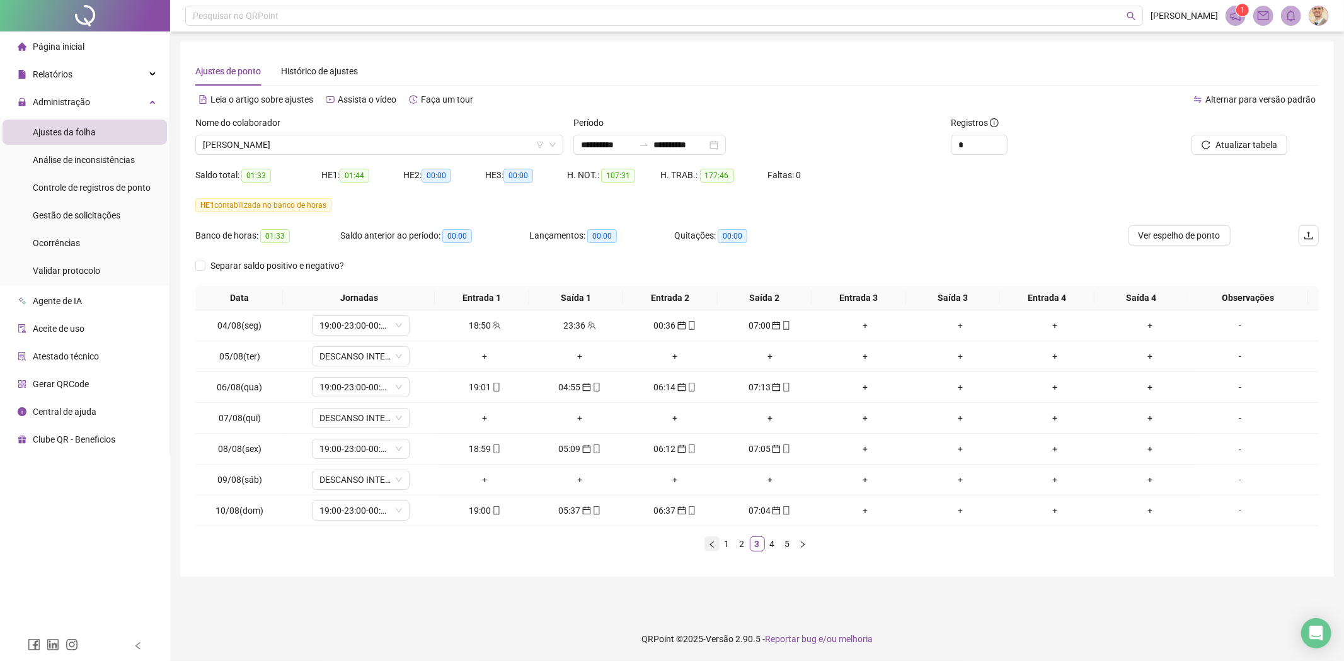
click at [711, 551] on button "button" at bounding box center [711, 544] width 15 height 15
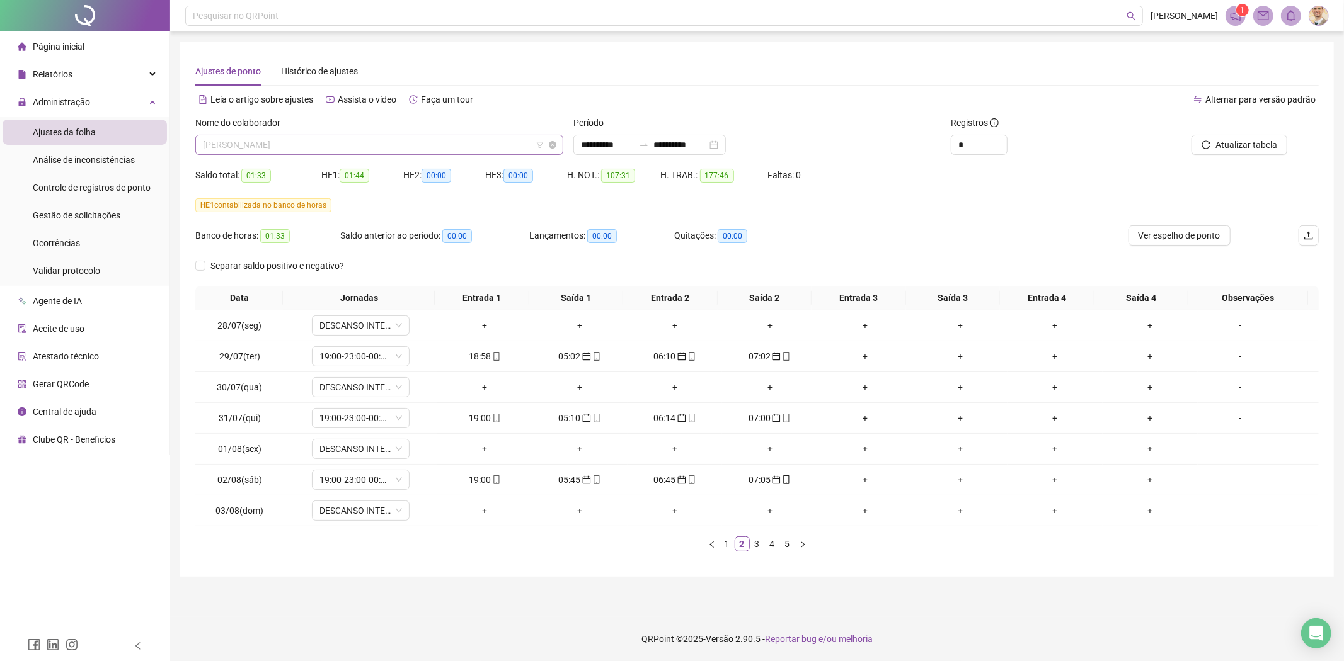
click at [416, 148] on span "[PERSON_NAME]" at bounding box center [379, 144] width 353 height 19
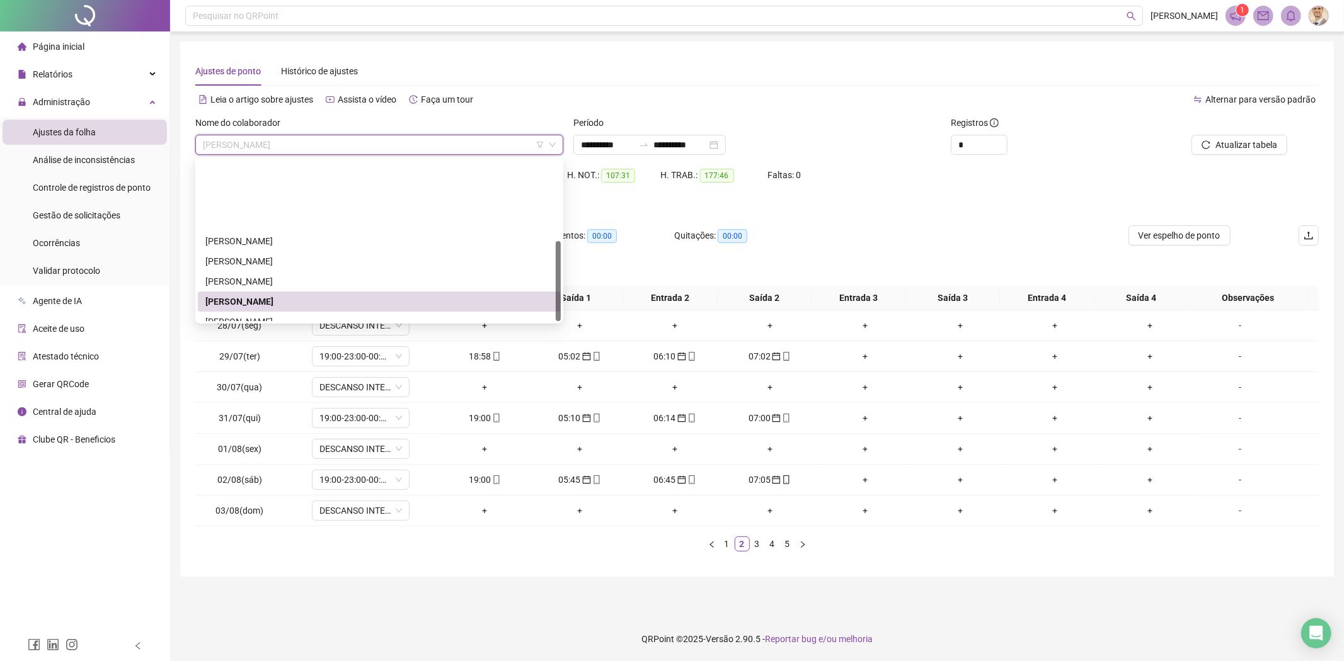
scroll to position [161, 0]
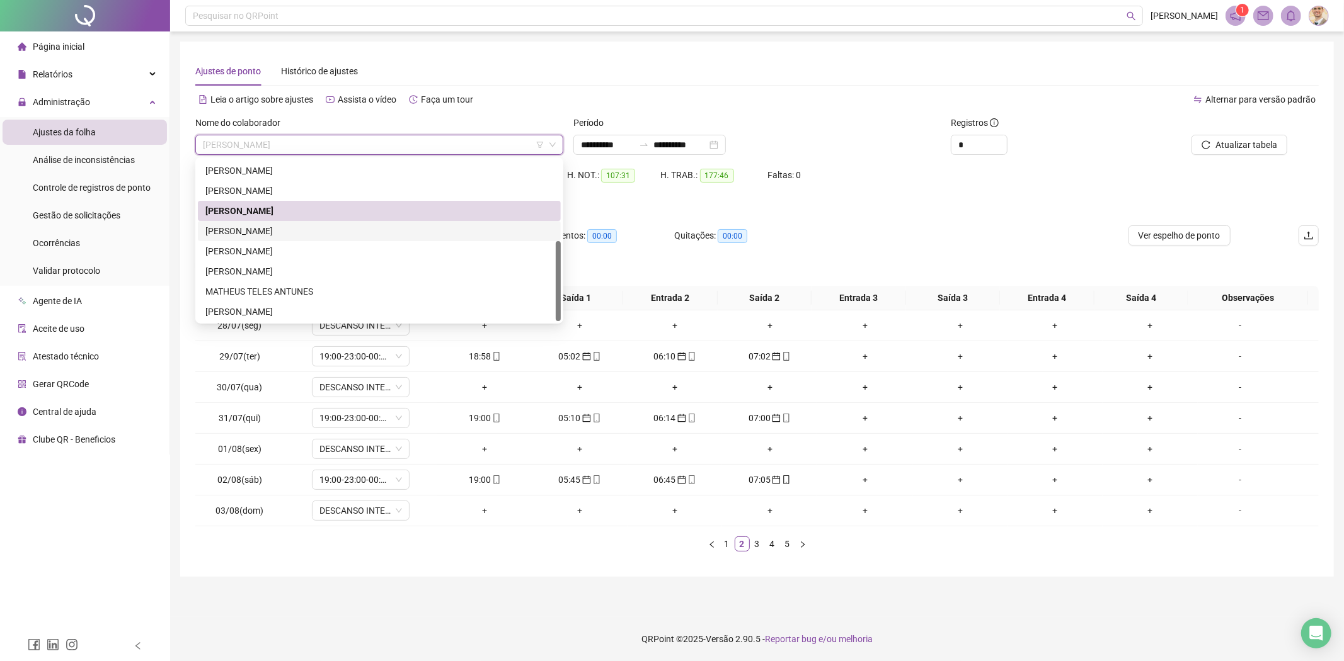
click at [294, 224] on div "[PERSON_NAME]" at bounding box center [379, 231] width 348 height 14
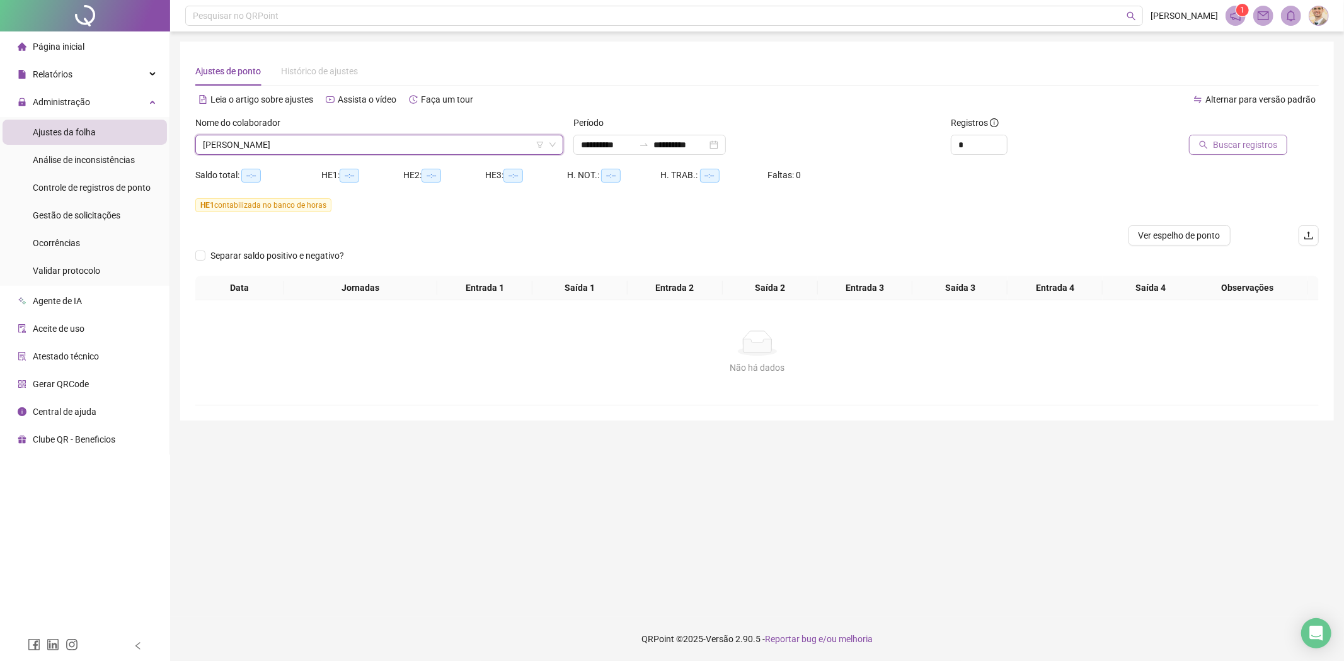
click at [1235, 146] on span "Buscar registros" at bounding box center [1245, 145] width 64 height 14
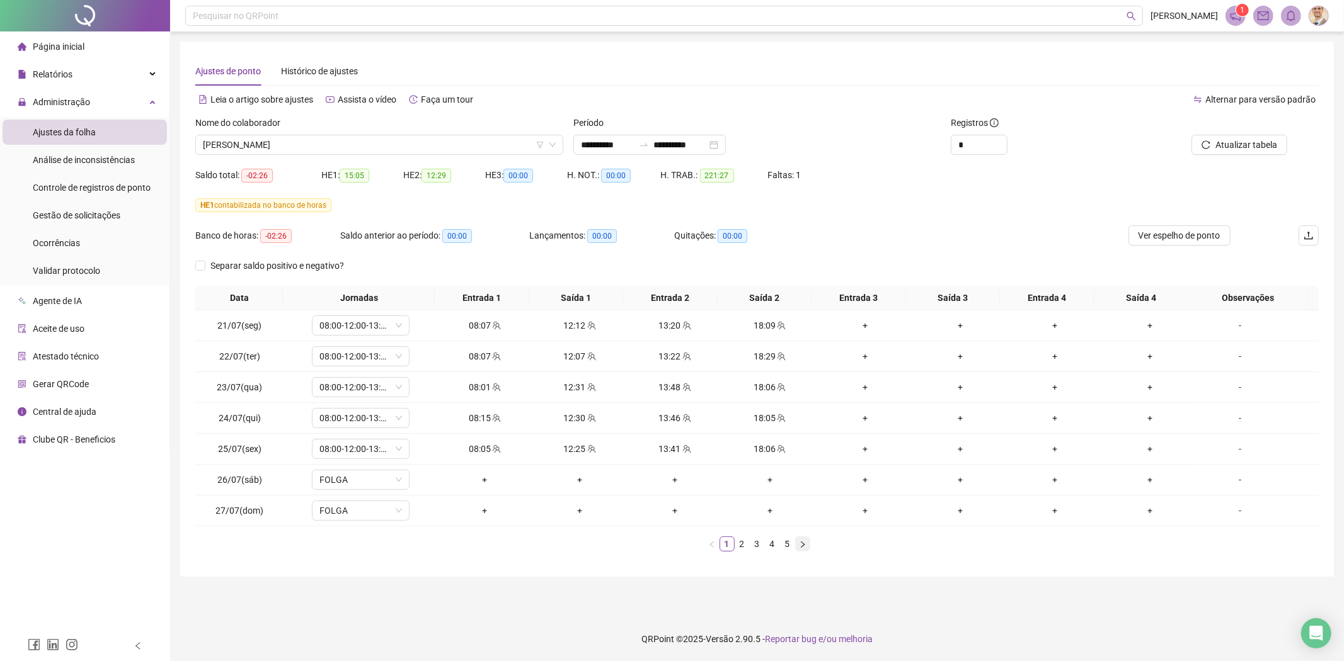
click at [803, 549] on button "button" at bounding box center [802, 544] width 15 height 15
click at [803, 546] on icon "right" at bounding box center [803, 545] width 8 height 8
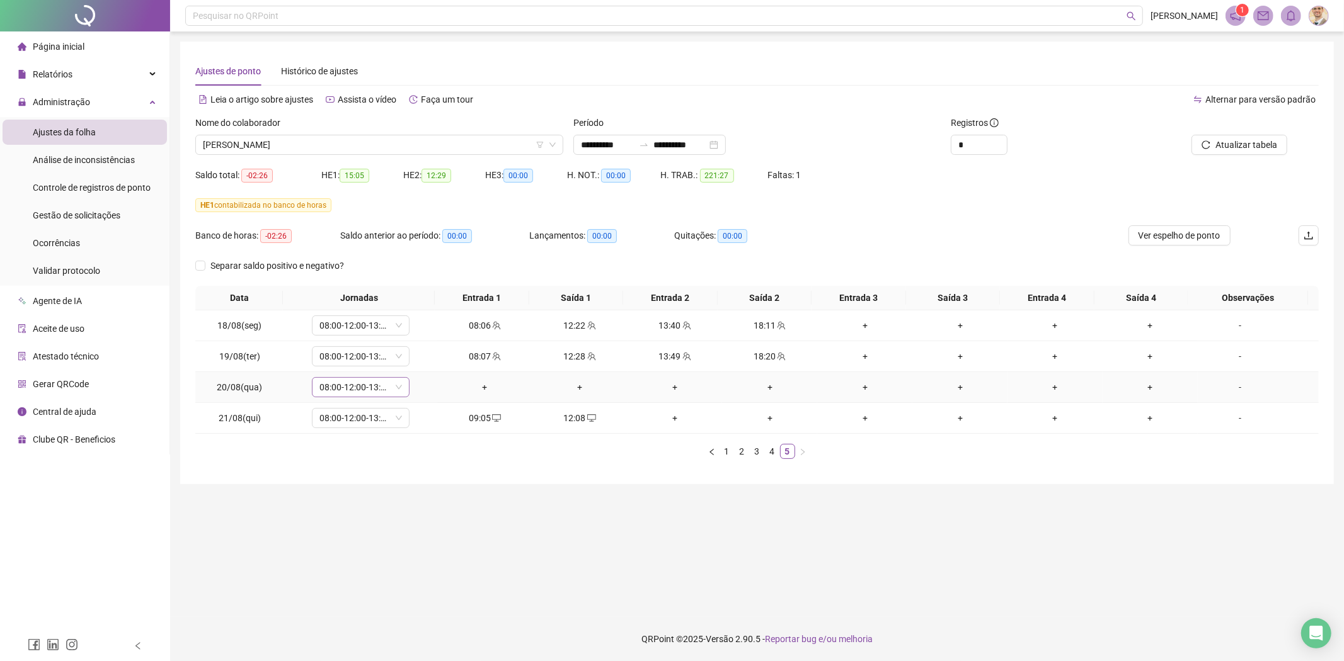
click at [340, 391] on span "08:00-12:00-13:12-18:00" at bounding box center [360, 387] width 83 height 19
click at [389, 532] on div "Folga compensatória" at bounding box center [381, 534] width 106 height 14
click at [409, 345] on div "Confirmar alteração da jornada? Não Sim" at bounding box center [360, 345] width 141 height 34
click at [416, 353] on span "Sim" at bounding box center [418, 355] width 14 height 14
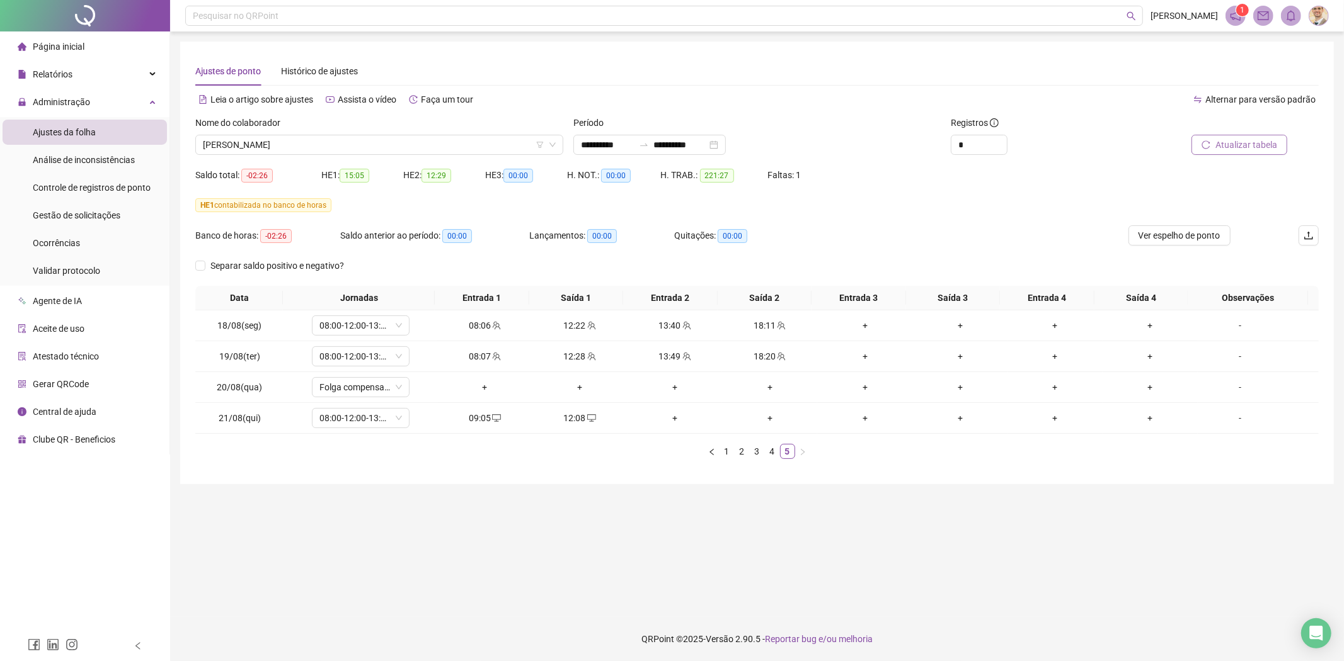
click at [1220, 147] on span "Atualizar tabela" at bounding box center [1246, 145] width 62 height 14
click at [298, 142] on span "[PERSON_NAME]" at bounding box center [379, 144] width 353 height 19
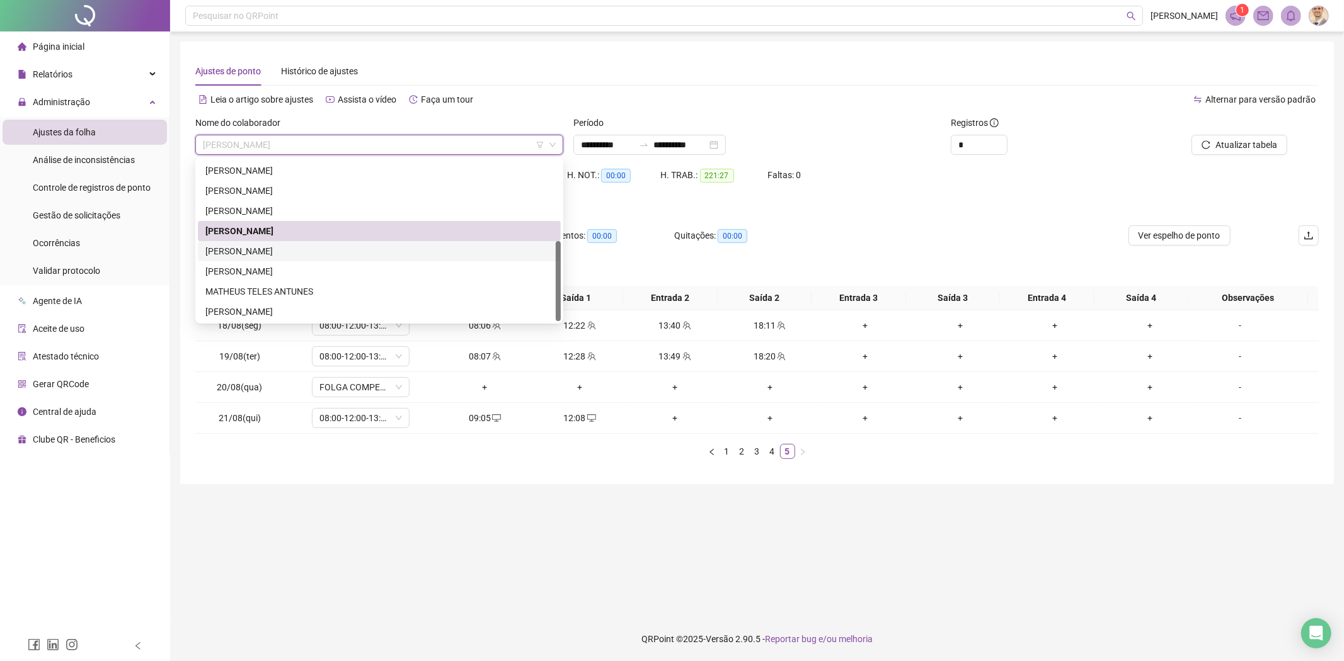
click at [254, 253] on div "[PERSON_NAME]" at bounding box center [379, 251] width 348 height 14
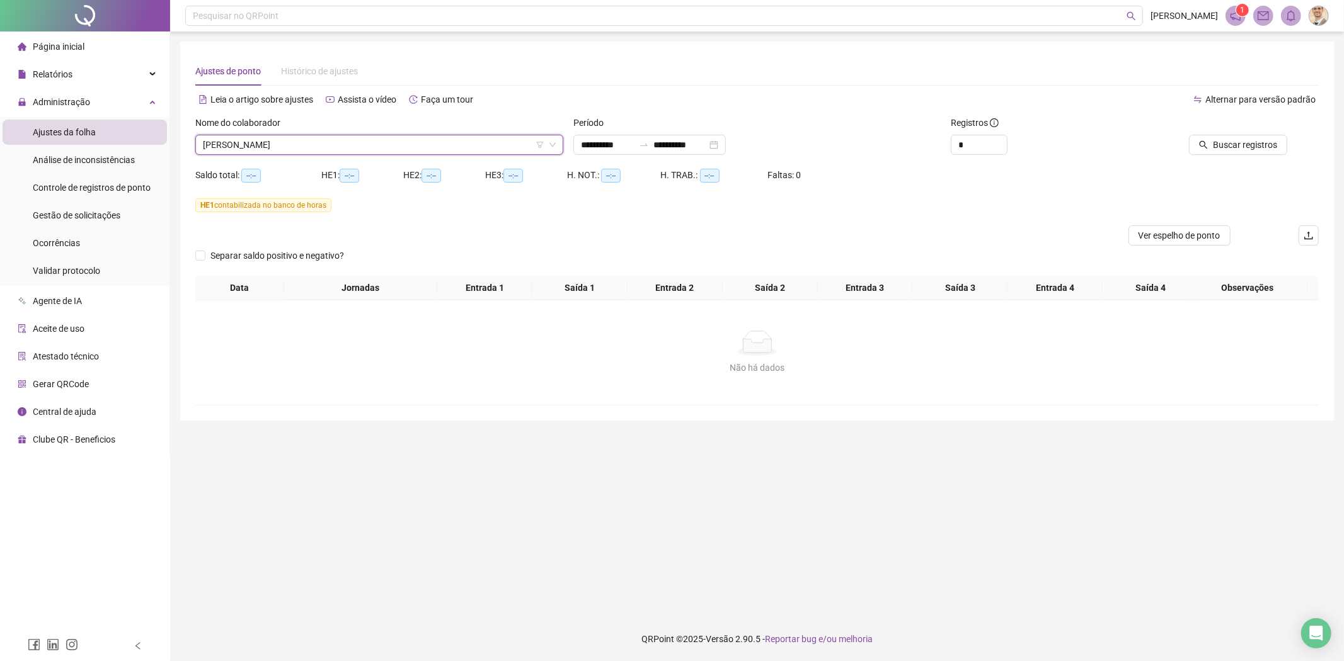
click at [1241, 155] on div "Buscar registros" at bounding box center [1228, 140] width 189 height 49
click at [1241, 151] on span "Buscar registros" at bounding box center [1245, 145] width 64 height 14
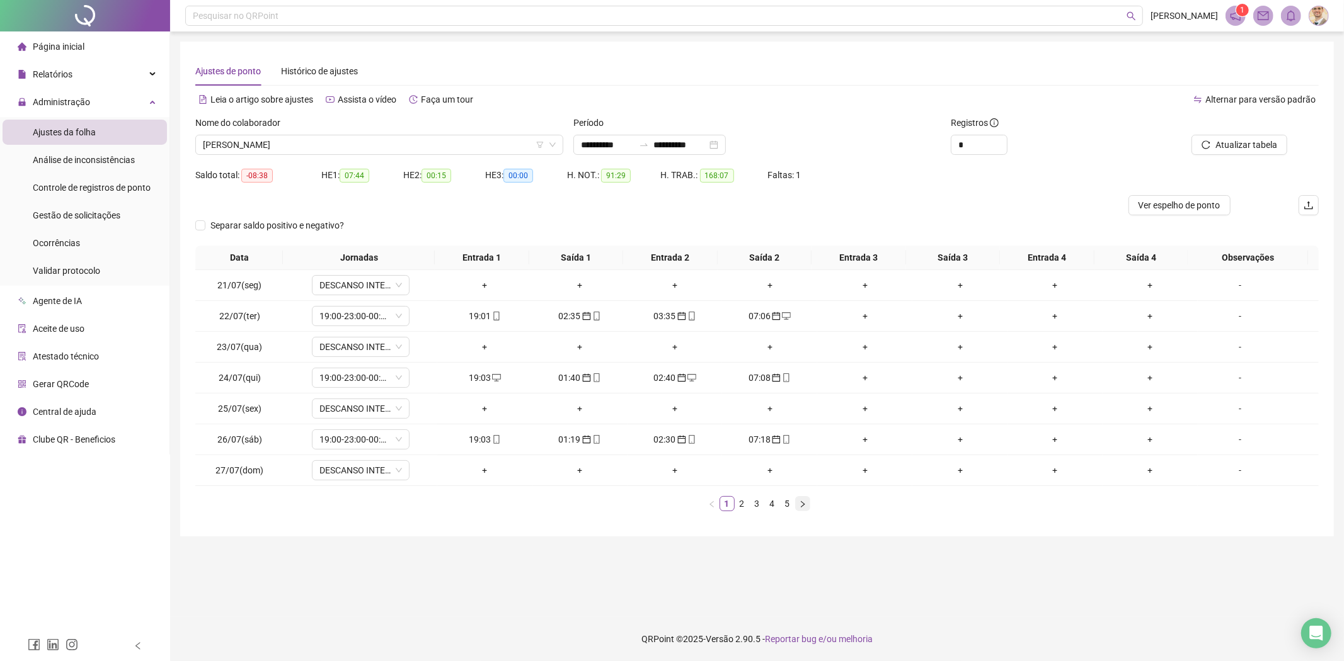
click at [801, 505] on icon "right" at bounding box center [803, 505] width 8 height 8
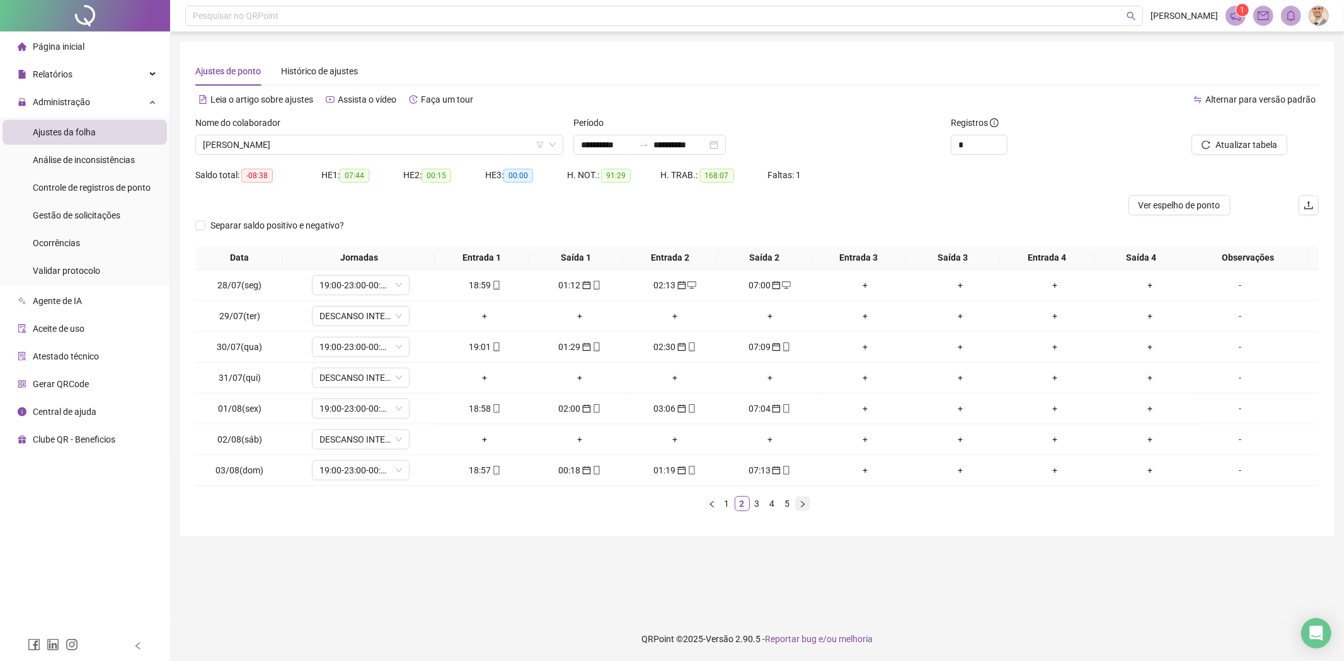
click at [801, 505] on icon "right" at bounding box center [803, 505] width 8 height 8
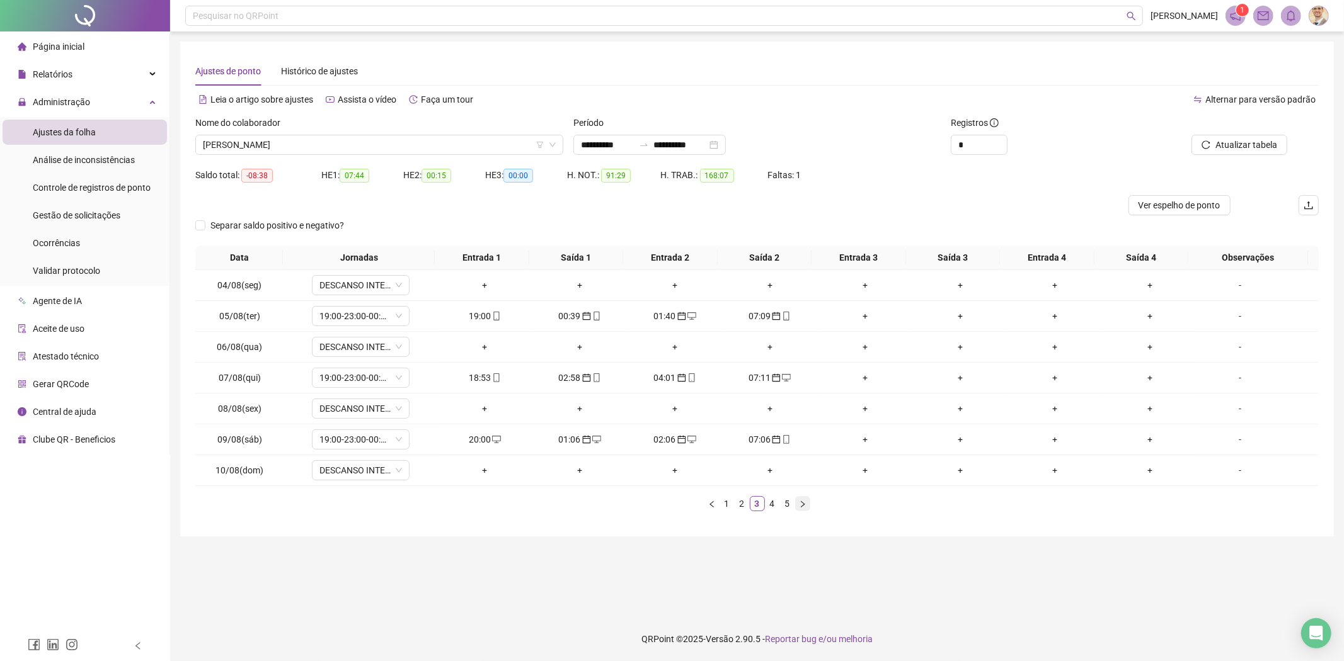
click at [801, 505] on icon "right" at bounding box center [803, 505] width 8 height 8
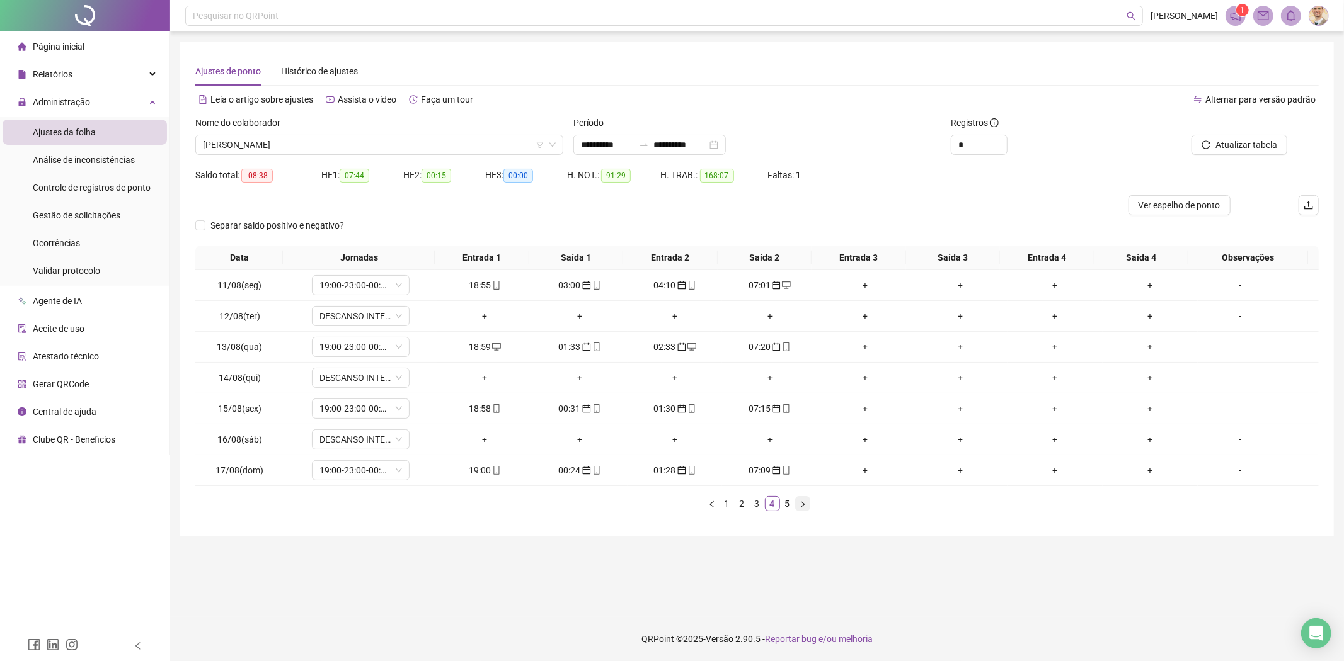
click at [801, 505] on icon "right" at bounding box center [803, 505] width 8 height 8
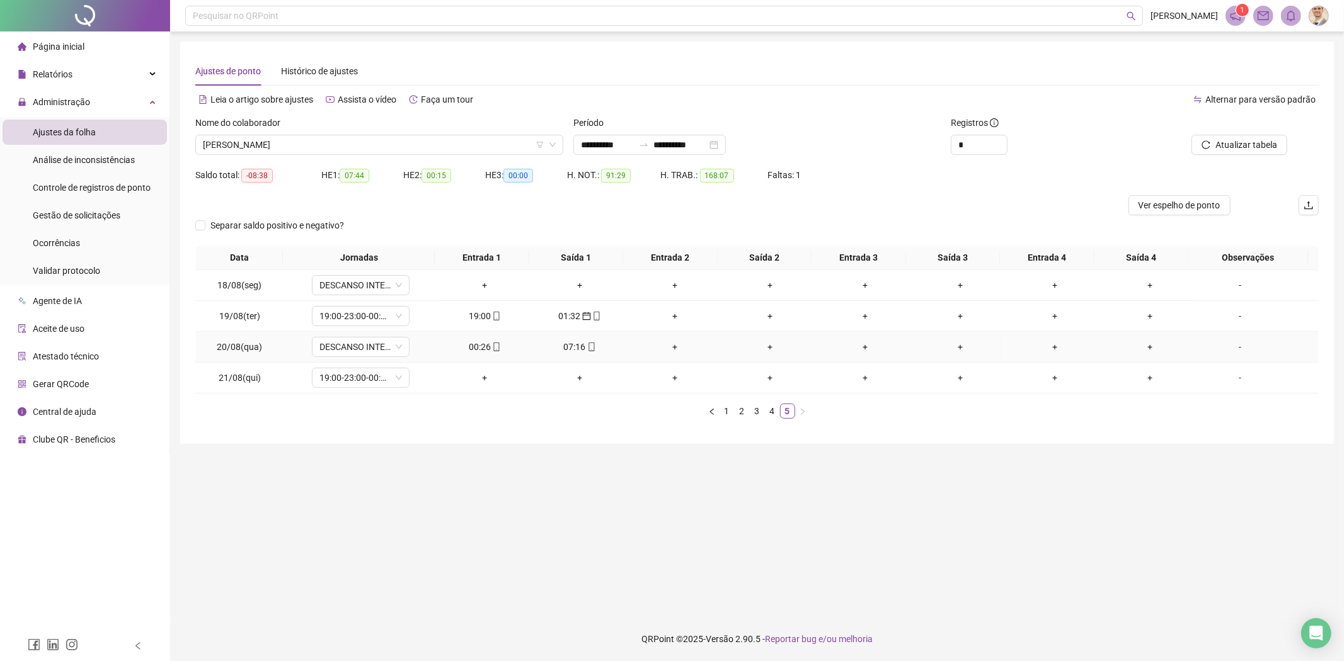
click at [470, 347] on div "00:26" at bounding box center [484, 347] width 85 height 14
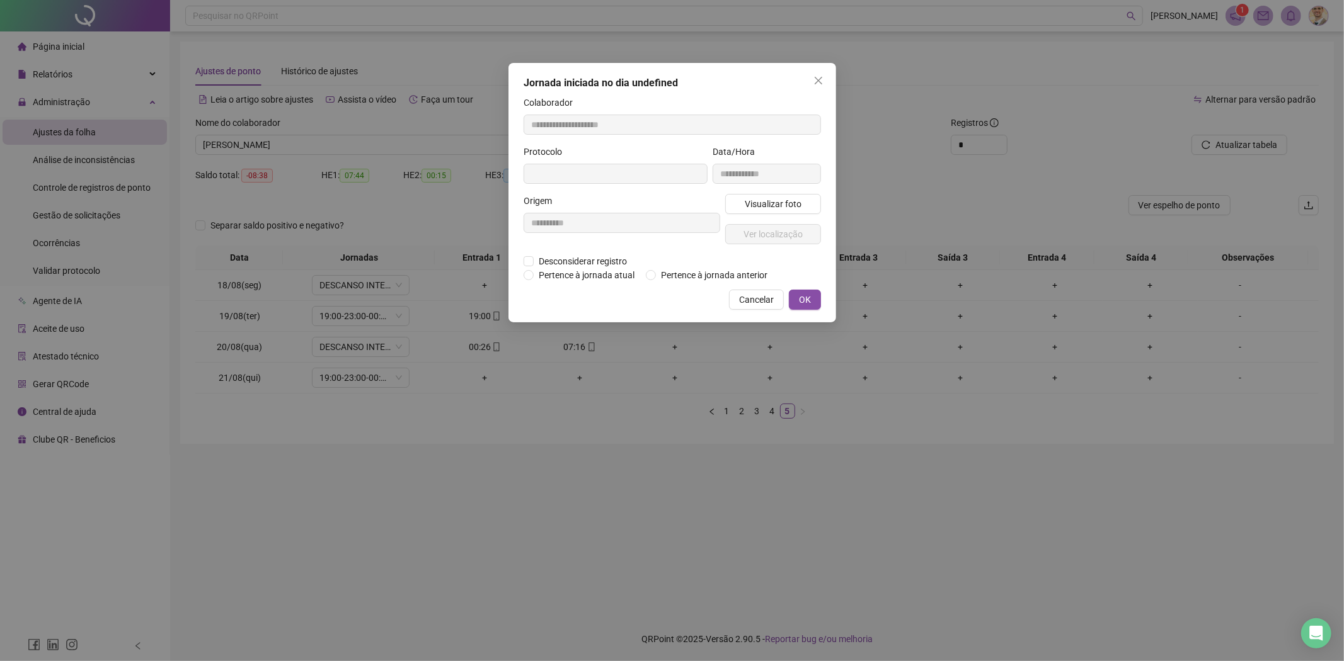
type input "**********"
click at [683, 277] on span "Pertence à jornada anterior" at bounding box center [714, 277] width 117 height 14
click at [808, 300] on span "OK" at bounding box center [805, 301] width 12 height 14
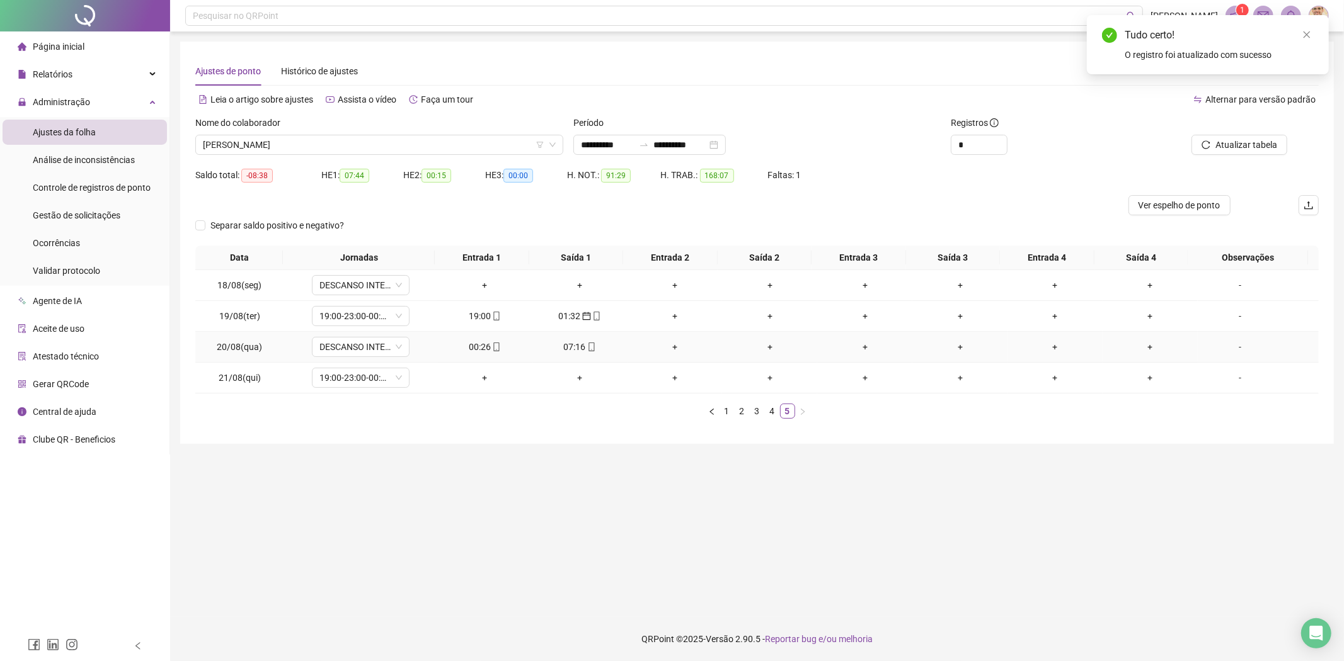
click at [569, 344] on div "07:16" at bounding box center [579, 347] width 85 height 14
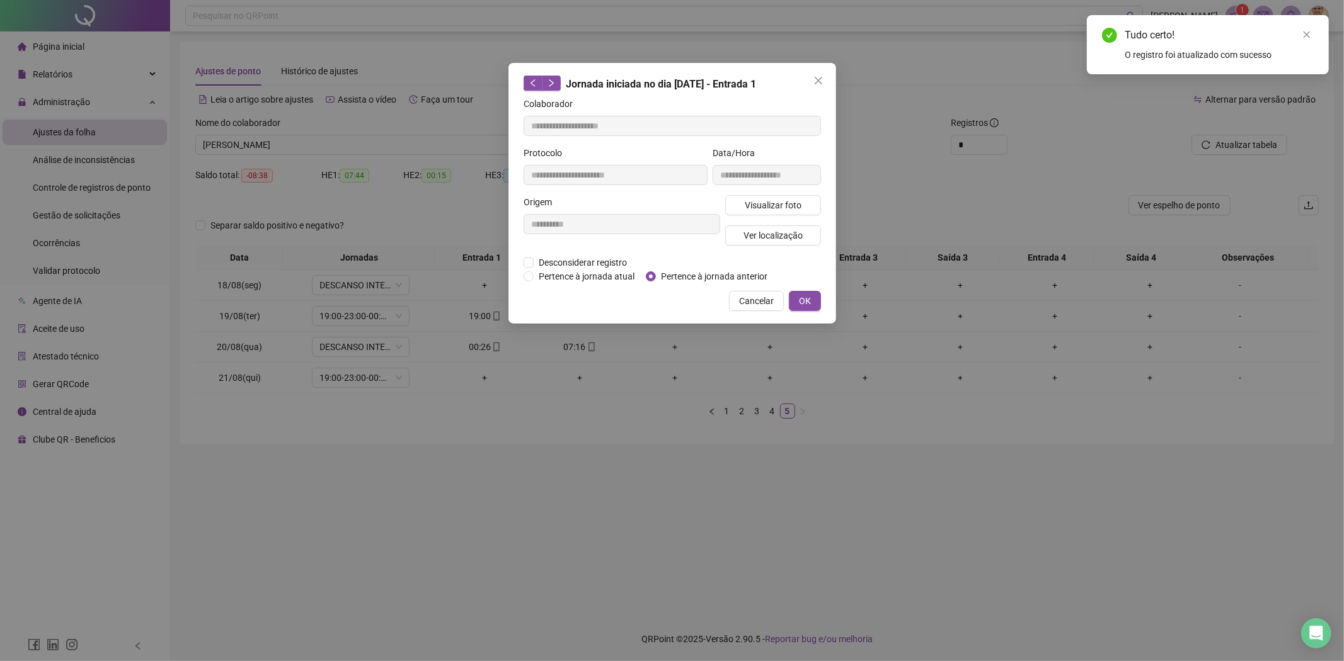
type input "**********"
click at [698, 273] on span "Pertence à jornada anterior" at bounding box center [714, 277] width 117 height 14
click at [797, 302] on button "OK" at bounding box center [805, 301] width 32 height 20
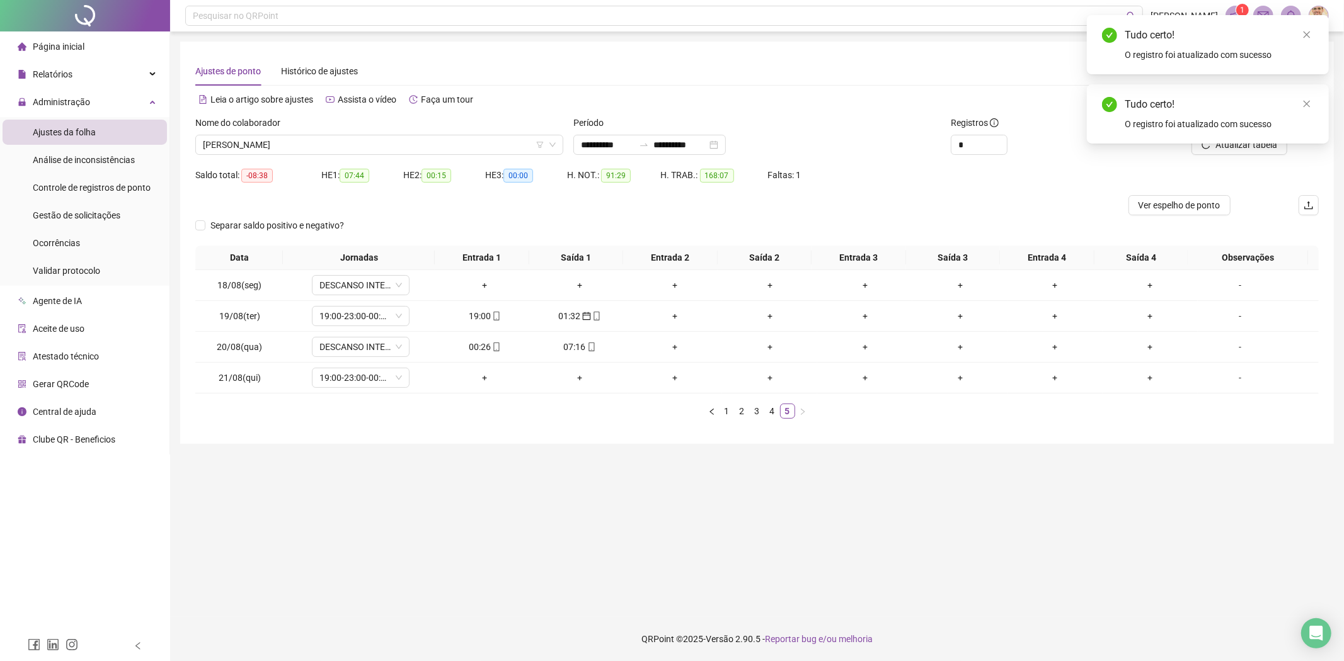
click at [1230, 144] on div "Tudo certo! O registro foi atualizado com sucesso" at bounding box center [1208, 113] width 242 height 59
click at [1307, 103] on icon "close" at bounding box center [1306, 104] width 9 height 9
click at [1308, 29] on link "Close" at bounding box center [1306, 35] width 14 height 14
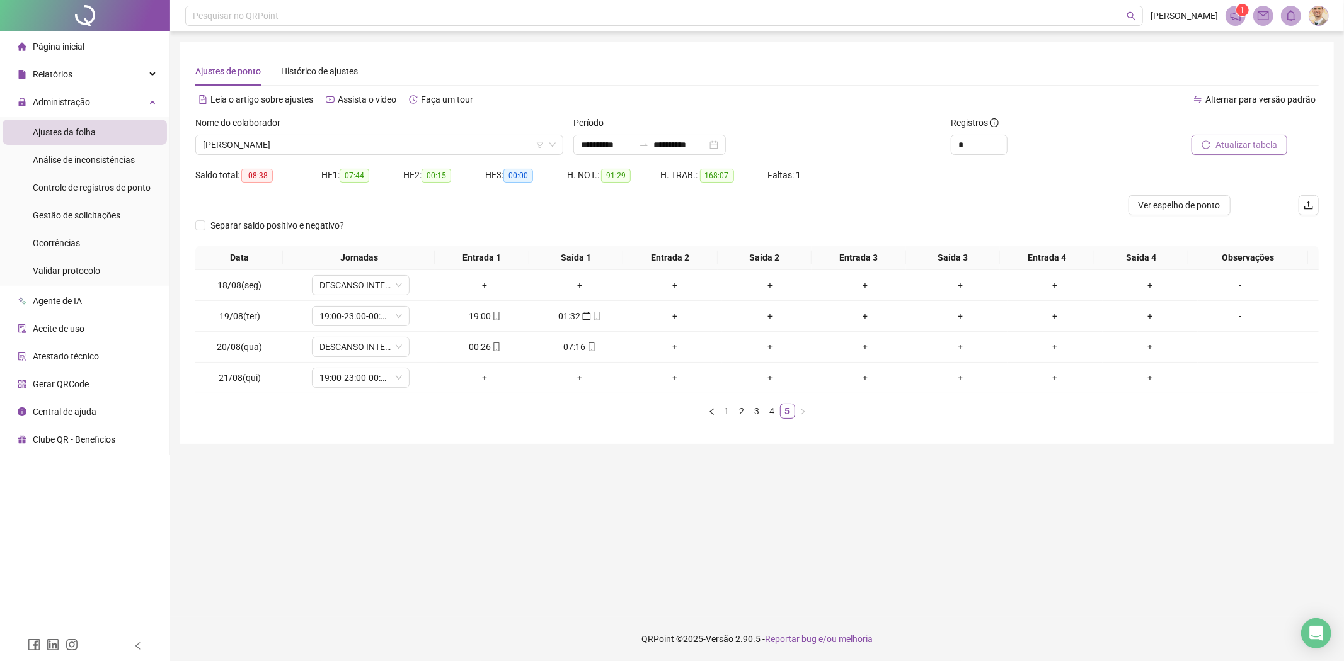
click at [1244, 143] on span "Atualizar tabela" at bounding box center [1246, 145] width 62 height 14
click at [709, 406] on button "button" at bounding box center [711, 411] width 15 height 15
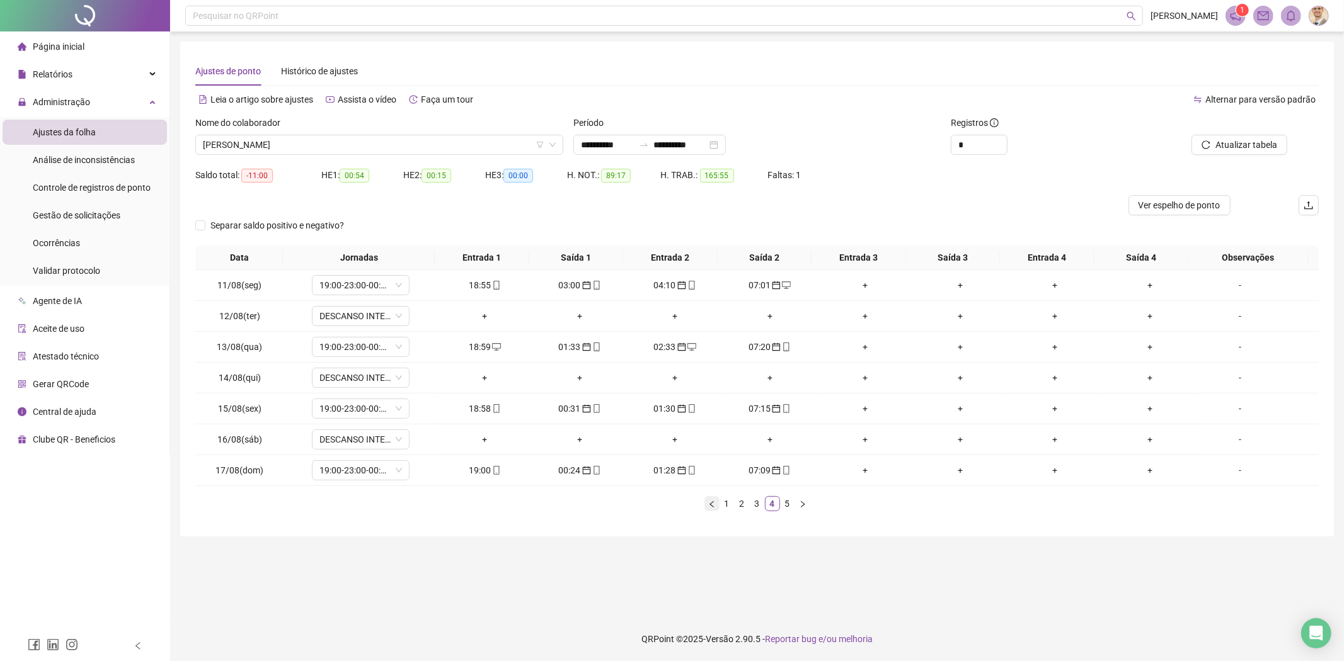
click at [711, 501] on icon "left" at bounding box center [712, 505] width 8 height 8
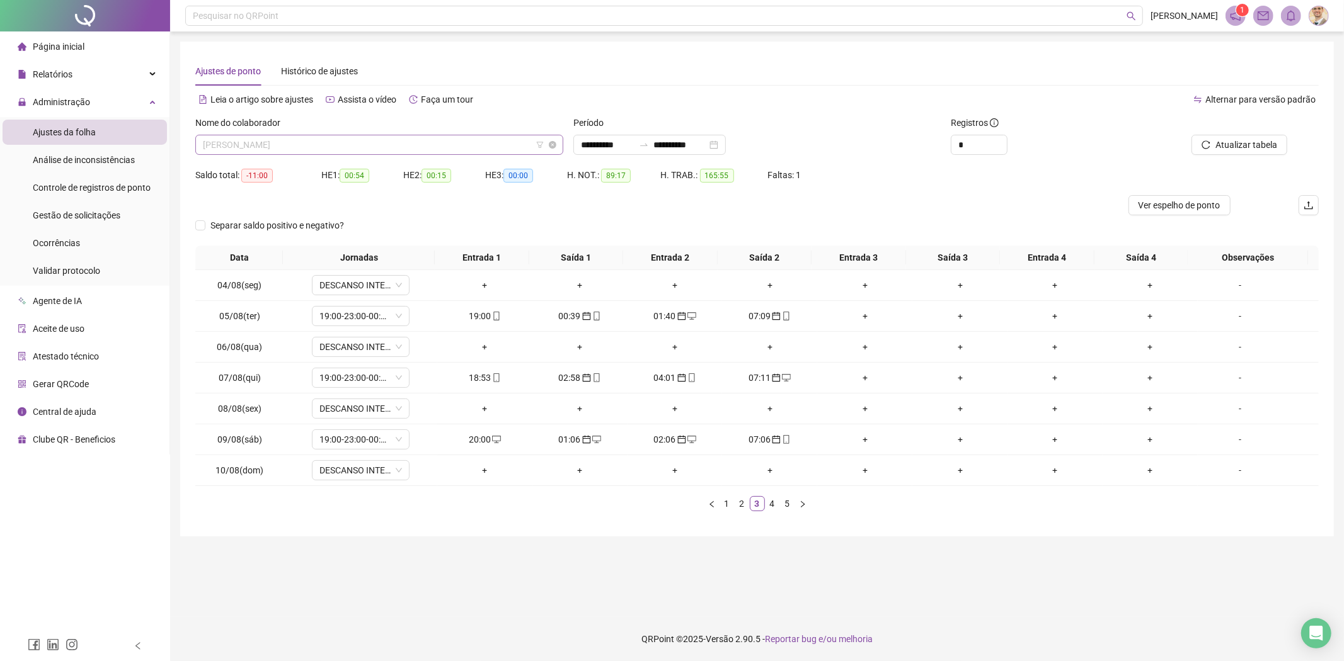
click at [355, 147] on span "[PERSON_NAME]" at bounding box center [379, 144] width 353 height 19
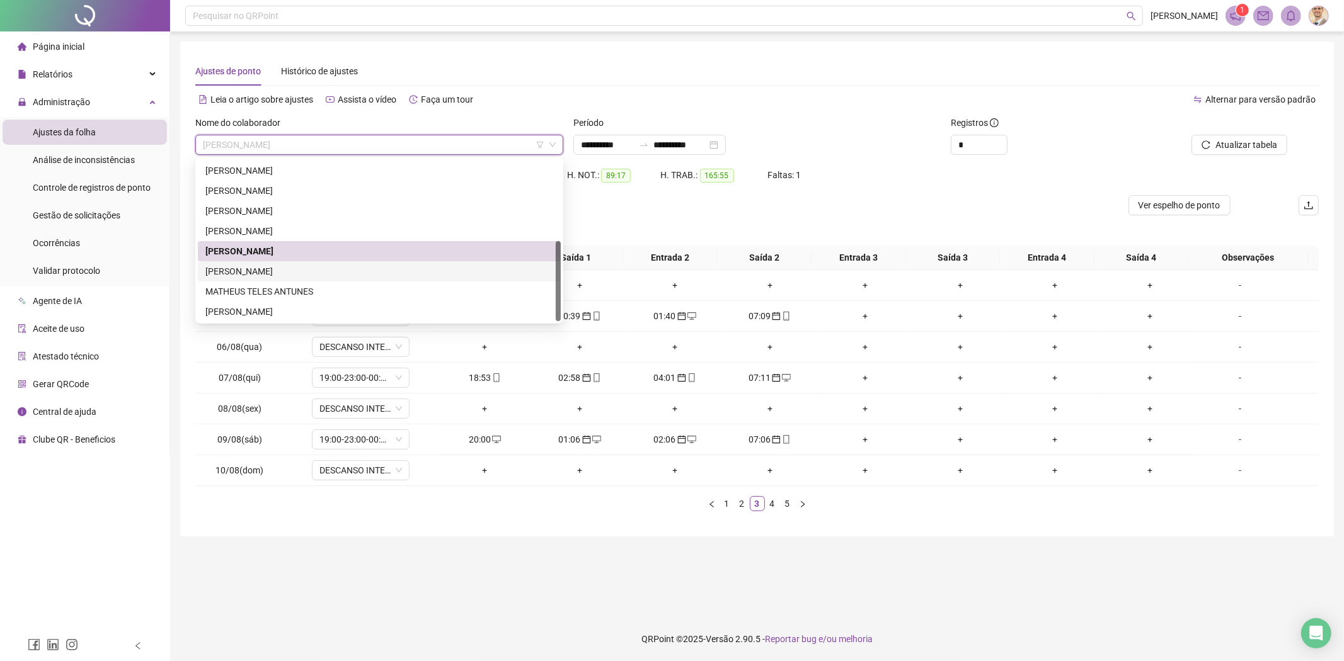
click at [296, 263] on div "[PERSON_NAME]" at bounding box center [379, 271] width 363 height 20
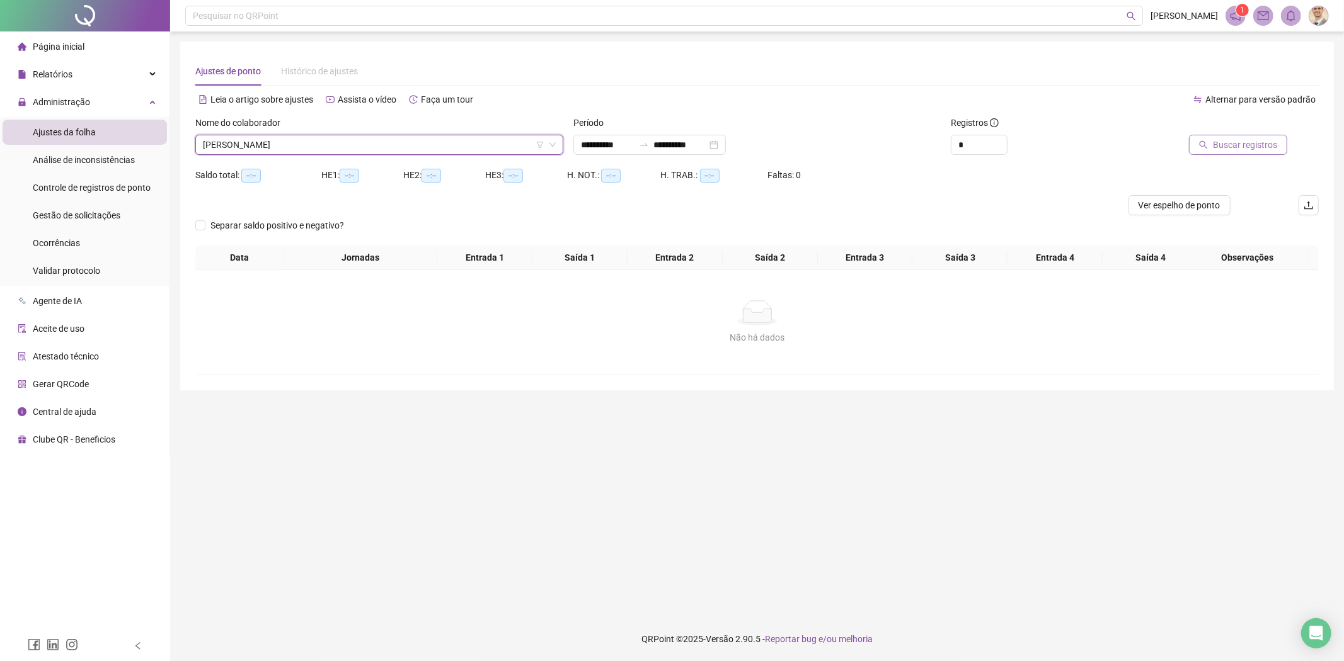
click at [1226, 142] on span "Buscar registros" at bounding box center [1245, 145] width 64 height 14
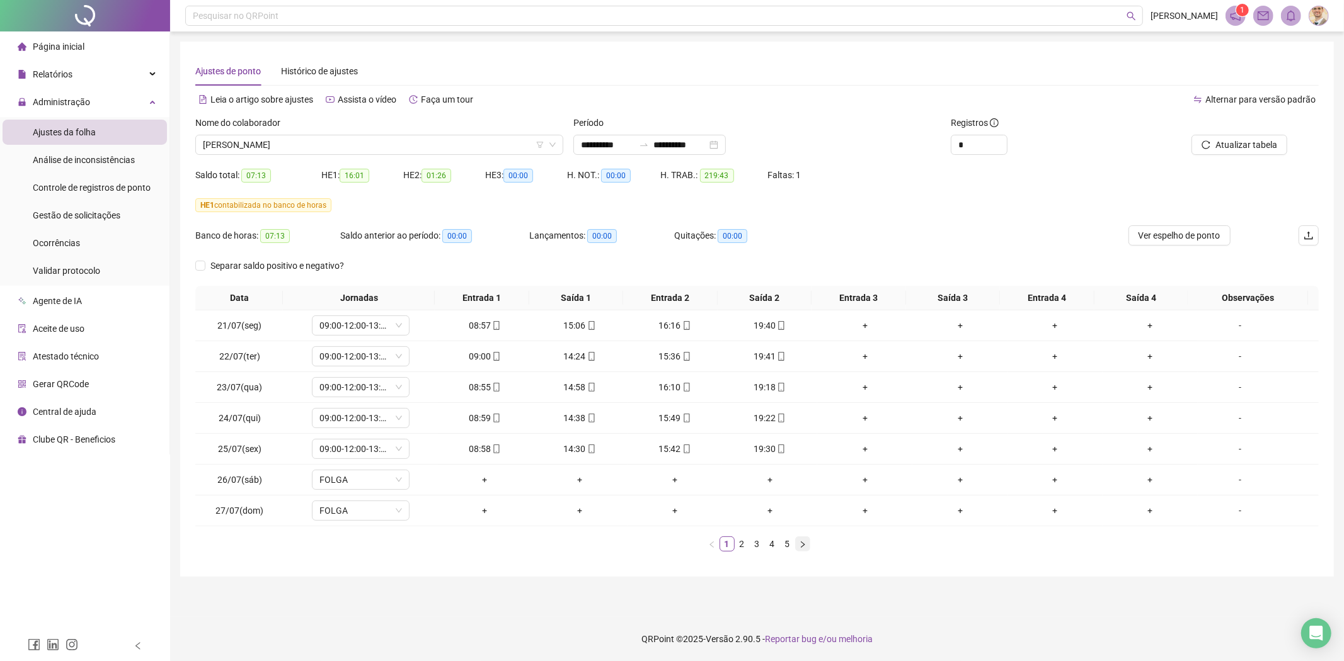
click at [804, 547] on icon "right" at bounding box center [803, 545] width 8 height 8
click at [804, 549] on icon "right" at bounding box center [803, 545] width 8 height 8
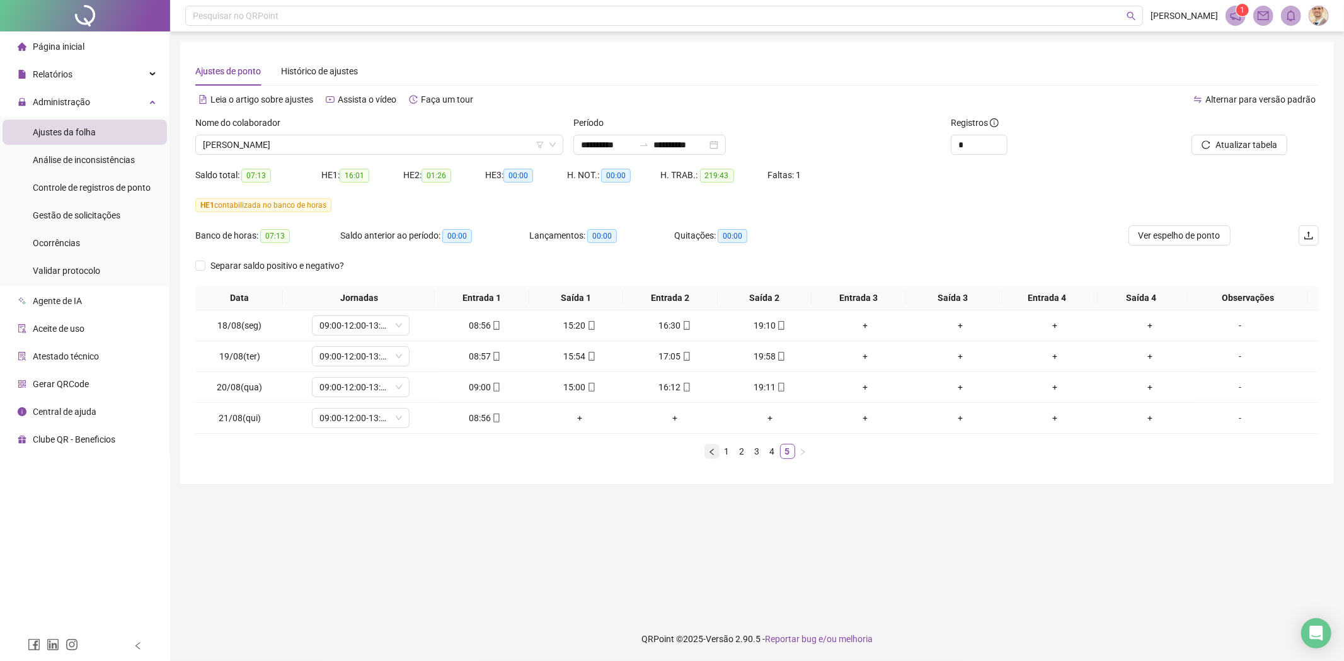
click at [711, 450] on icon "left" at bounding box center [712, 452] width 8 height 8
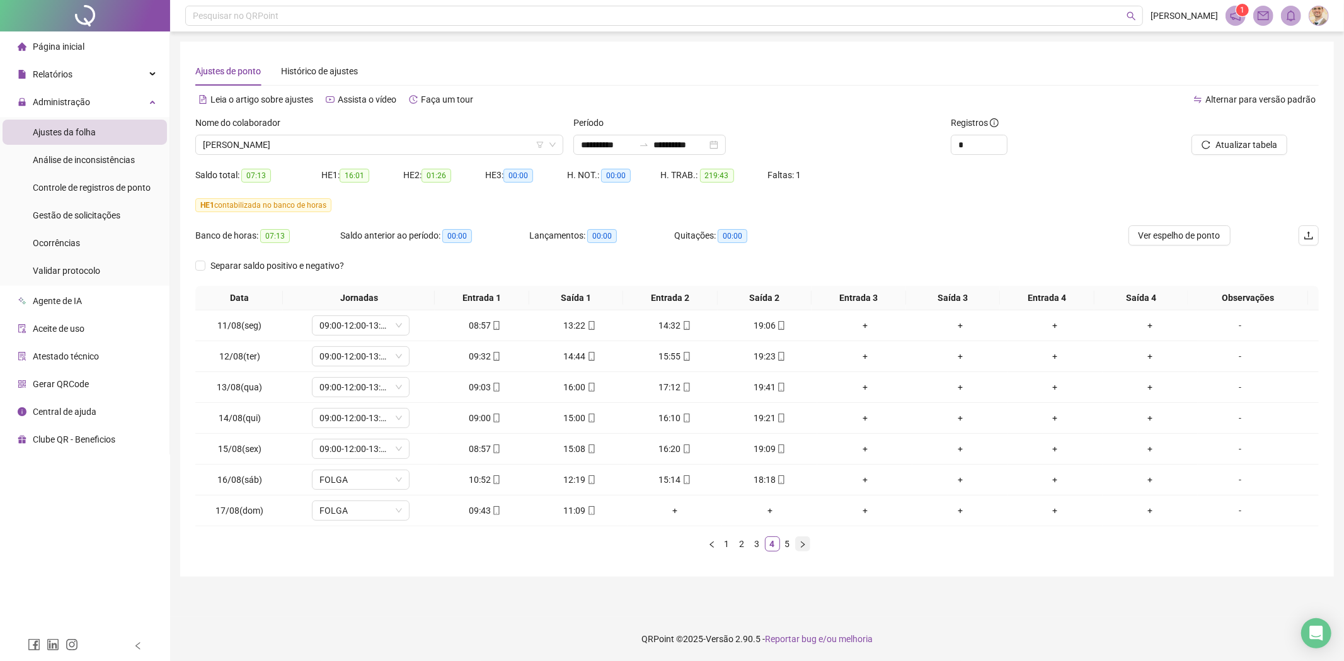
click at [796, 539] on button "button" at bounding box center [802, 544] width 15 height 15
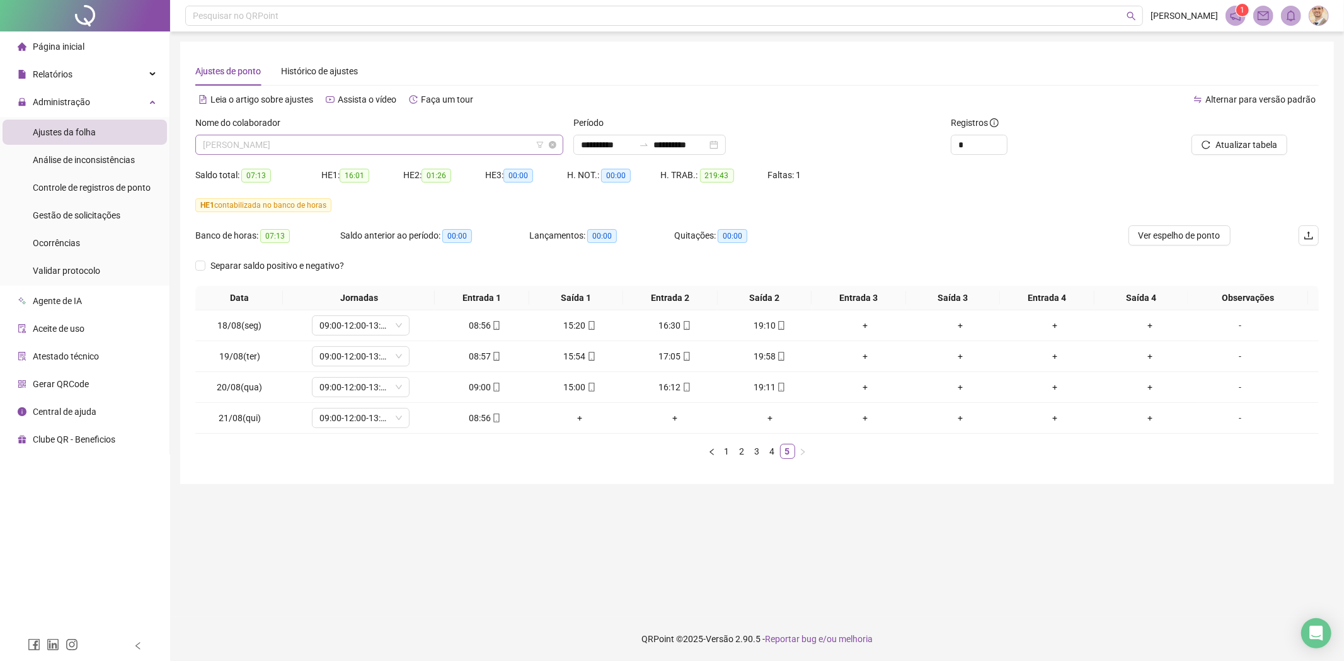
click at [297, 153] on span "[PERSON_NAME]" at bounding box center [379, 144] width 353 height 19
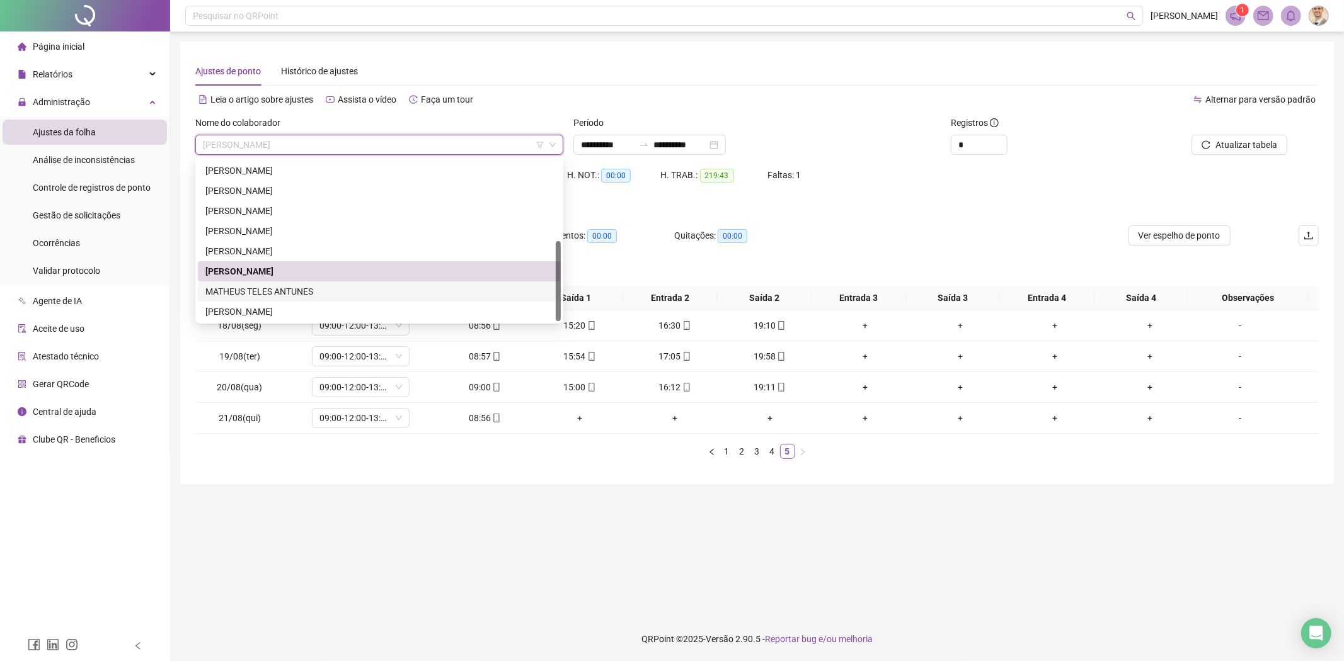
click at [262, 290] on div "MATHEUS TELES ANTUNES" at bounding box center [379, 292] width 348 height 14
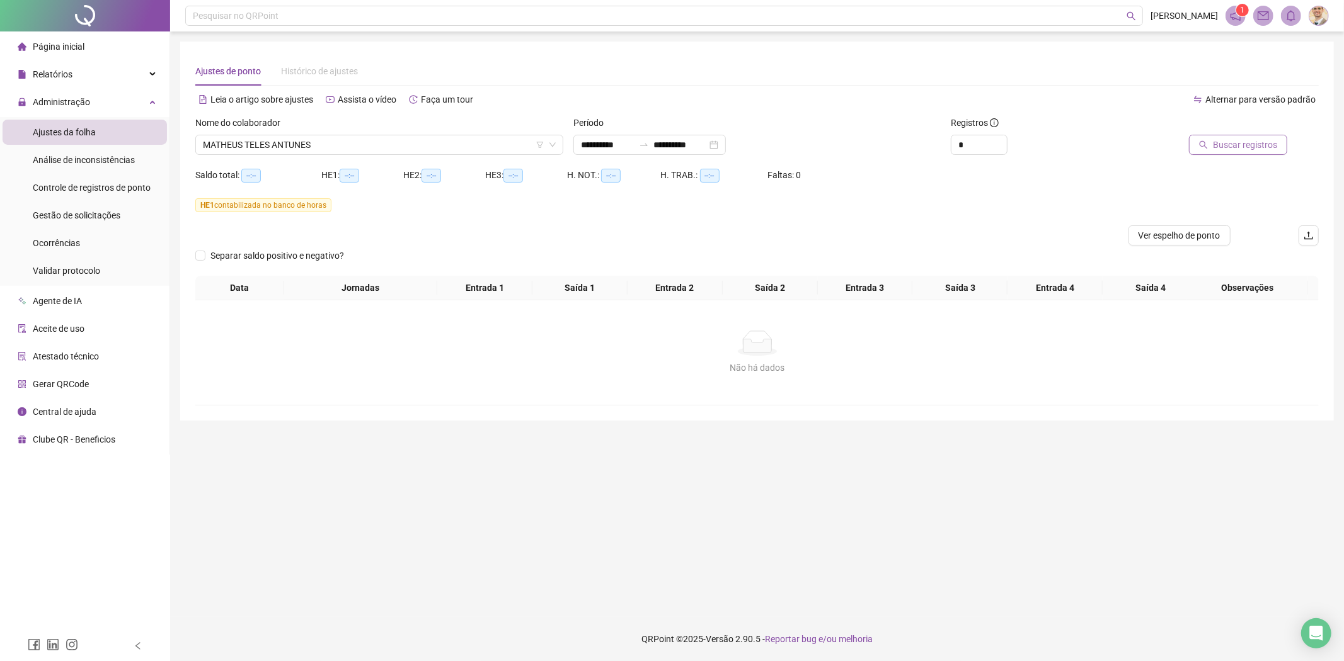
click at [1239, 147] on span "Buscar registros" at bounding box center [1245, 145] width 64 height 14
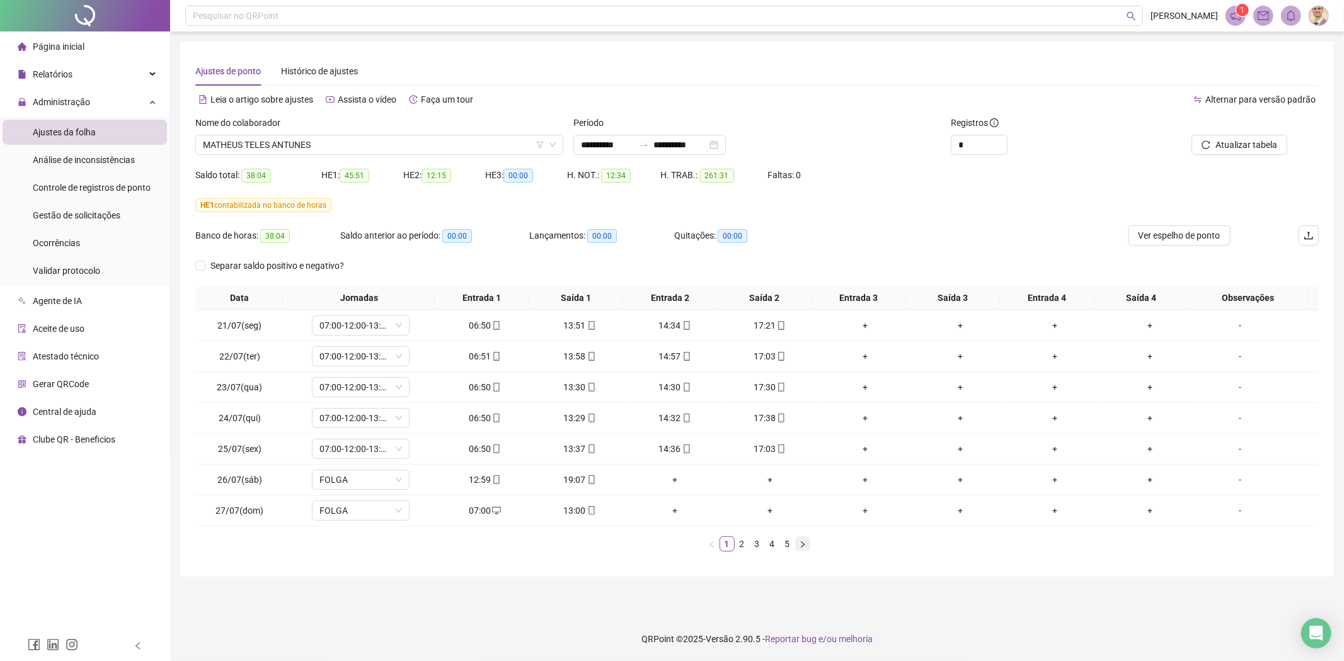
click at [804, 545] on icon "right" at bounding box center [803, 545] width 8 height 8
click at [806, 542] on button "button" at bounding box center [802, 544] width 15 height 15
click at [803, 545] on icon "right" at bounding box center [803, 544] width 4 height 6
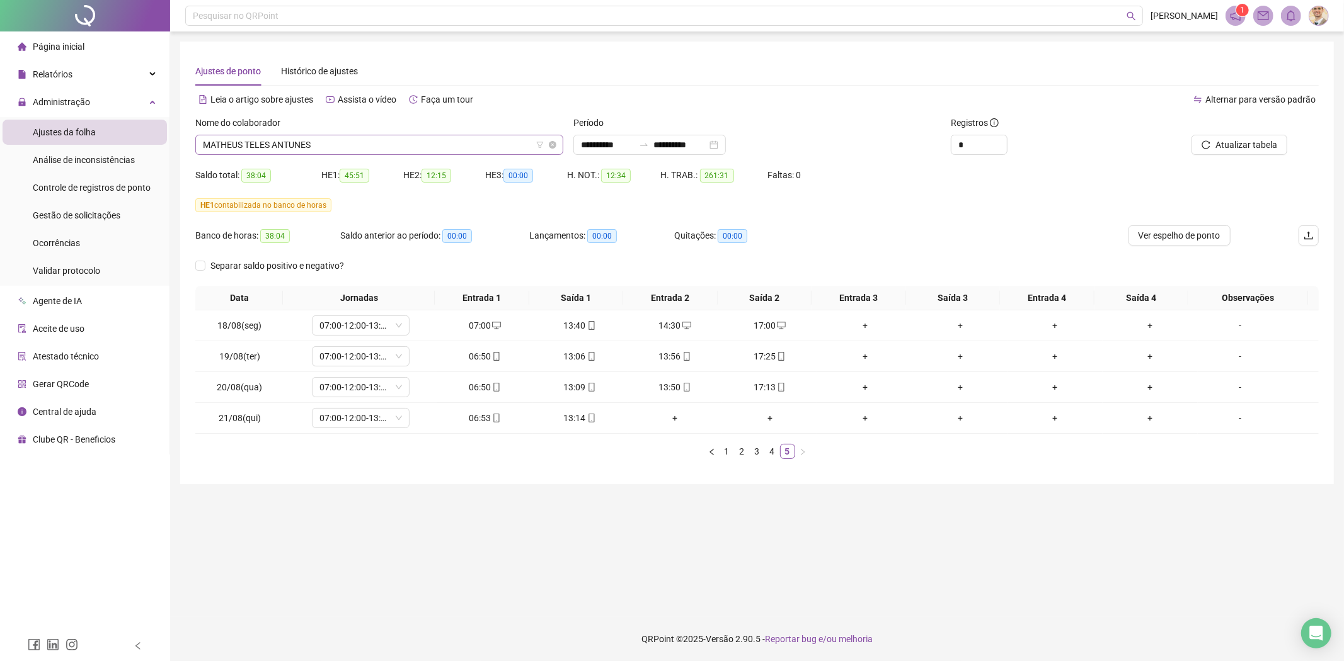
click at [276, 142] on span "MATHEUS TELES ANTUNES" at bounding box center [379, 144] width 353 height 19
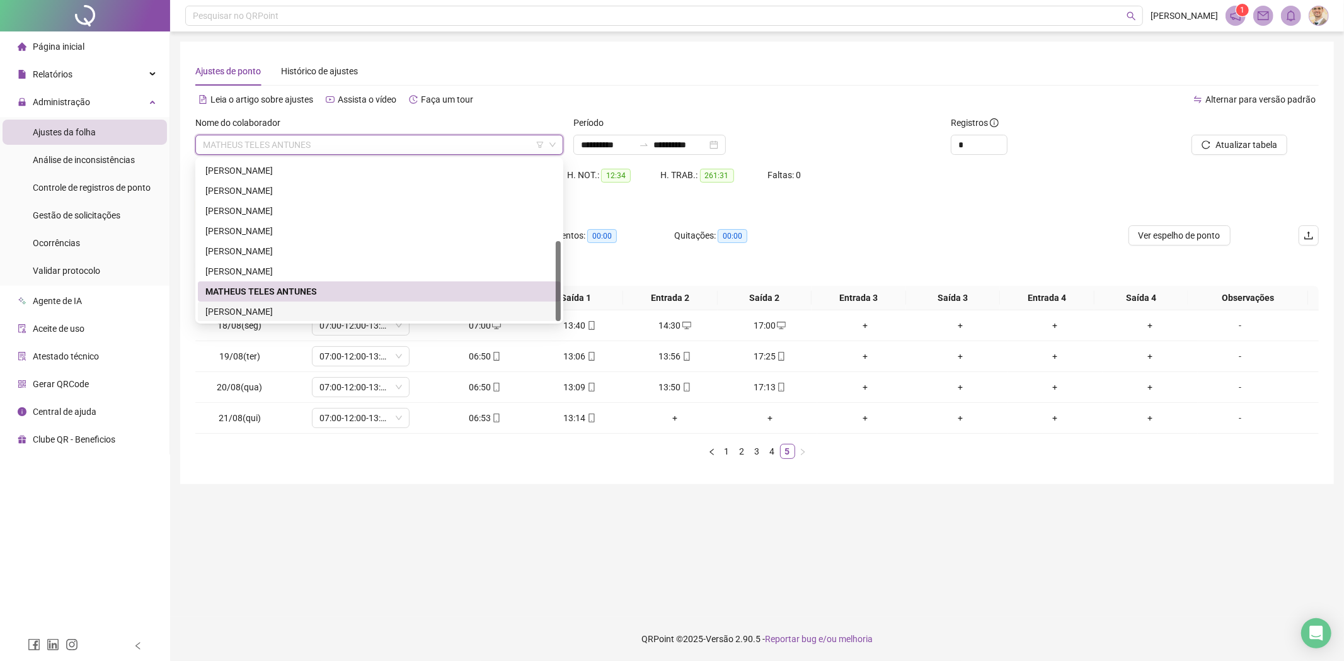
click at [241, 313] on div "NATHALIA FERREIRA PADILHA" at bounding box center [379, 312] width 348 height 14
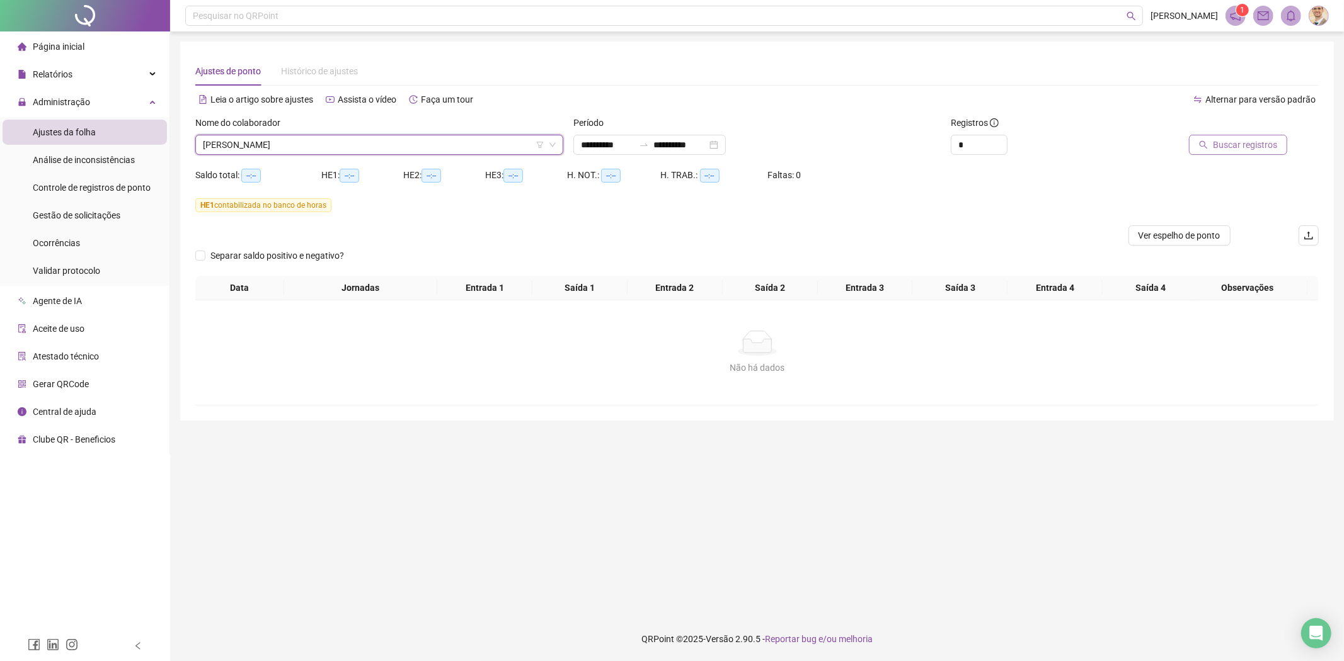
click at [1216, 141] on span "Buscar registros" at bounding box center [1245, 145] width 64 height 14
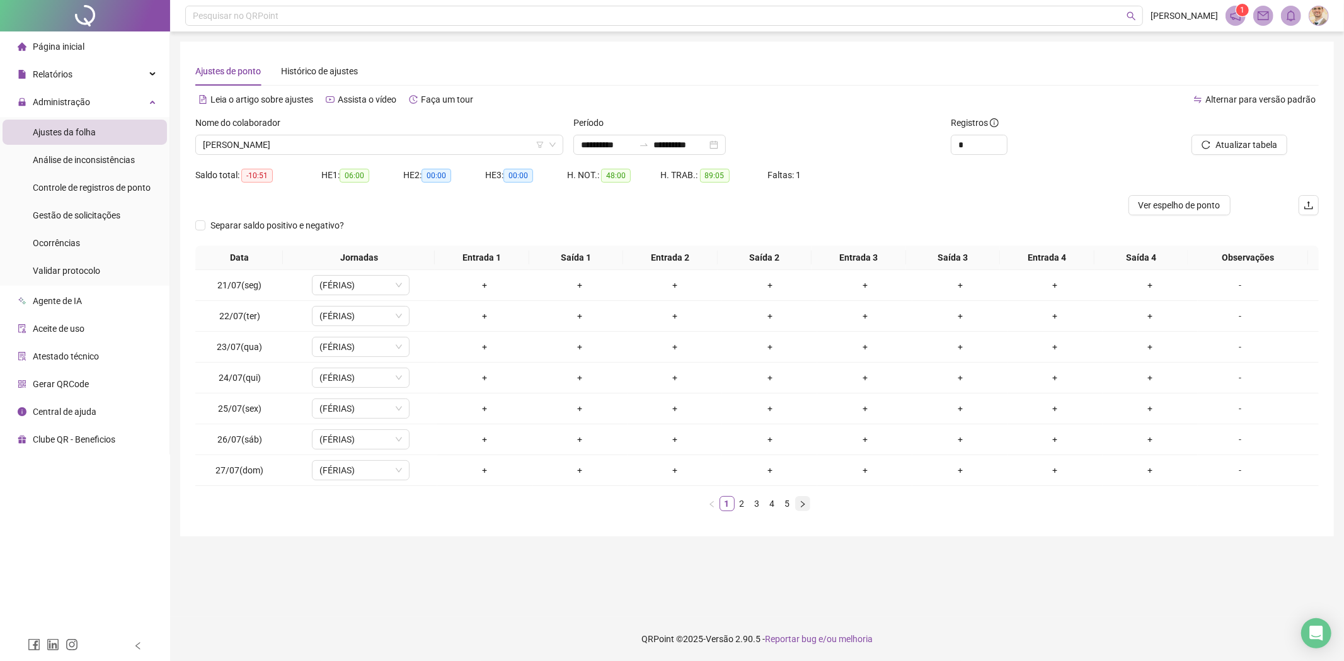
click at [799, 501] on icon "right" at bounding box center [803, 505] width 8 height 8
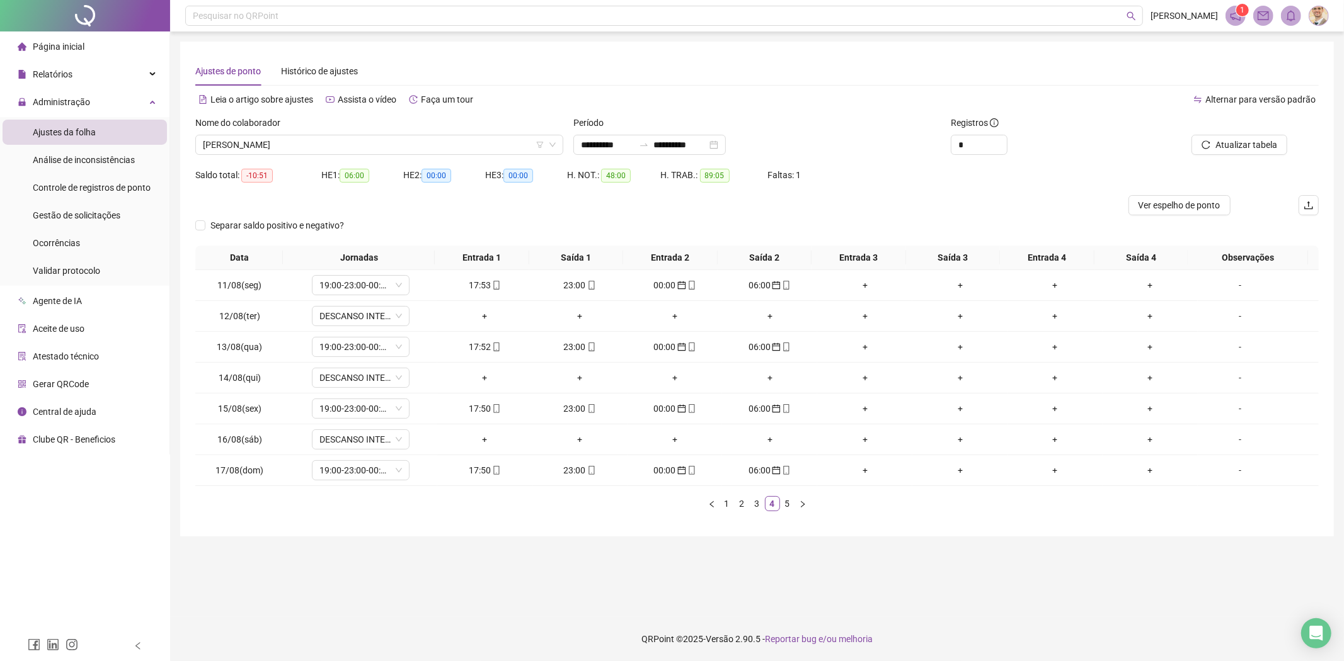
click at [800, 501] on icon "right" at bounding box center [803, 505] width 8 height 8
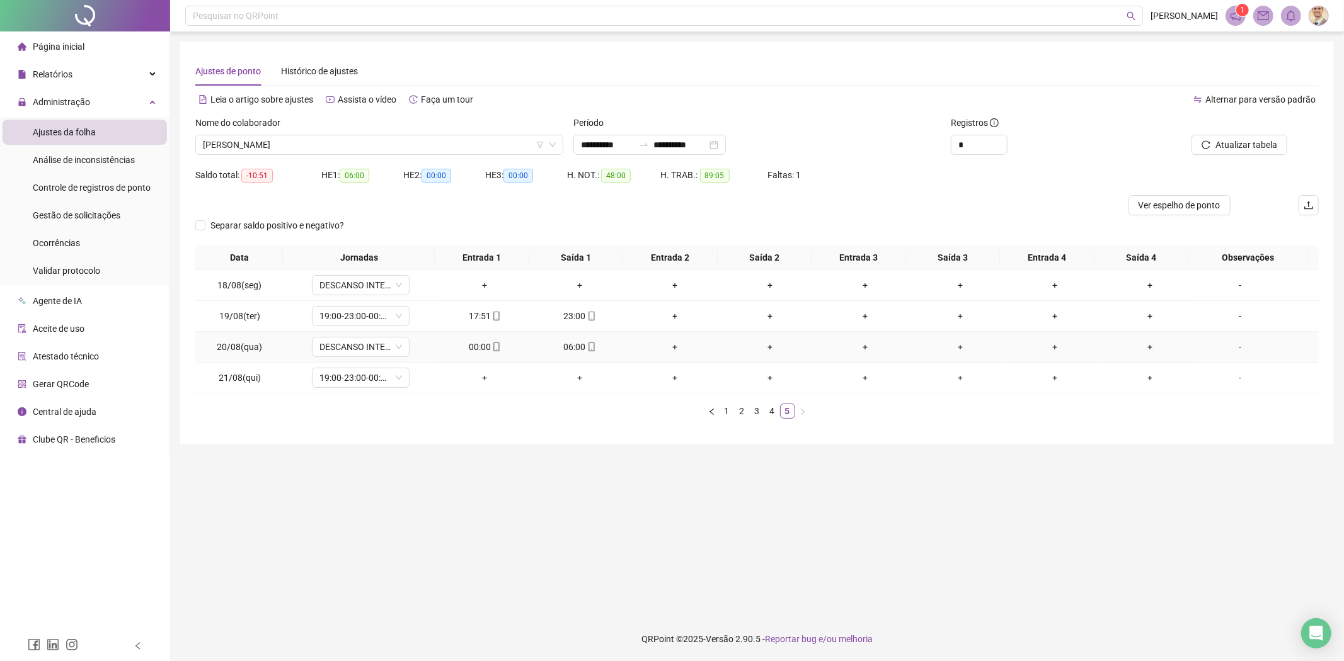
click at [471, 353] on div "00:00" at bounding box center [484, 347] width 85 height 14
type input "**********"
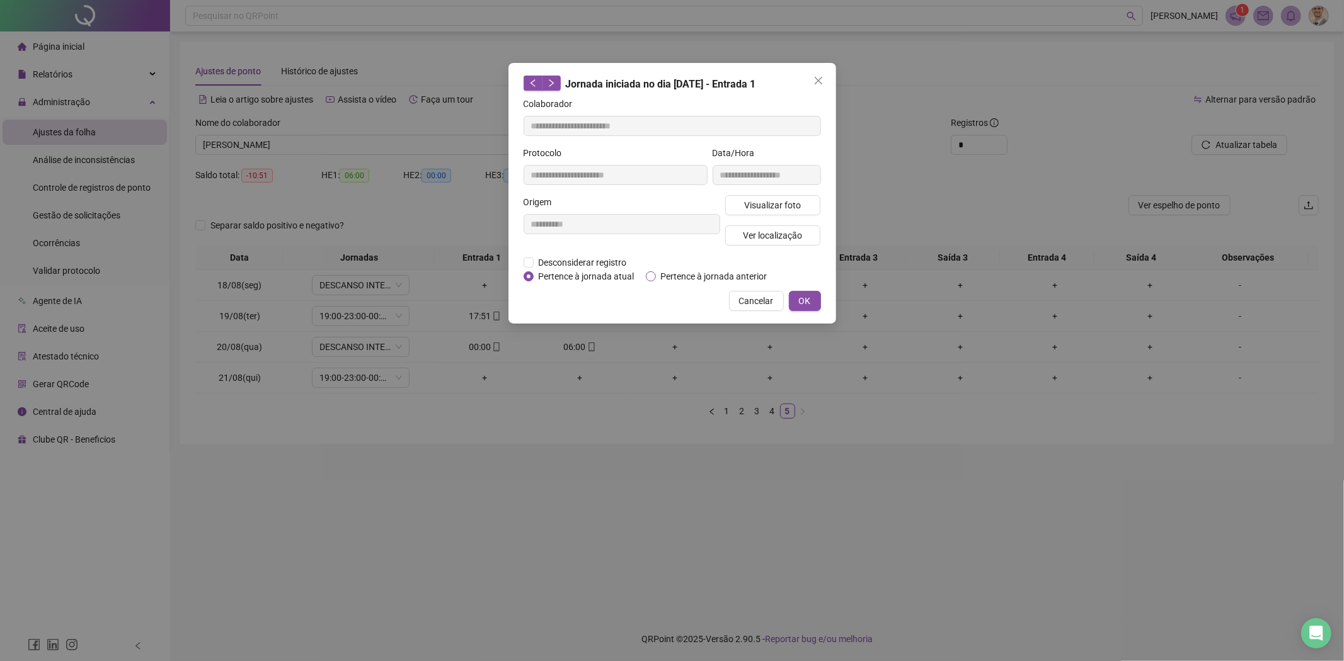
click at [682, 274] on span "Pertence à jornada anterior" at bounding box center [714, 277] width 117 height 14
click at [807, 299] on span "OK" at bounding box center [805, 301] width 12 height 14
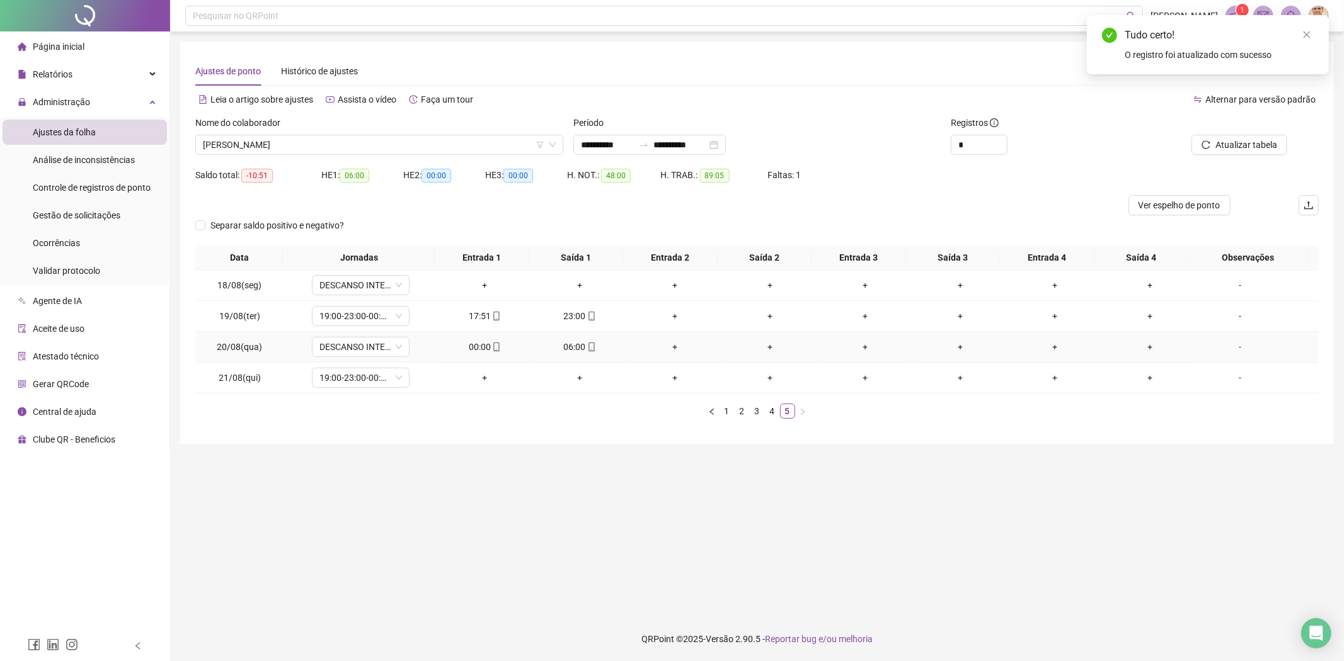
click at [574, 348] on div "06:00" at bounding box center [579, 347] width 85 height 14
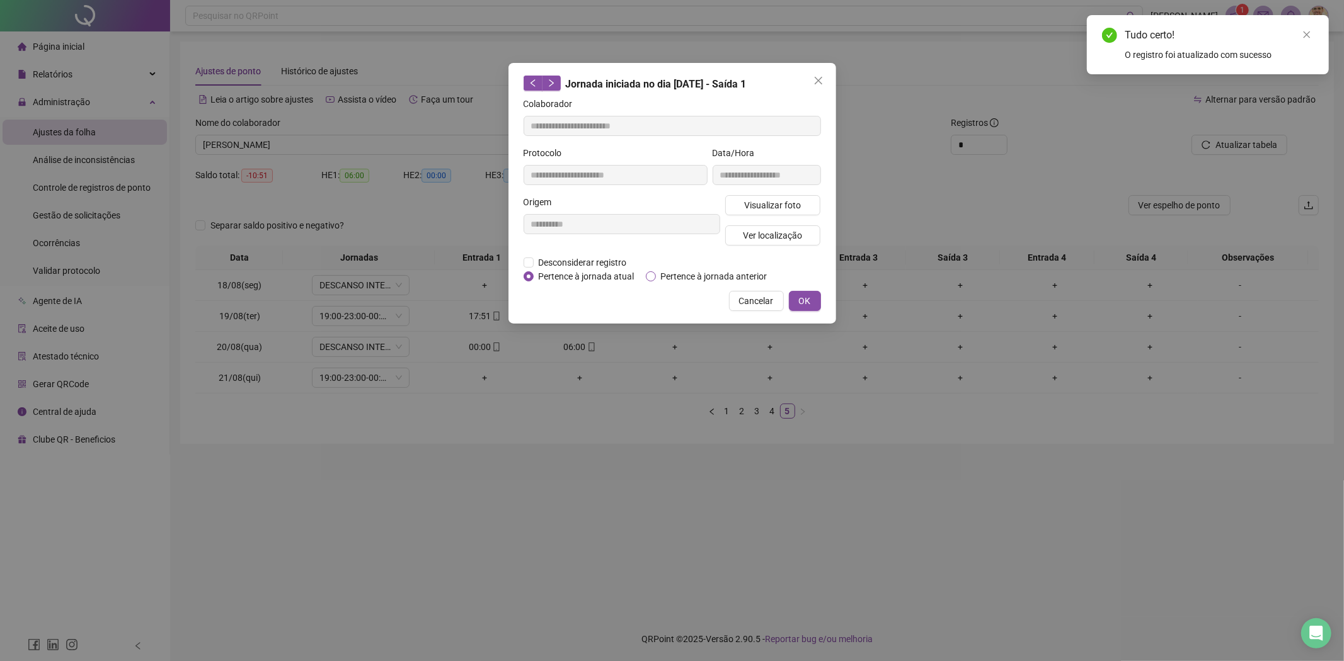
click at [707, 270] on span "Pertence à jornada anterior" at bounding box center [714, 277] width 117 height 14
click at [804, 298] on span "OK" at bounding box center [805, 301] width 12 height 14
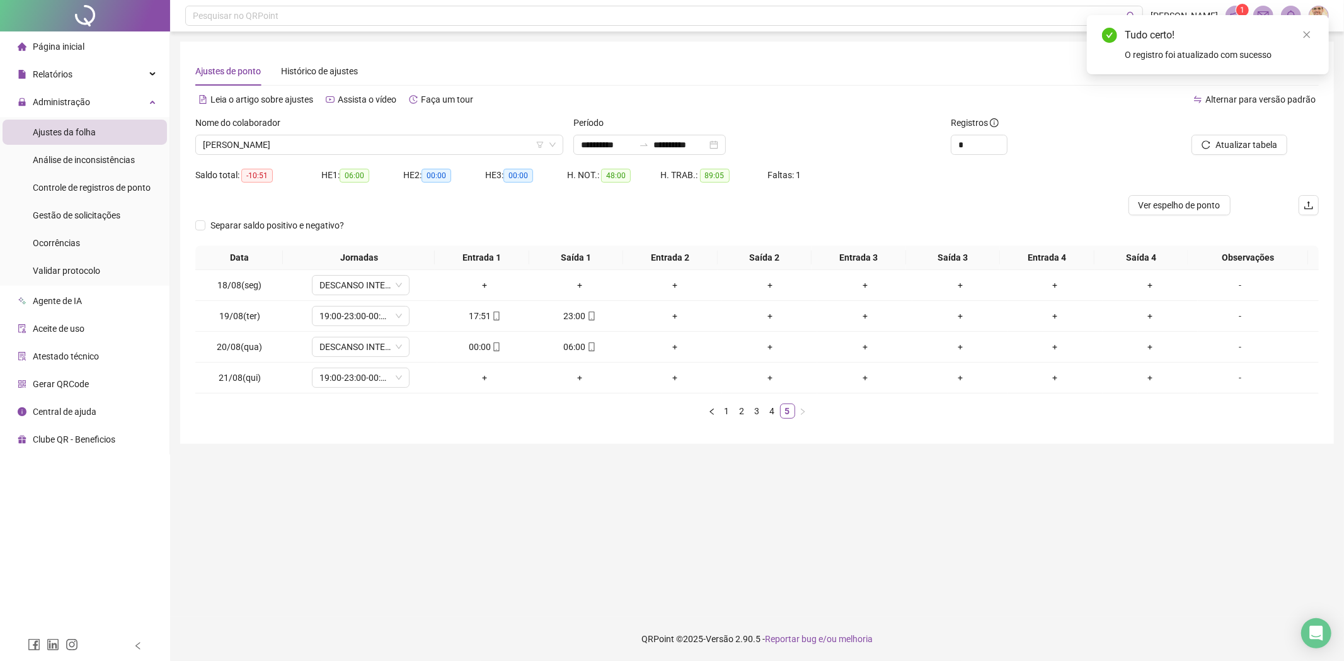
click at [1235, 129] on div at bounding box center [1212, 125] width 147 height 19
click at [1237, 137] on button "Atualizar tabela" at bounding box center [1239, 145] width 96 height 20
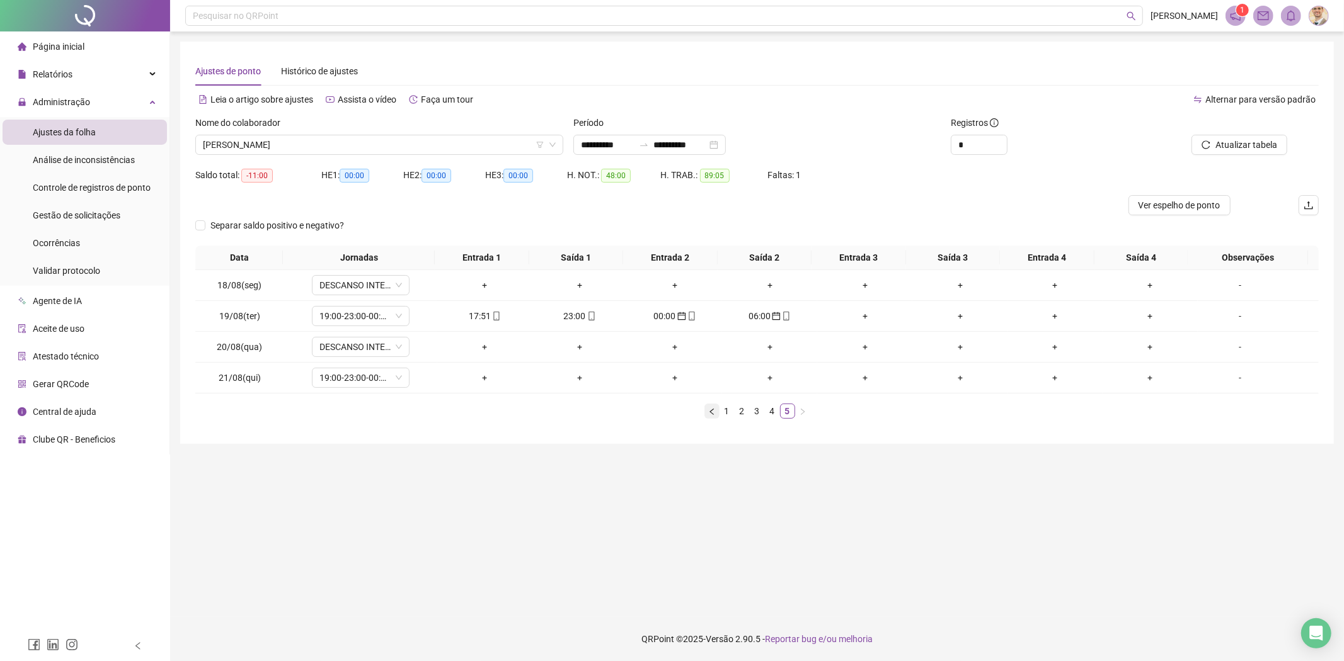
click at [713, 413] on icon "left" at bounding box center [712, 412] width 8 height 8
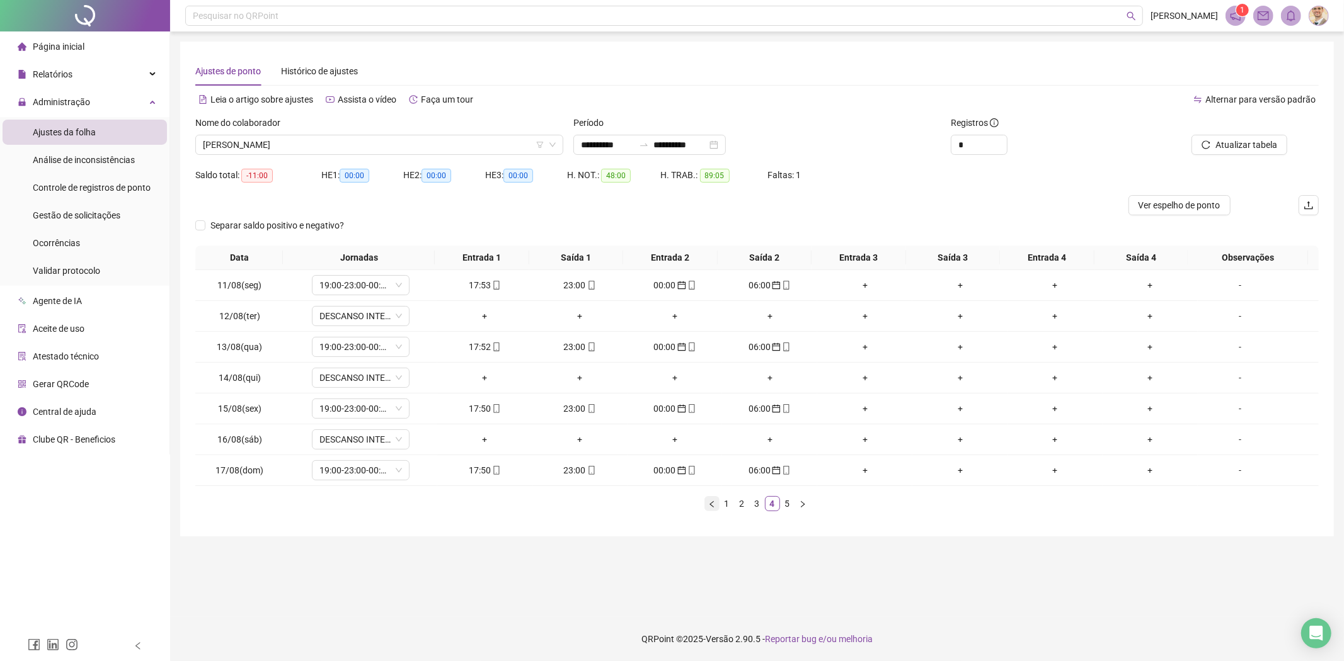
click at [708, 504] on icon "left" at bounding box center [712, 505] width 8 height 8
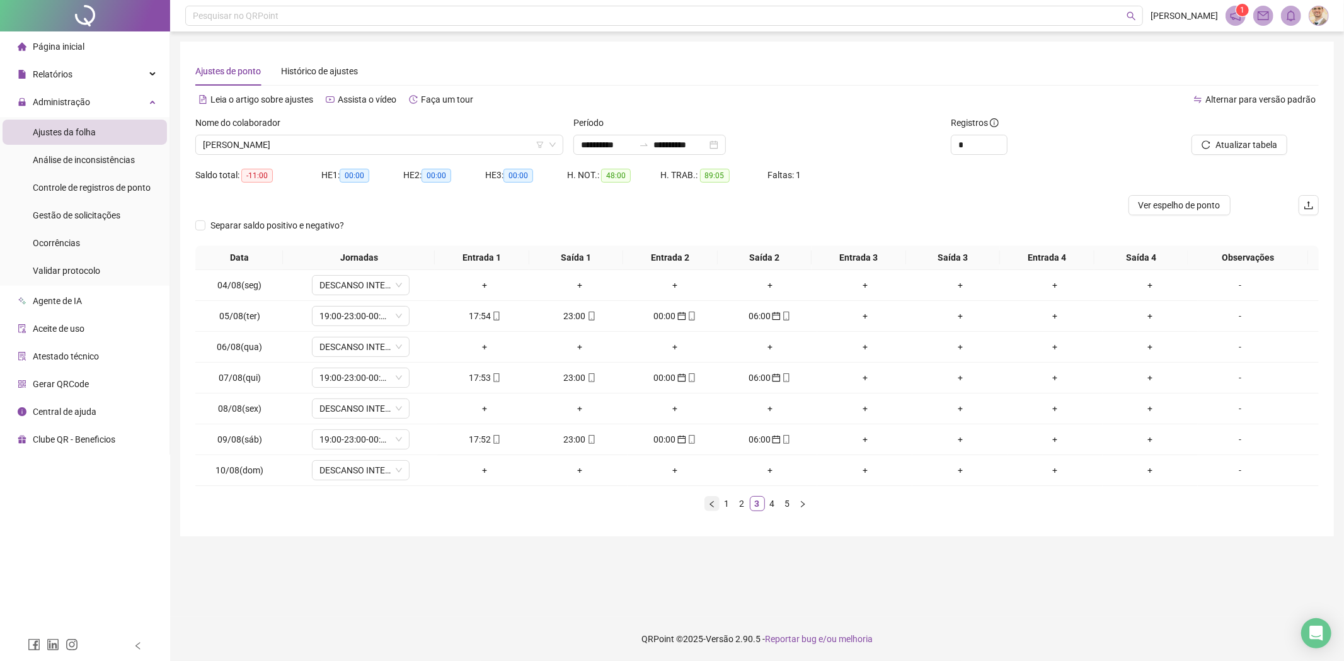
click at [711, 510] on button "button" at bounding box center [711, 503] width 15 height 15
click at [292, 146] on span "NATHALIA FERREIRA PADILHA" at bounding box center [379, 144] width 353 height 19
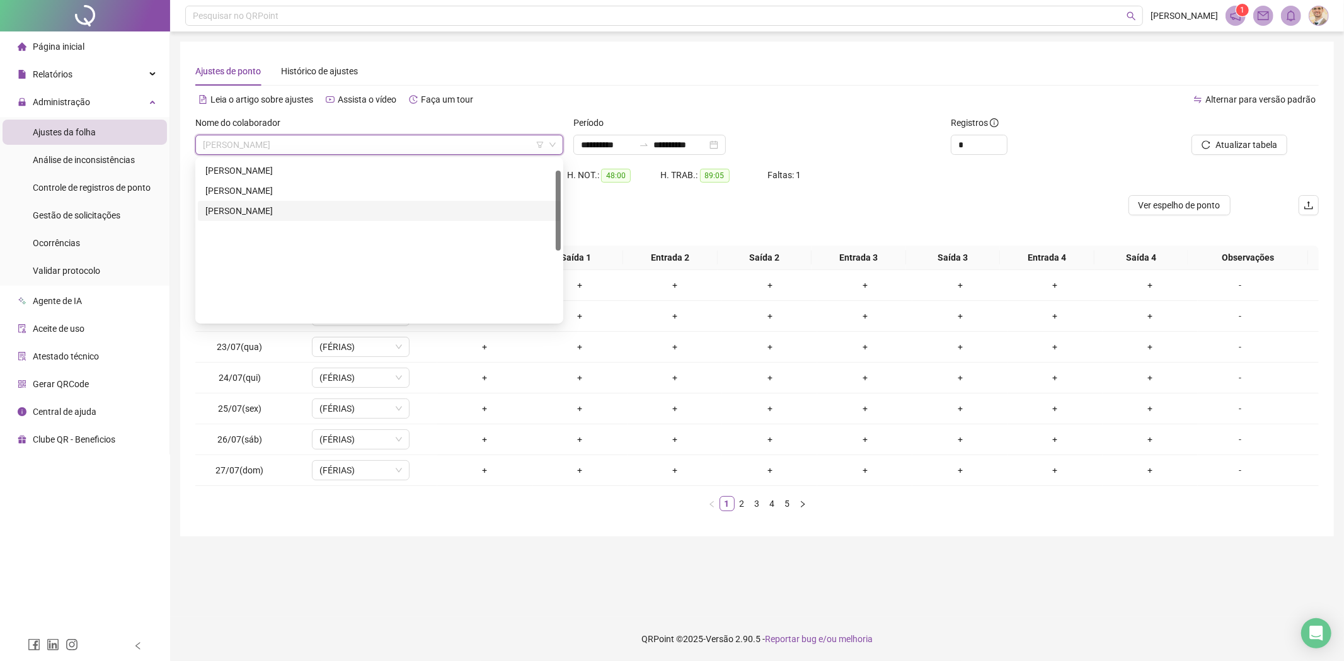
scroll to position [0, 0]
click at [806, 135] on div "**********" at bounding box center [757, 145] width 368 height 20
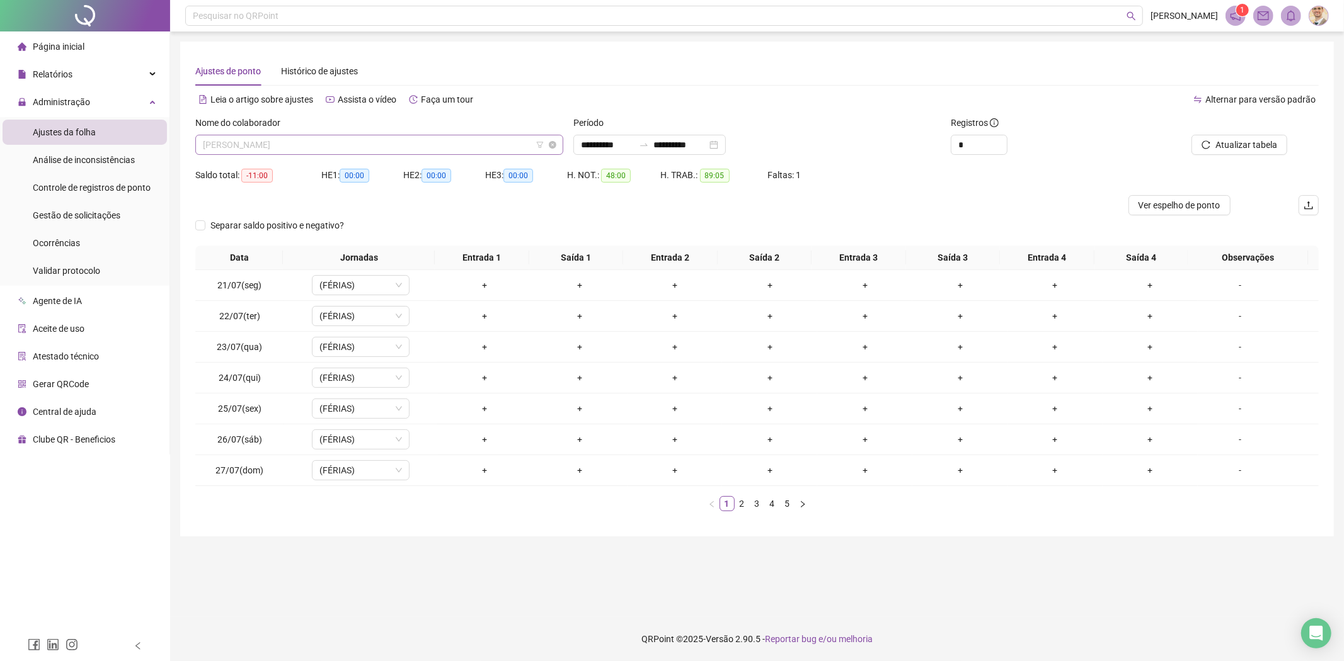
click at [345, 142] on span "NATHALIA FERREIRA PADILHA" at bounding box center [379, 144] width 353 height 19
click at [60, 212] on span "Gestão de solicitações" at bounding box center [77, 215] width 88 height 10
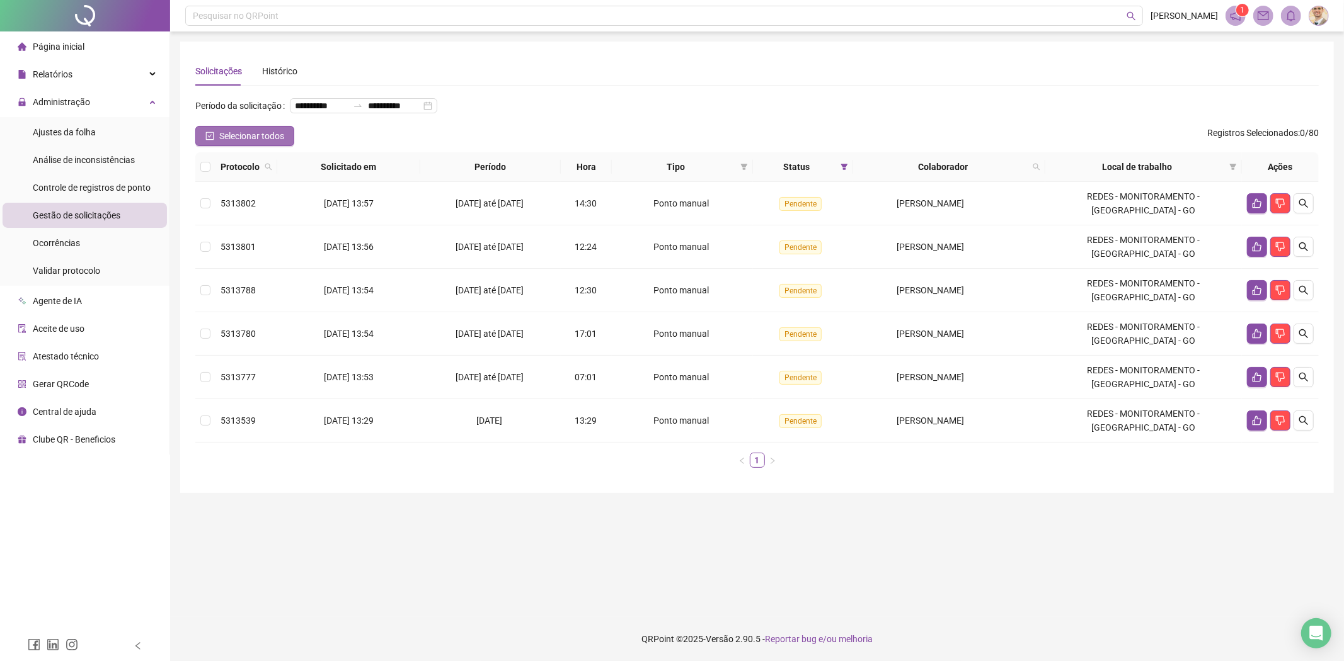
click at [210, 135] on icon "check-square" at bounding box center [209, 136] width 9 height 9
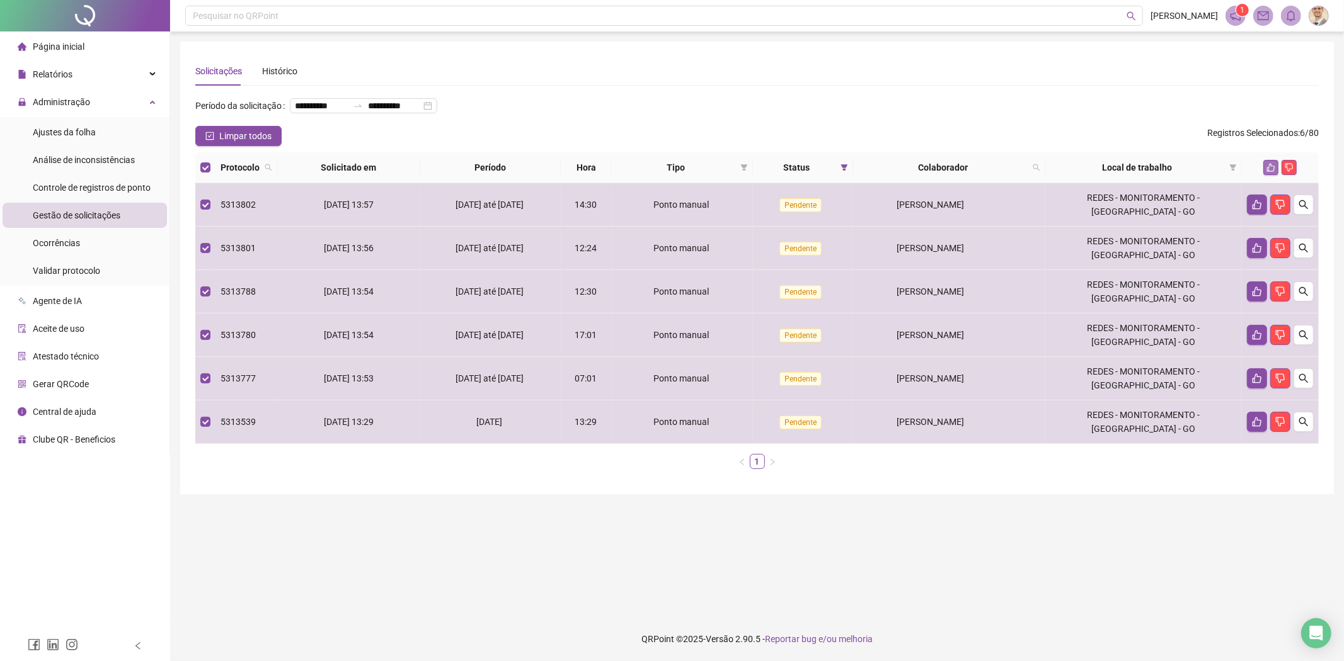
click at [1269, 166] on icon "like" at bounding box center [1271, 168] width 8 height 8
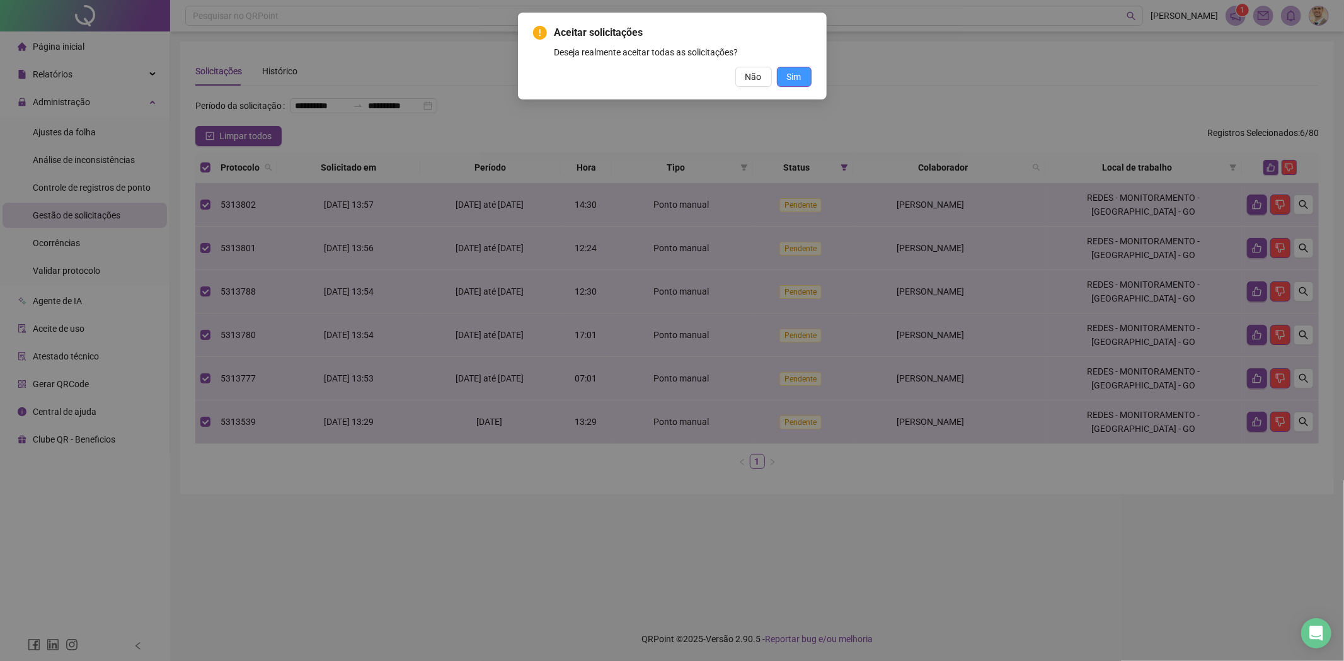
click at [801, 76] on button "Sim" at bounding box center [794, 77] width 35 height 20
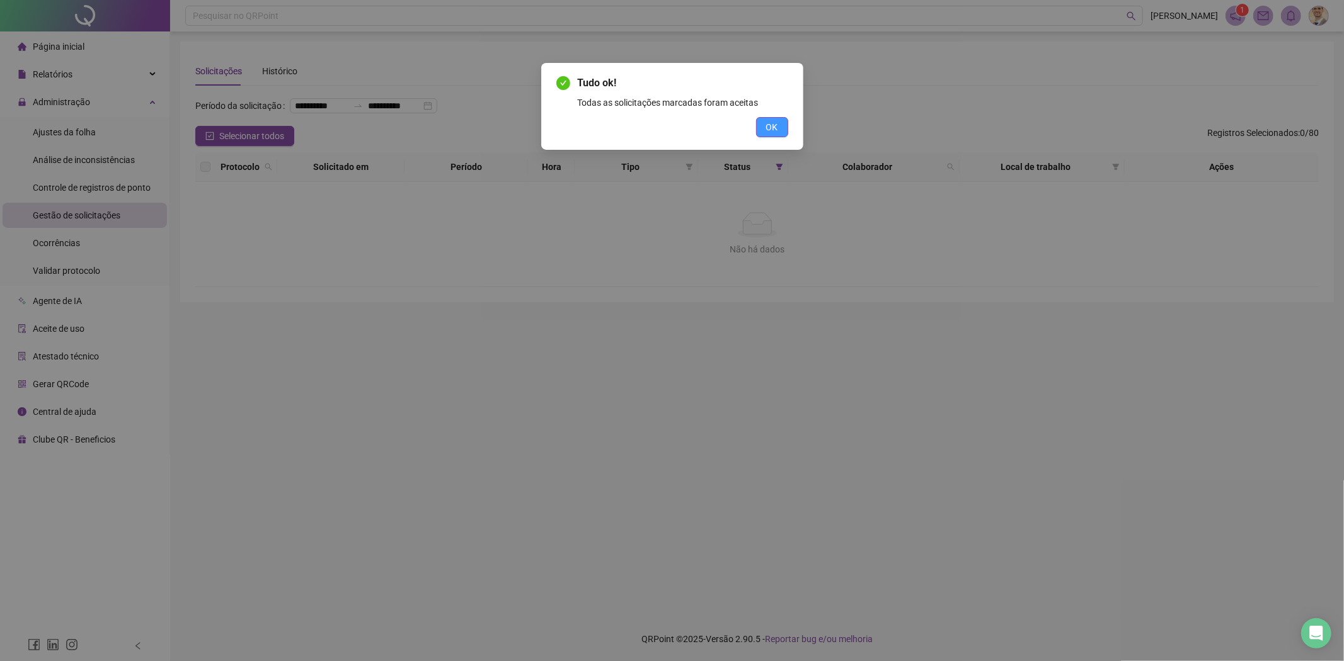
click at [775, 126] on span "OK" at bounding box center [772, 127] width 12 height 14
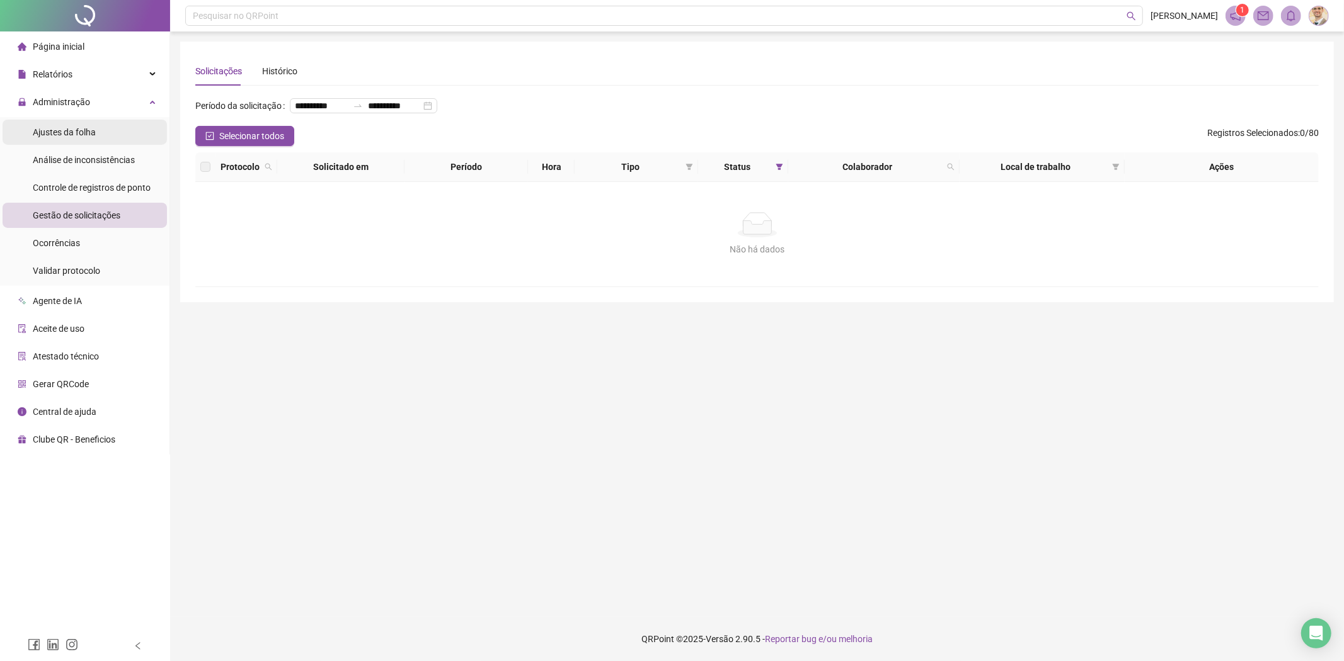
click at [60, 130] on span "Ajustes da folha" at bounding box center [64, 132] width 63 height 10
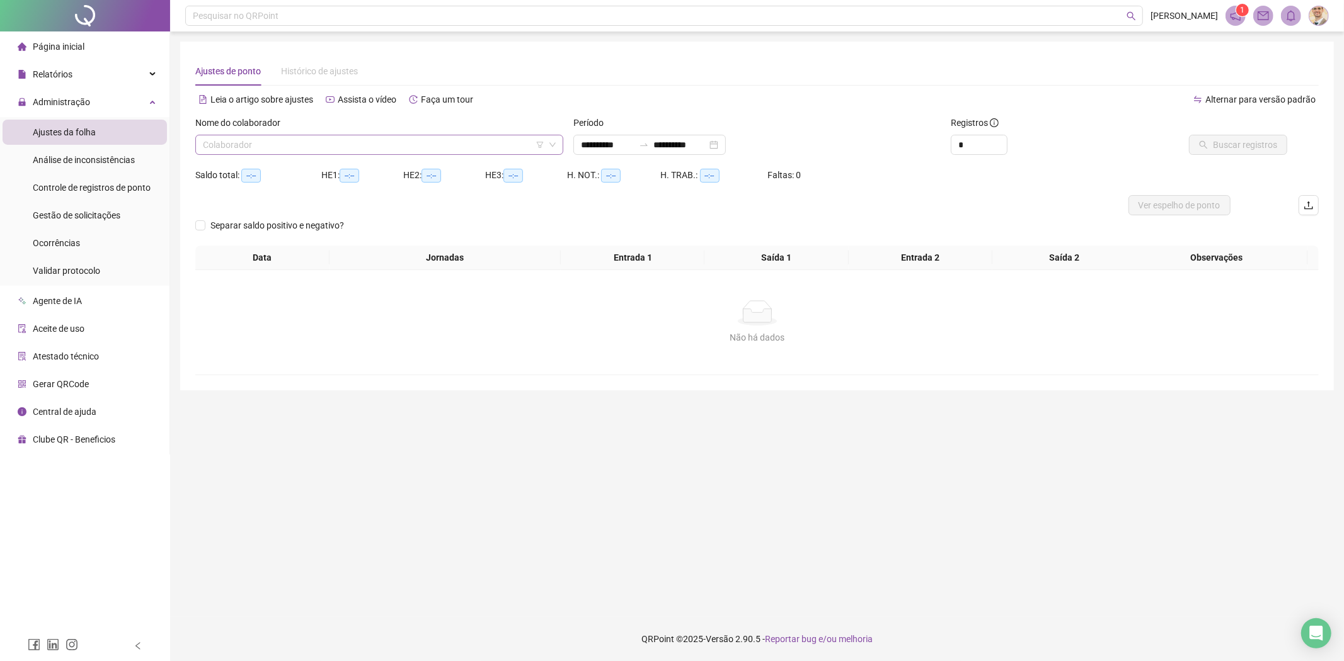
click at [452, 147] on input "search" at bounding box center [373, 144] width 341 height 19
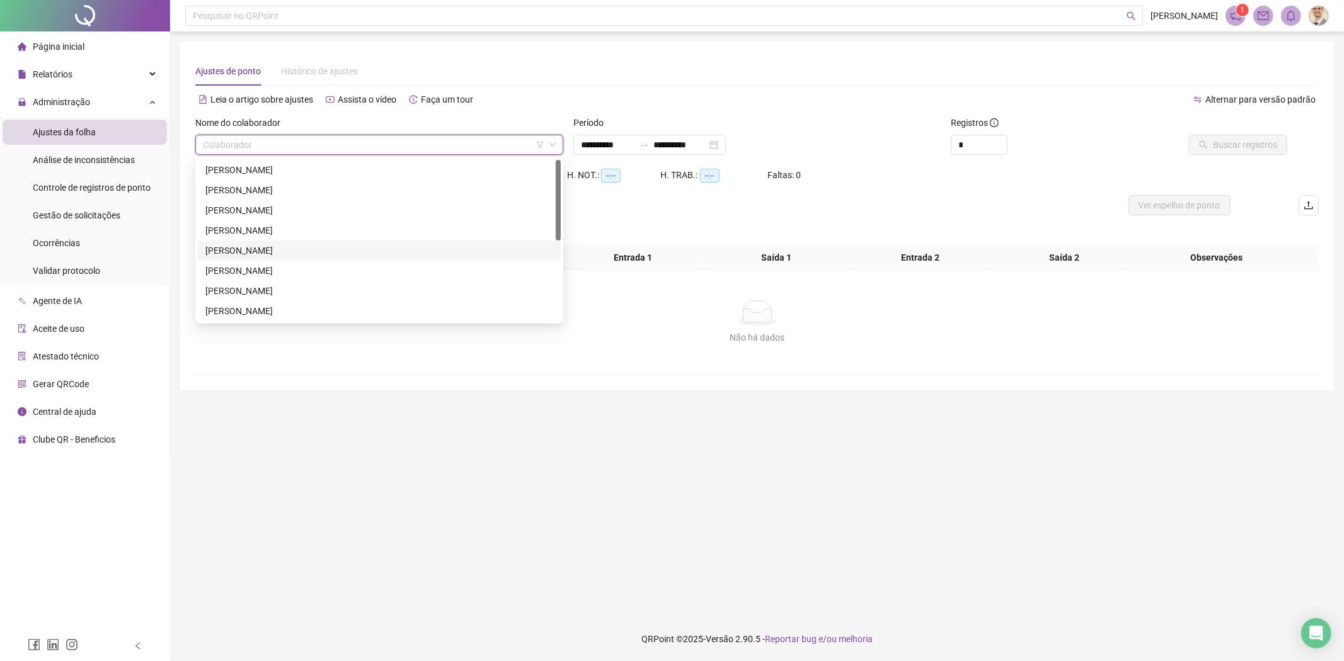
click at [231, 253] on div "[PERSON_NAME]" at bounding box center [379, 251] width 348 height 14
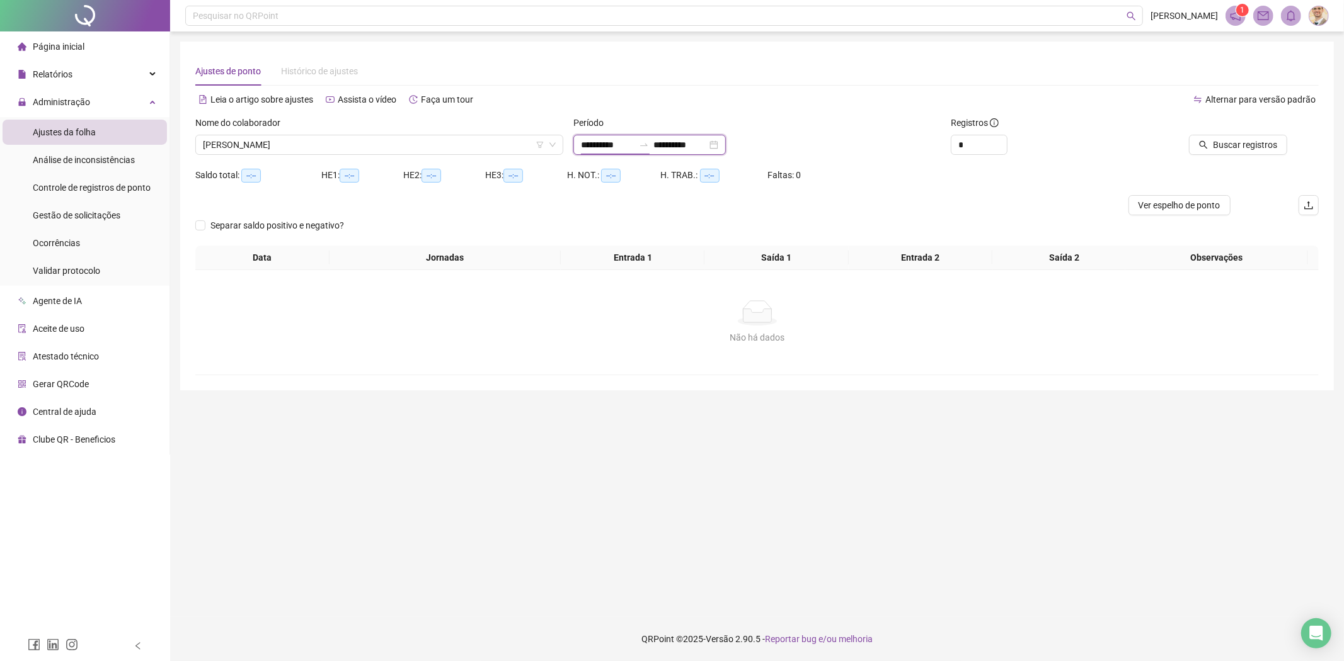
click at [625, 150] on input "**********" at bounding box center [607, 145] width 53 height 14
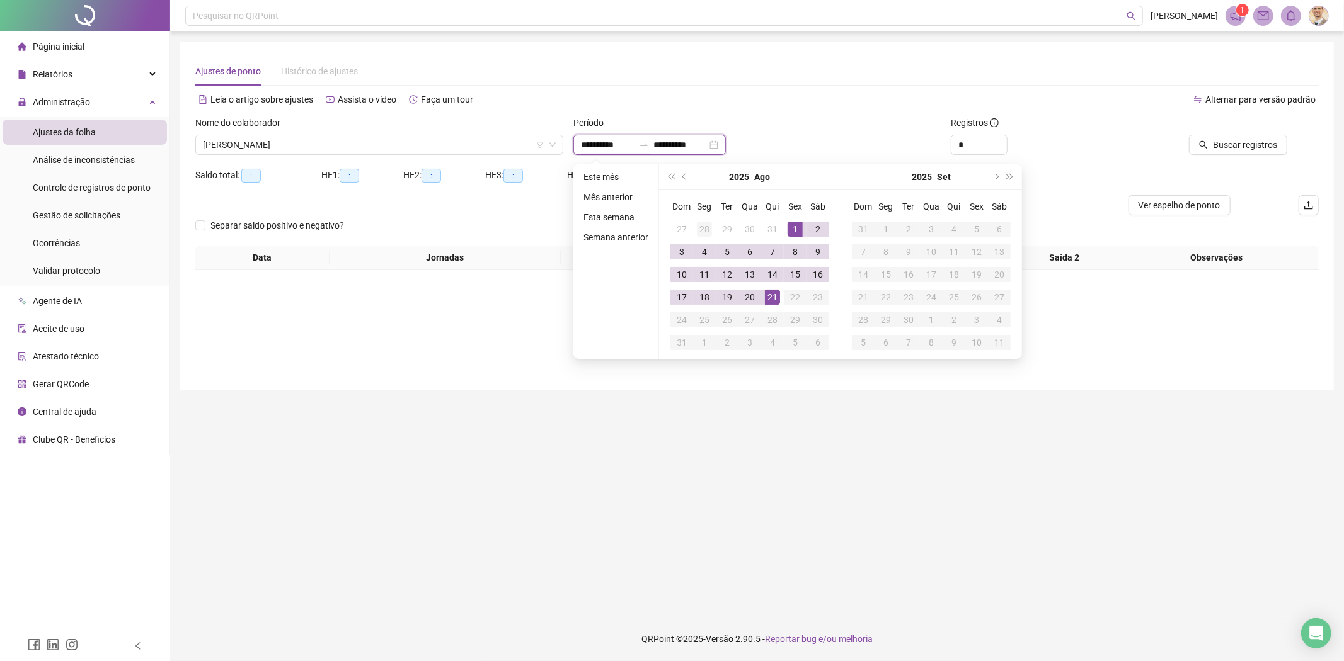
type input "**********"
click at [688, 178] on button "prev-year" at bounding box center [685, 176] width 14 height 25
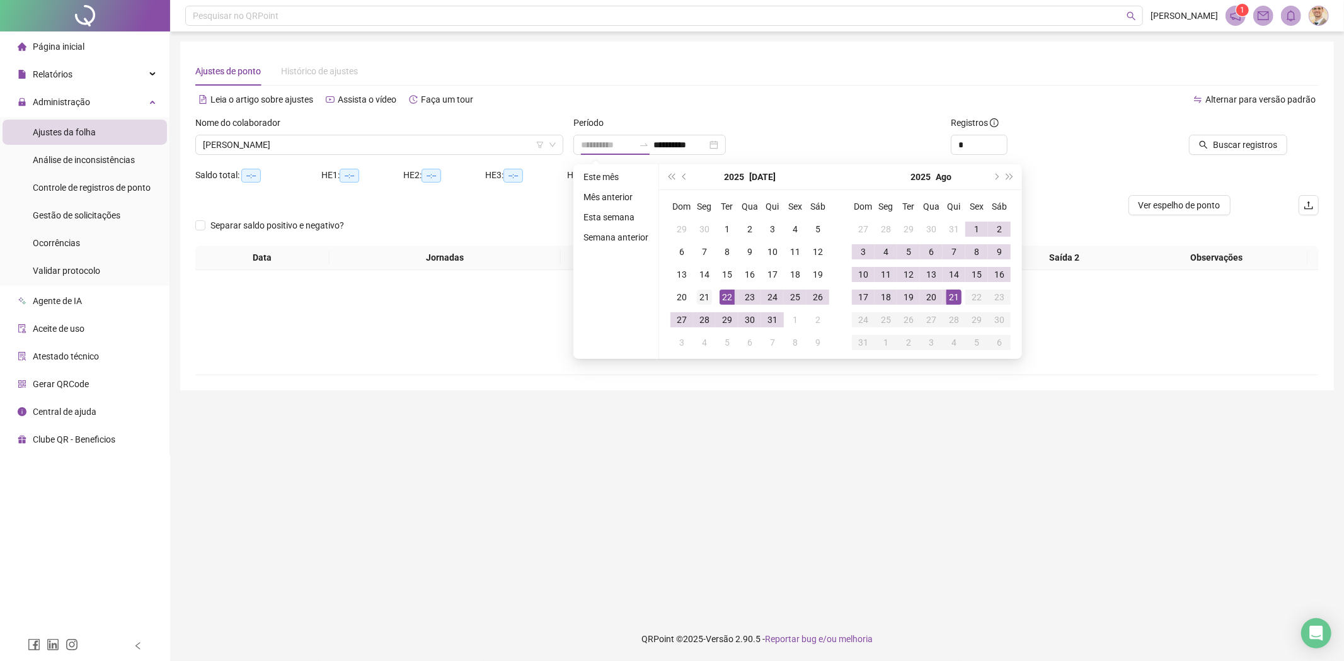
type input "**********"
click at [708, 297] on div "21" at bounding box center [704, 297] width 15 height 15
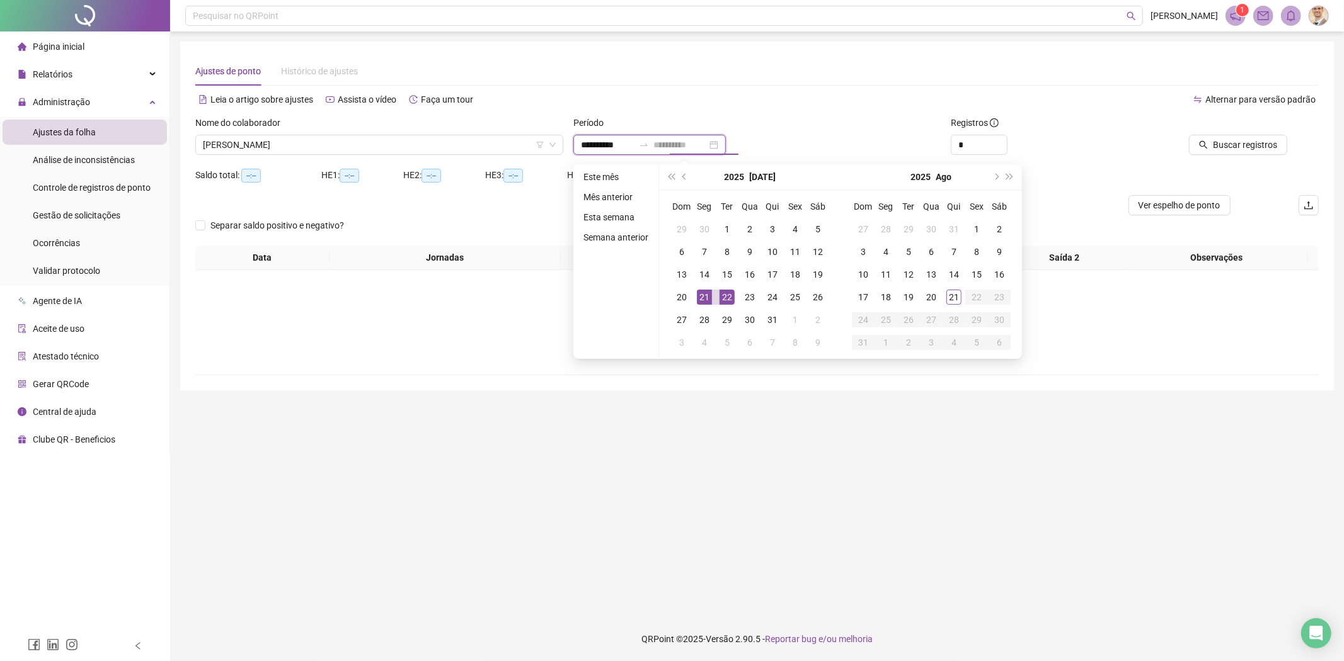
type input "**********"
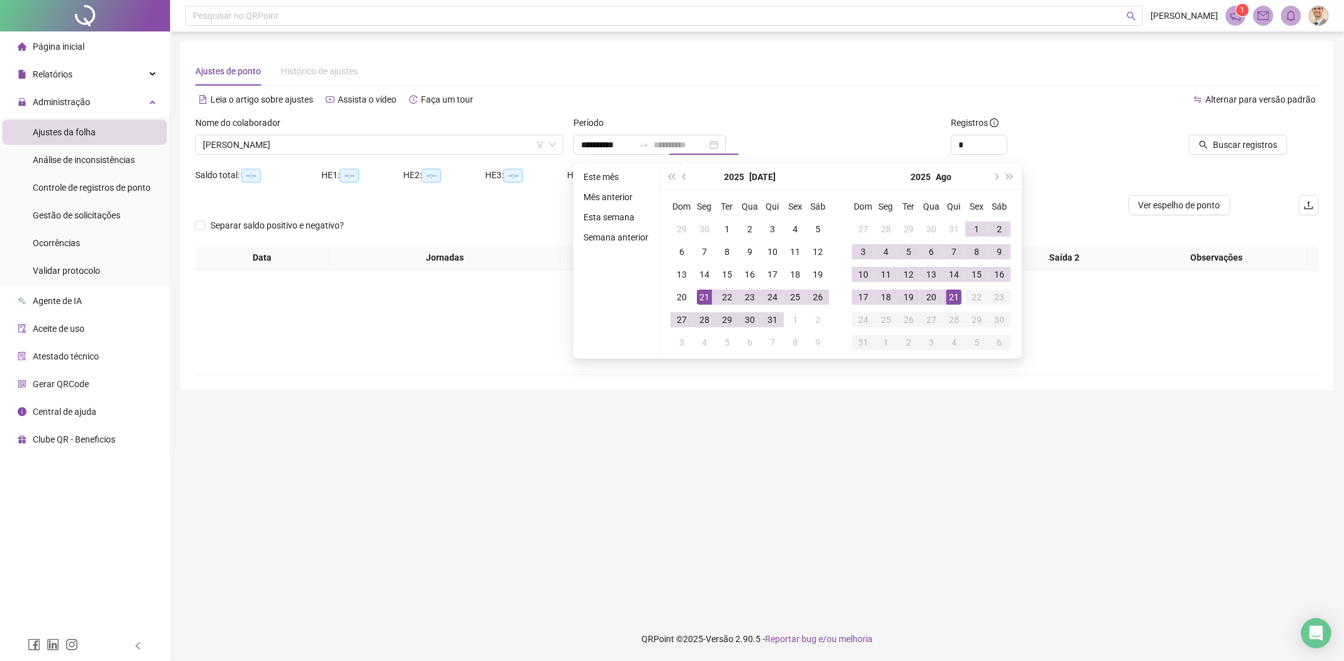
click at [955, 297] on div "21" at bounding box center [953, 297] width 15 height 15
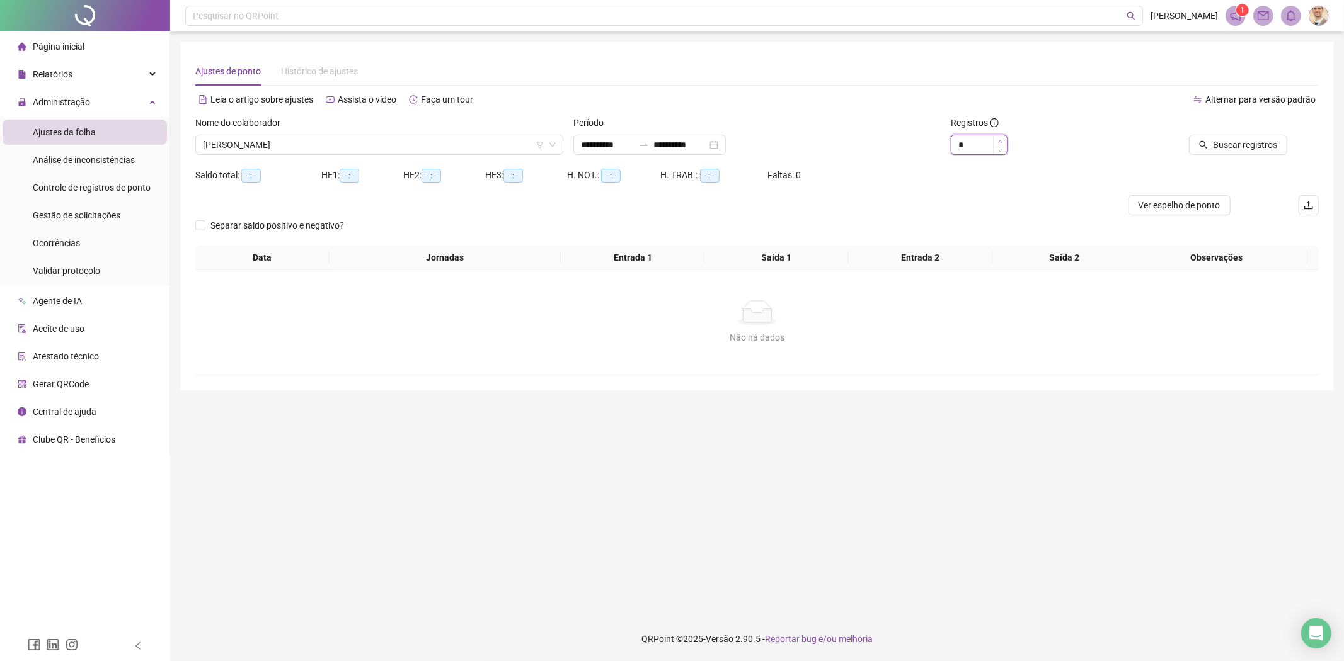
click at [1004, 141] on span "Increase Value" at bounding box center [1000, 140] width 14 height 11
type input "*"
click at [1004, 141] on span "Increase Value" at bounding box center [1000, 140] width 14 height 11
click at [1221, 145] on span "Buscar registros" at bounding box center [1245, 145] width 64 height 14
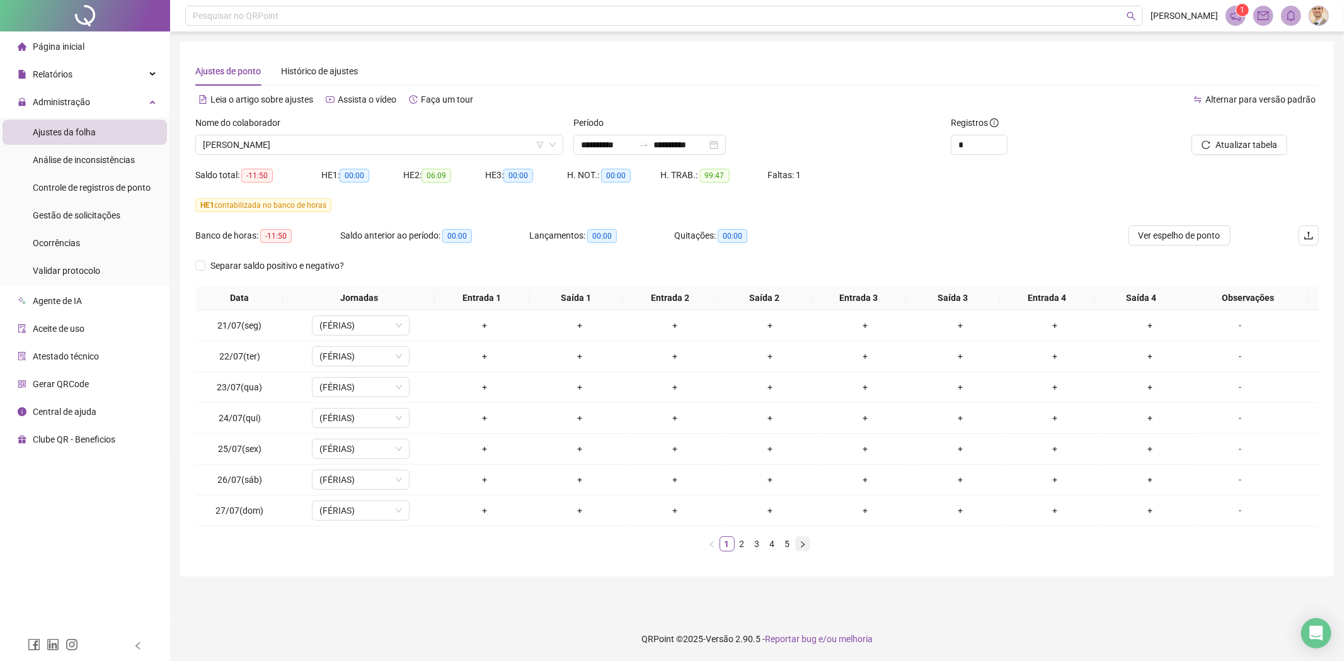
click at [807, 546] on button "button" at bounding box center [802, 544] width 15 height 15
click at [804, 545] on icon "right" at bounding box center [803, 545] width 8 height 8
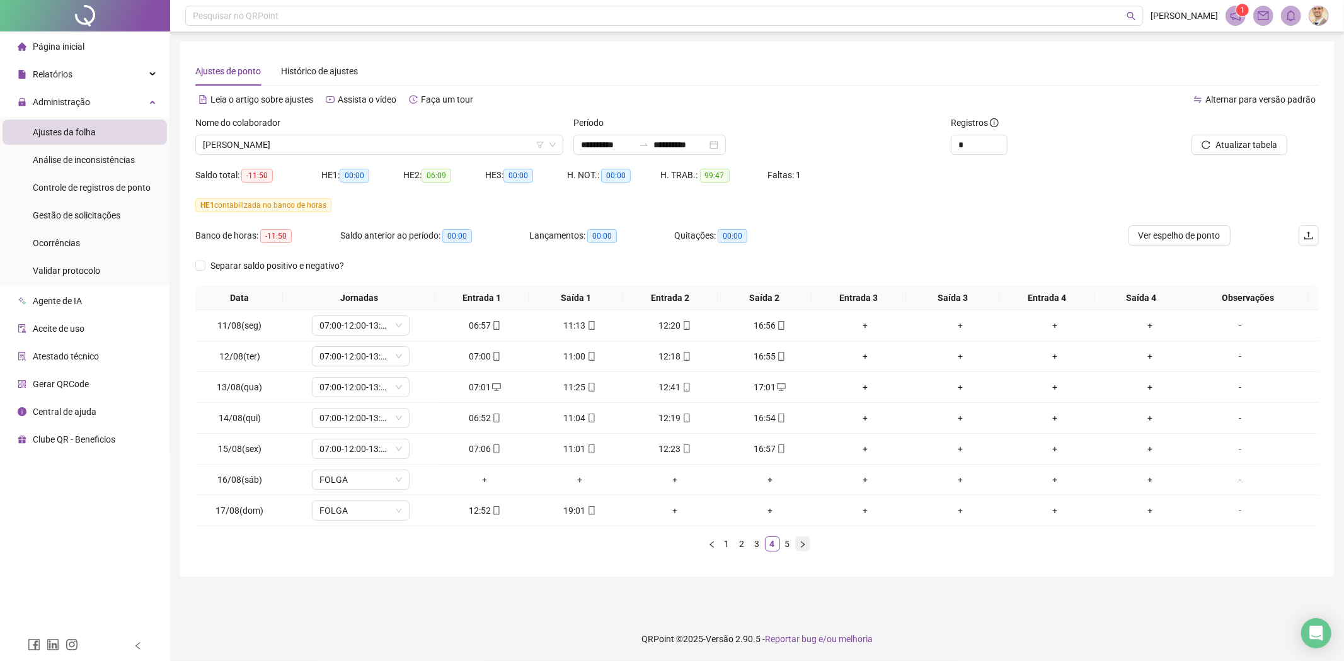
click at [802, 544] on icon "right" at bounding box center [803, 545] width 8 height 8
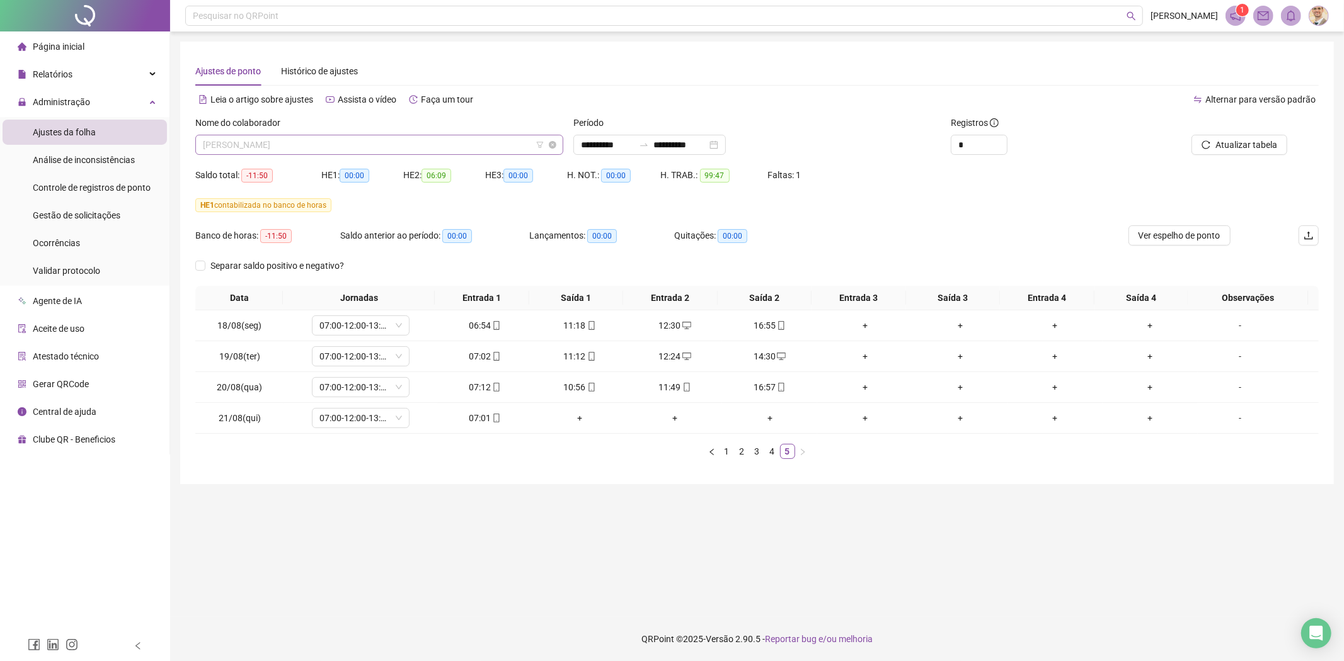
click at [476, 144] on span "[PERSON_NAME]" at bounding box center [379, 144] width 353 height 19
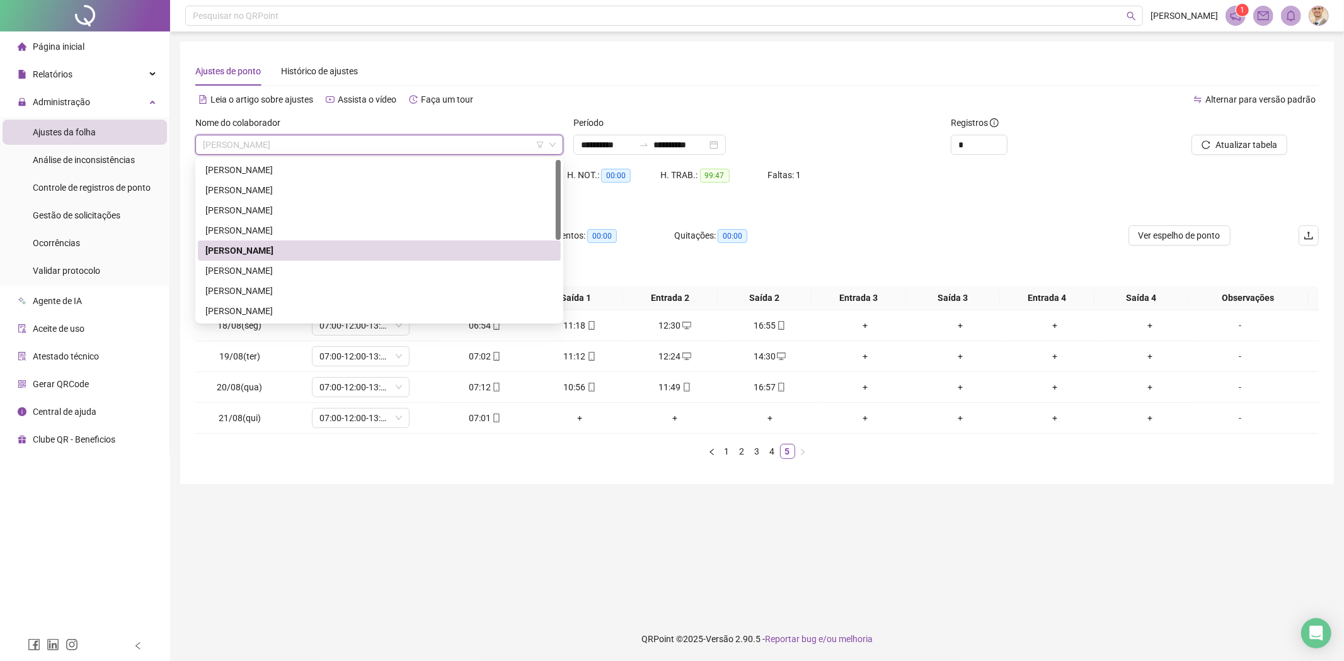
click at [854, 212] on div "HE 1 contabilizada no banco de horas" at bounding box center [756, 205] width 1123 height 14
